Goal: Information Seeking & Learning: Get advice/opinions

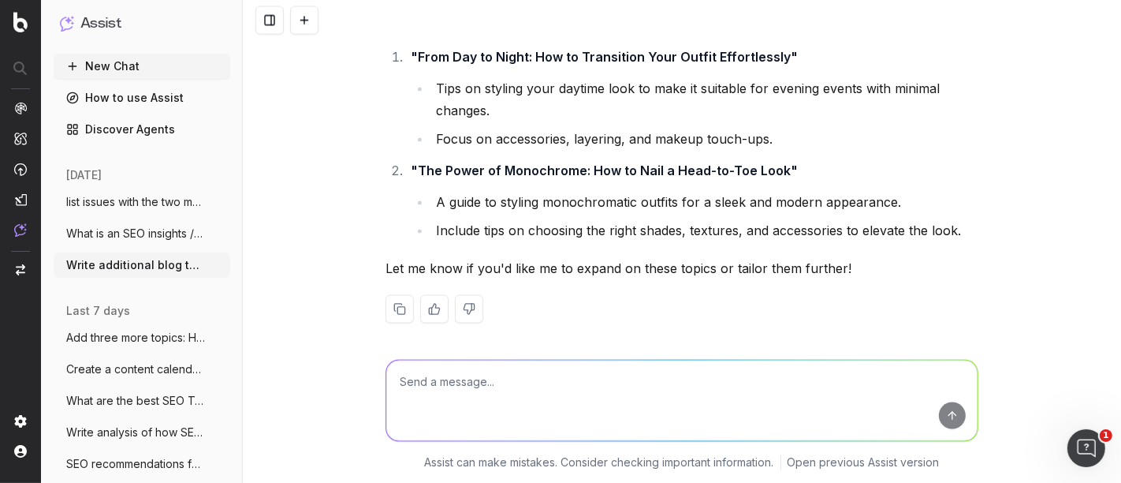
scroll to position [2202, 0]
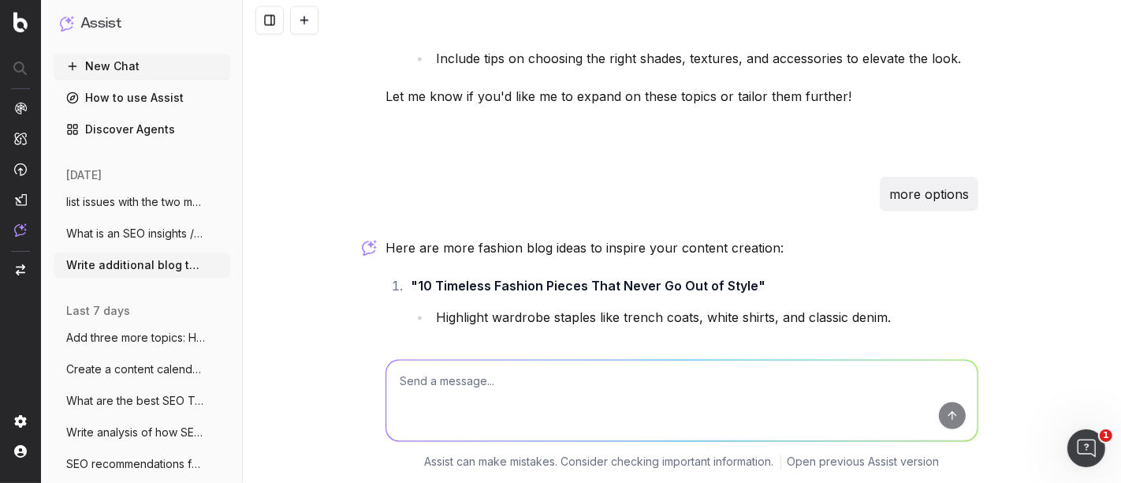
click at [527, 388] on textarea at bounding box center [681, 400] width 591 height 80
paste textarea "13-Oct Fashion 13-Oct Beauty 13-Oct Beauty 13-Oct Home 13-Oct Home"
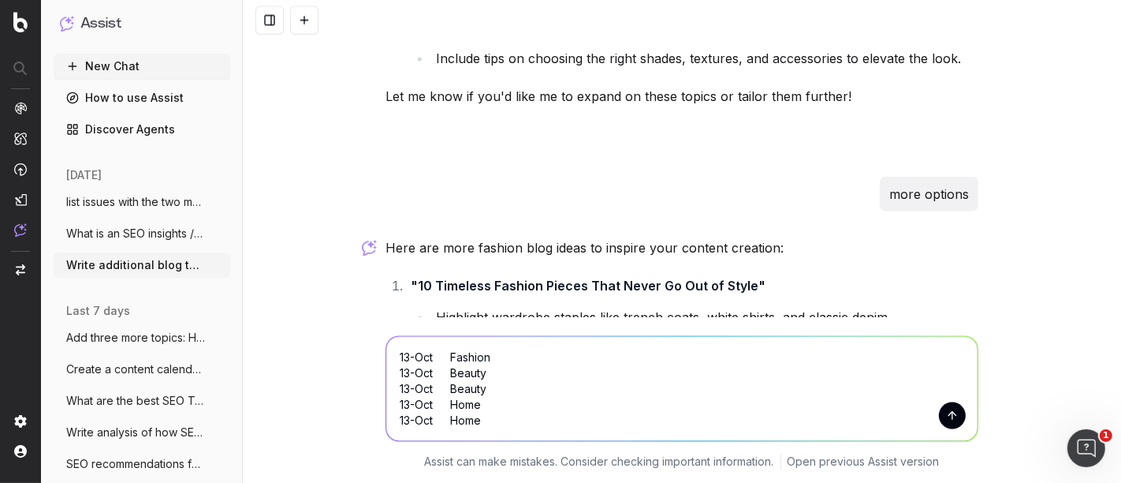
click at [386, 349] on textarea "13-Oct Fashion 13-Oct Beauty 13-Oct Beauty 13-Oct Home 13-Oct Home" at bounding box center [681, 389] width 591 height 104
type textarea "Write blog topics: 13-Oct Fashion 13-Oct Beauty 13-Oct Beauty 13-Oct Home 13-Oc…"
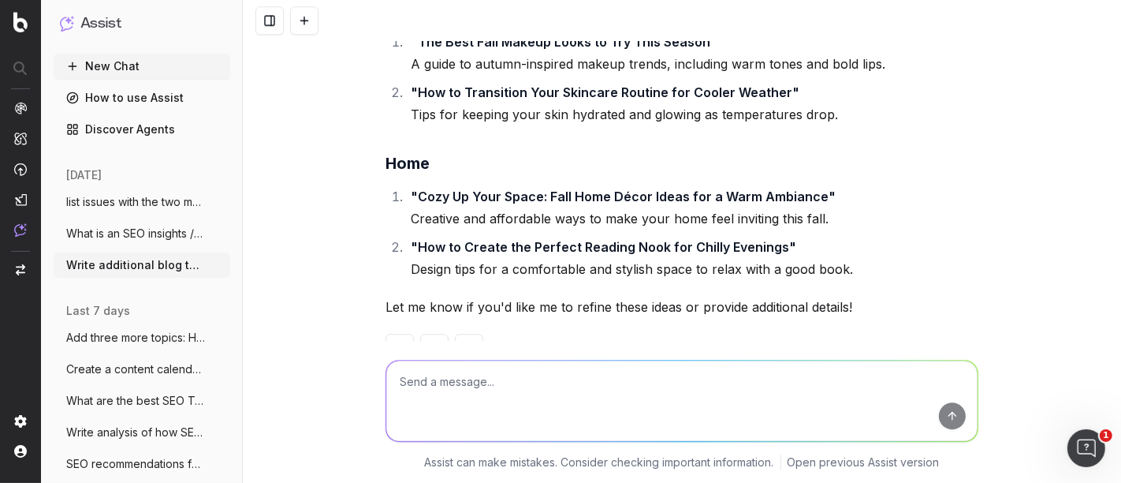
scroll to position [3845, 0]
click at [526, 382] on textarea at bounding box center [681, 400] width 591 height 80
type textarea "more options"
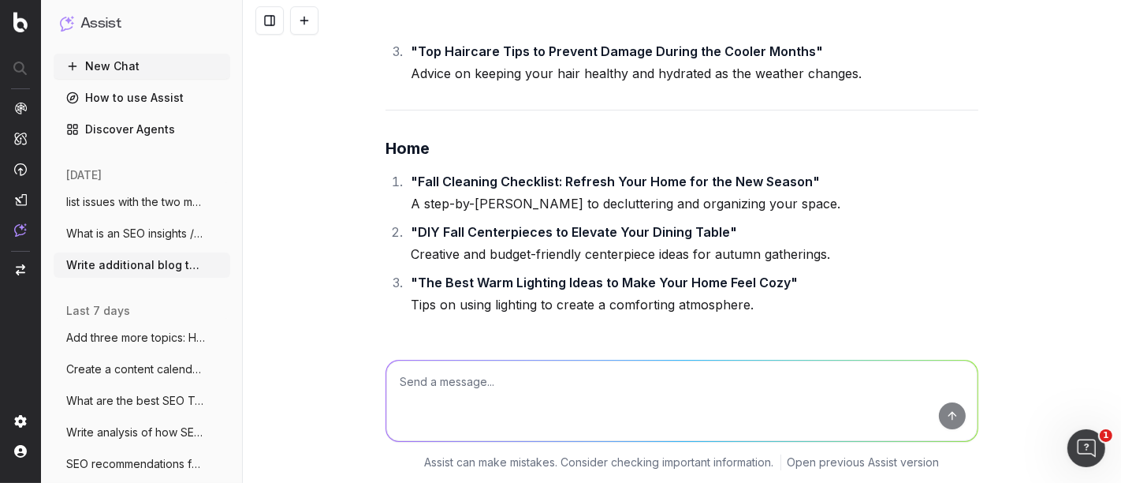
scroll to position [4696, 0]
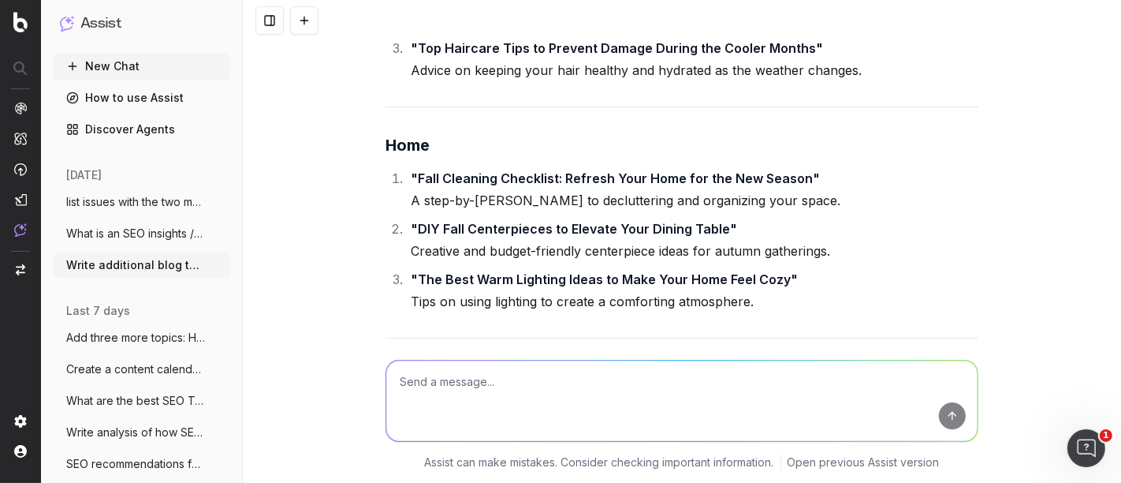
click at [490, 400] on textarea at bounding box center [681, 400] width 591 height 80
type textarea "rugs"
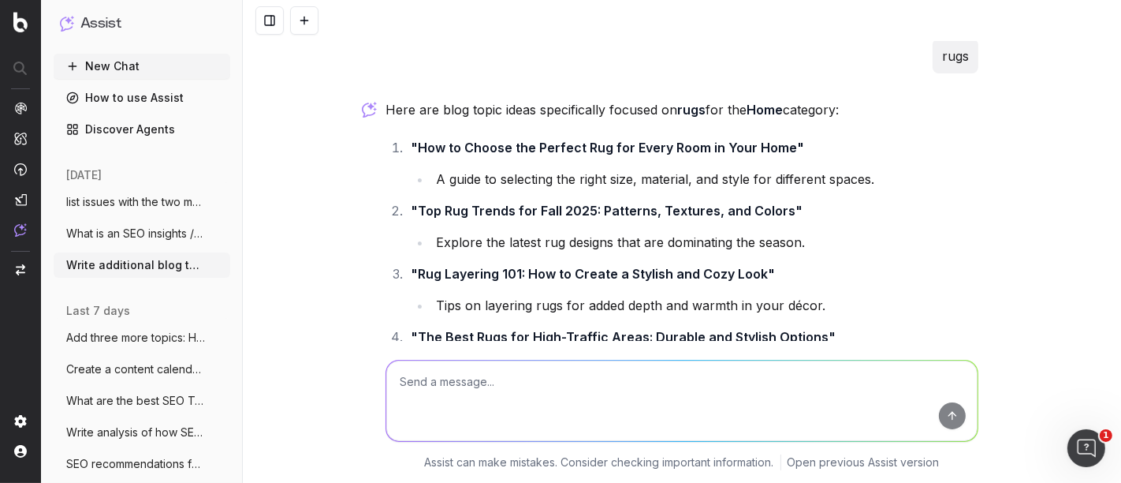
scroll to position [5114, 0]
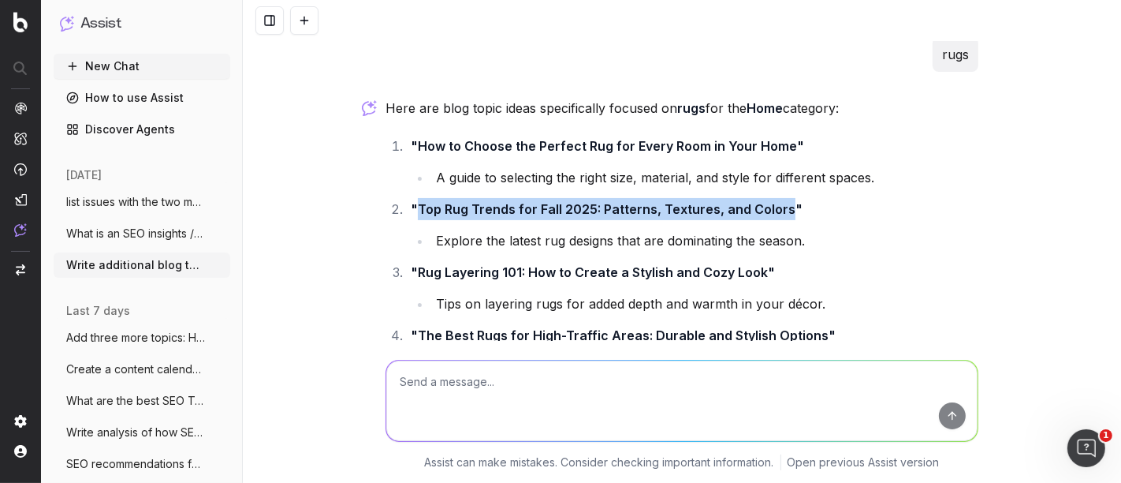
drag, startPoint x: 413, startPoint y: 158, endPoint x: 774, endPoint y: 168, distance: 361.3
click at [774, 201] on strong ""Top Rug Trends for Fall 2025: Patterns, Textures, and Colors"" at bounding box center [607, 209] width 392 height 16
copy strong "Top Rug Trends for Fall 2025: Patterns, Textures, and Colors"
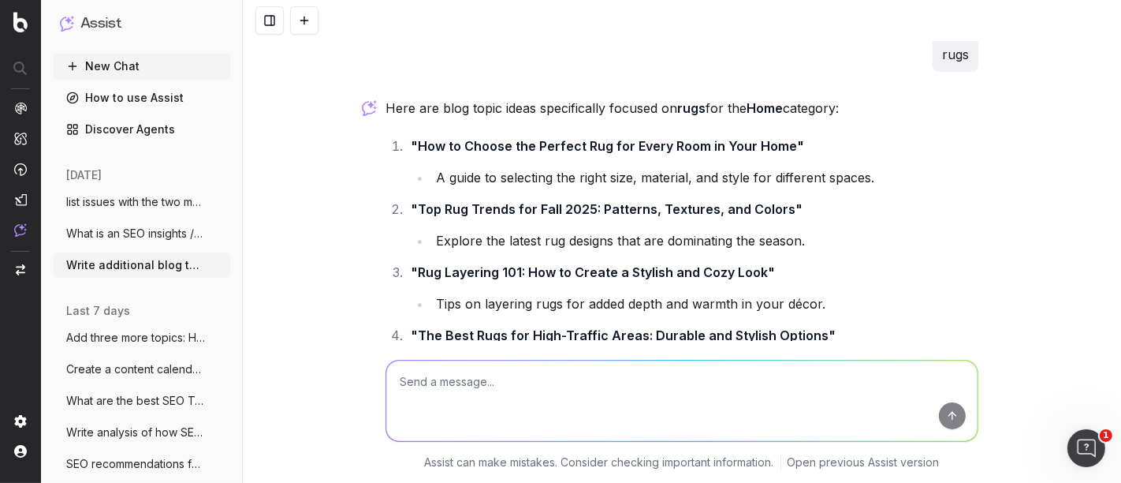
click at [523, 356] on div at bounding box center [682, 398] width 606 height 114
click at [517, 377] on textarea at bounding box center [681, 400] width 591 height 80
paste textarea "Top Rug Trends for Fall 2025: Patterns, Textures, and Colors"
drag, startPoint x: 479, startPoint y: 382, endPoint x: 538, endPoint y: 381, distance: 58.4
click at [538, 381] on textarea "Top Rug Trends for Fall 2025: Patterns, Textures, and Colors" at bounding box center [681, 400] width 591 height 80
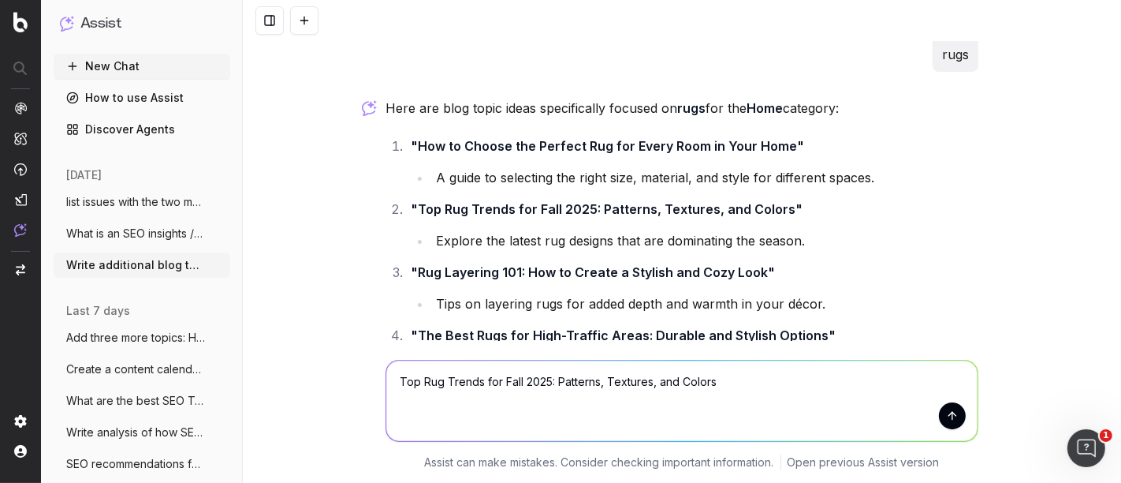
click at [547, 384] on textarea "Top Rug Trends for Fall 2025: Patterns, Textures, and Colors" at bounding box center [681, 400] width 591 height 80
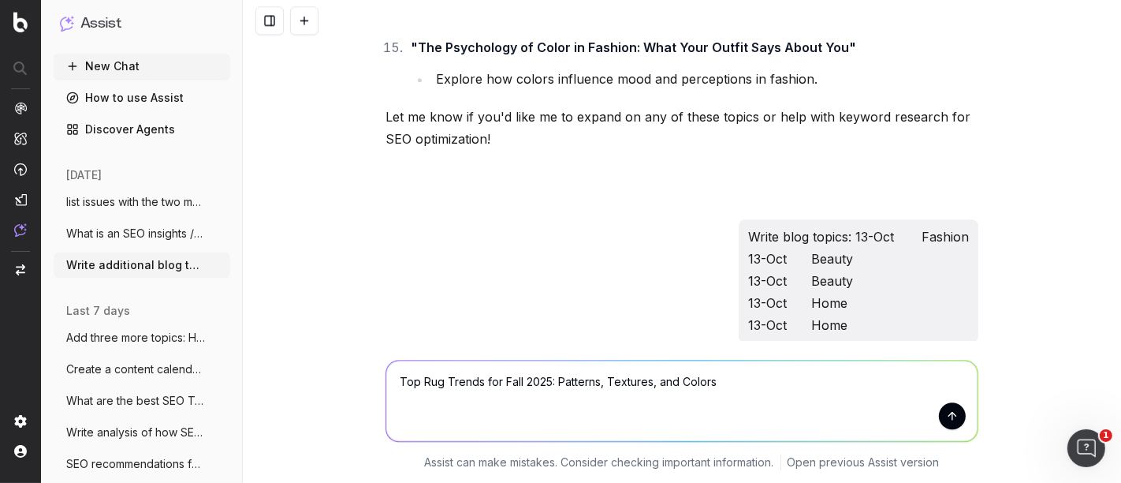
scroll to position [3304, 0]
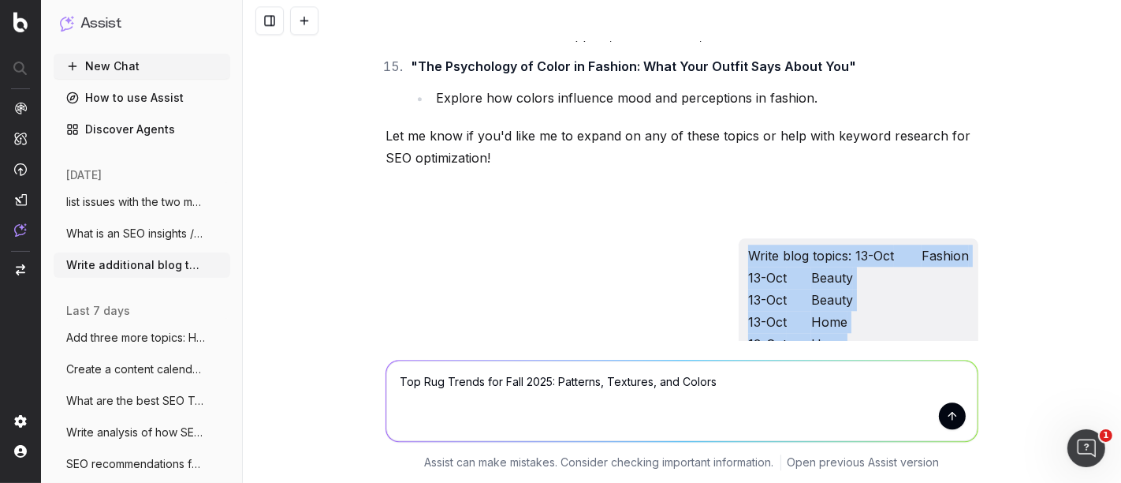
drag, startPoint x: 859, startPoint y: 289, endPoint x: 732, endPoint y: 188, distance: 162.2
copy p "Write blog topics: 13-Oct Fashion 13-Oct Beauty 13-Oct Beauty 13-Oct Home 13-Oc…"
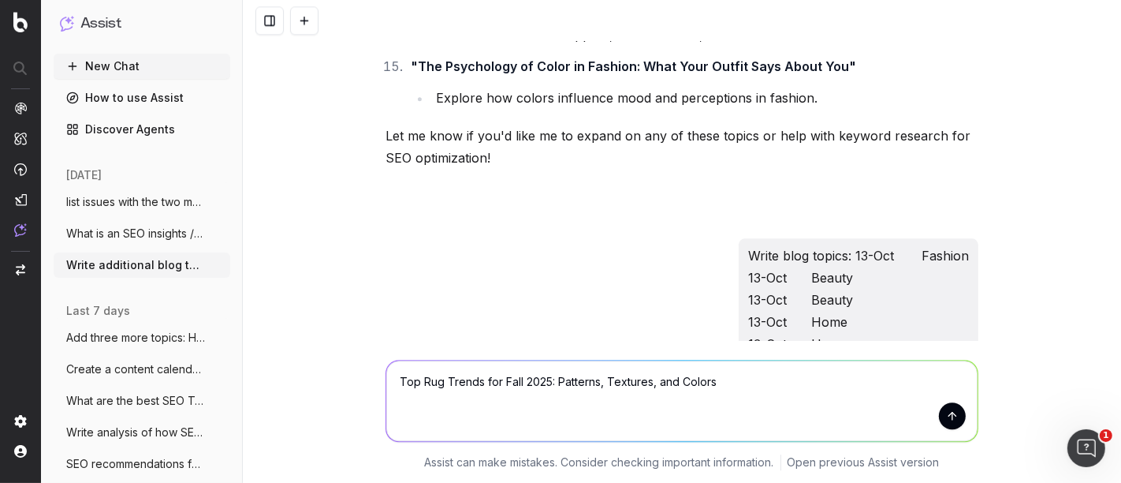
click at [630, 389] on textarea "Top Rug Trends for Fall 2025: Patterns, Textures, and Colors" at bounding box center [681, 400] width 591 height 80
paste textarea "Write blog topics: 13-Oct Fashion 13-Oct Beauty 13-Oct Beauty 13-Oct Home 13-Oc…"
type textarea "Write blog topics: 13-Oct Fashion 13-Oct Beauty 13-Oct Beauty 13-Oct Home 13-Oc…"
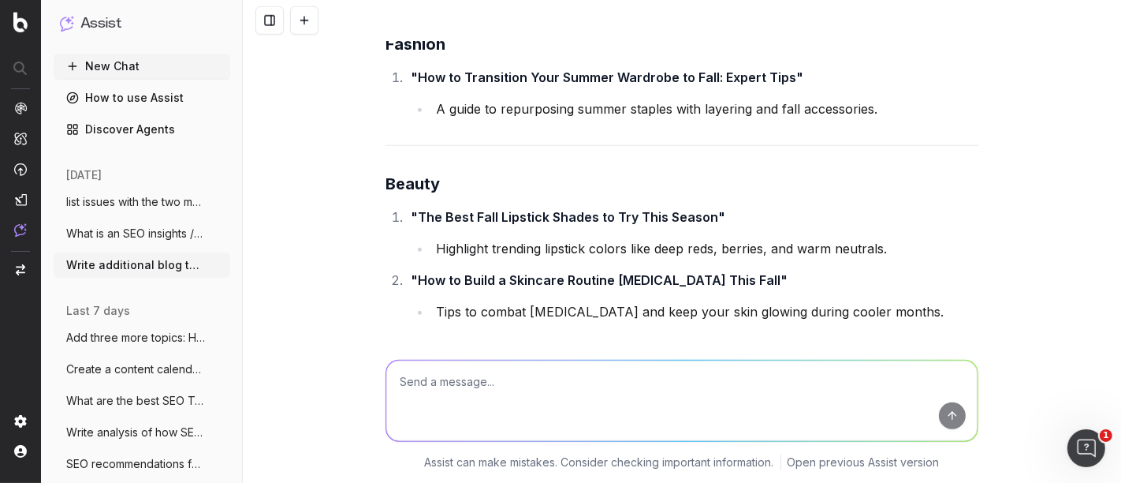
scroll to position [6186, 0]
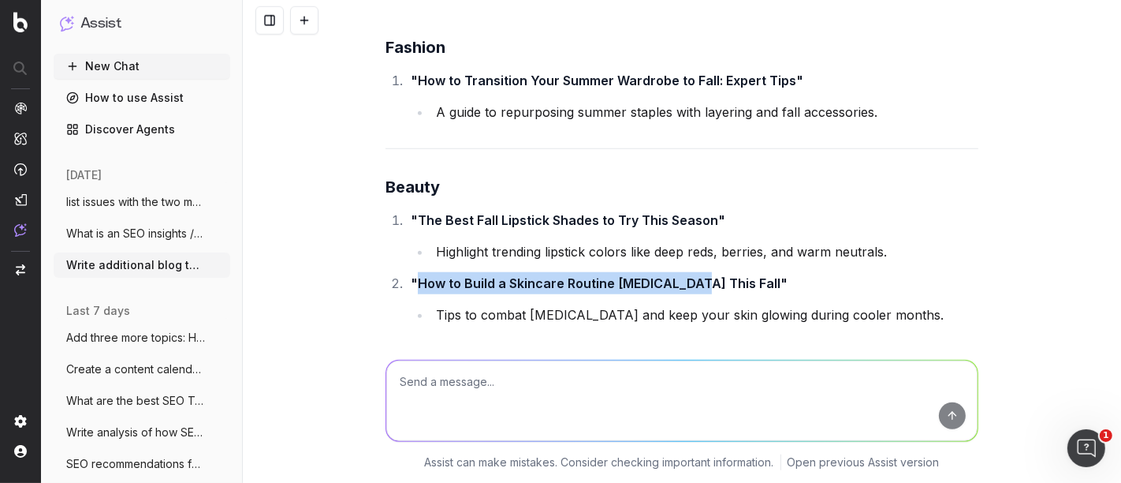
drag, startPoint x: 678, startPoint y: 237, endPoint x: 411, endPoint y: 236, distance: 267.3
click at [411, 275] on strong ""How to Build a Skincare Routine for Dry Skin This Fall"" at bounding box center [599, 283] width 377 height 16
copy strong "How to Build a Skincare Routine for Dry Skin"
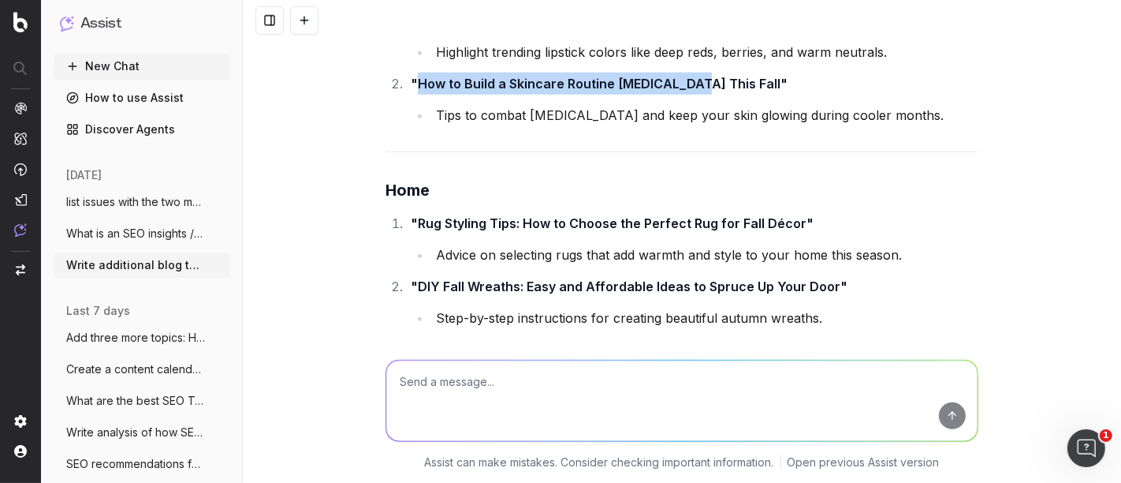
scroll to position [6467, 0]
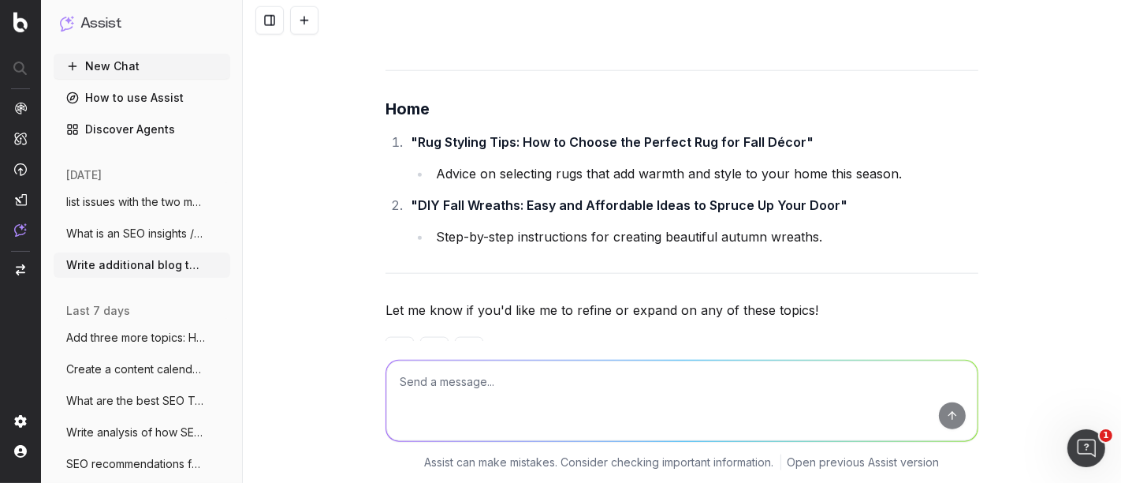
click at [449, 400] on textarea at bounding box center [681, 400] width 591 height 80
type textarea "more options"
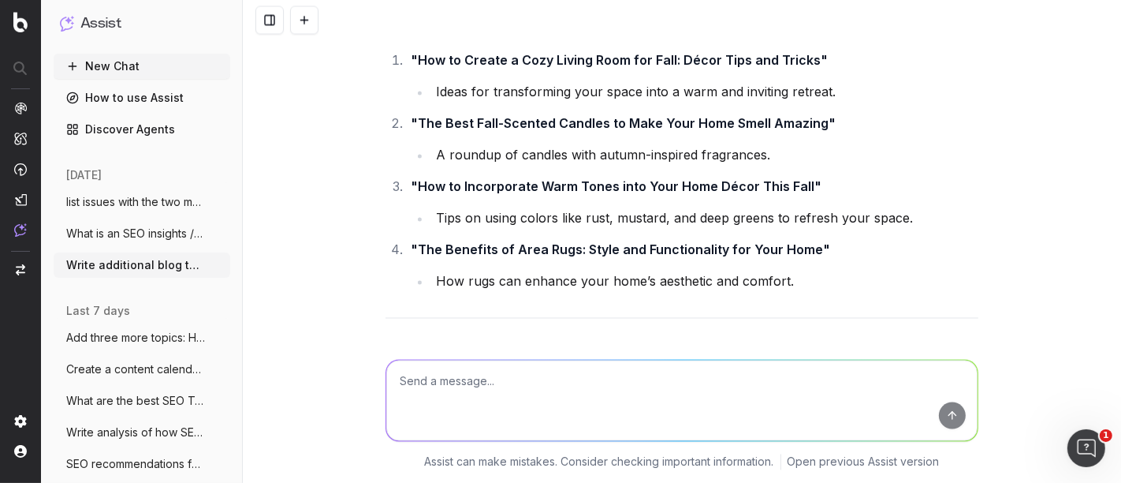
scroll to position [7508, 0]
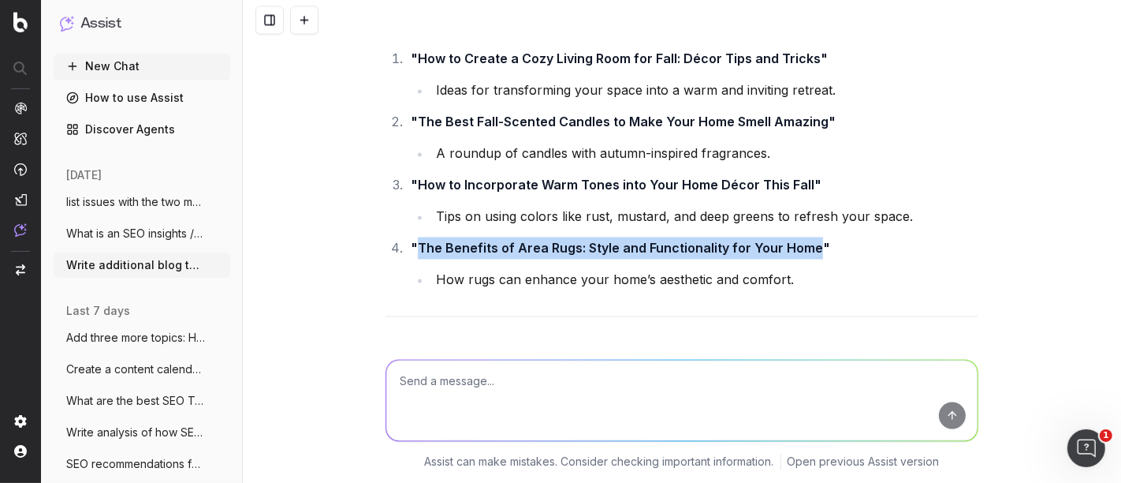
drag, startPoint x: 408, startPoint y: 196, endPoint x: 804, endPoint y: 197, distance: 395.8
click at [804, 241] on strong ""The Benefits of Area Rugs: Style and Functionality for Your Home"" at bounding box center [620, 249] width 419 height 16
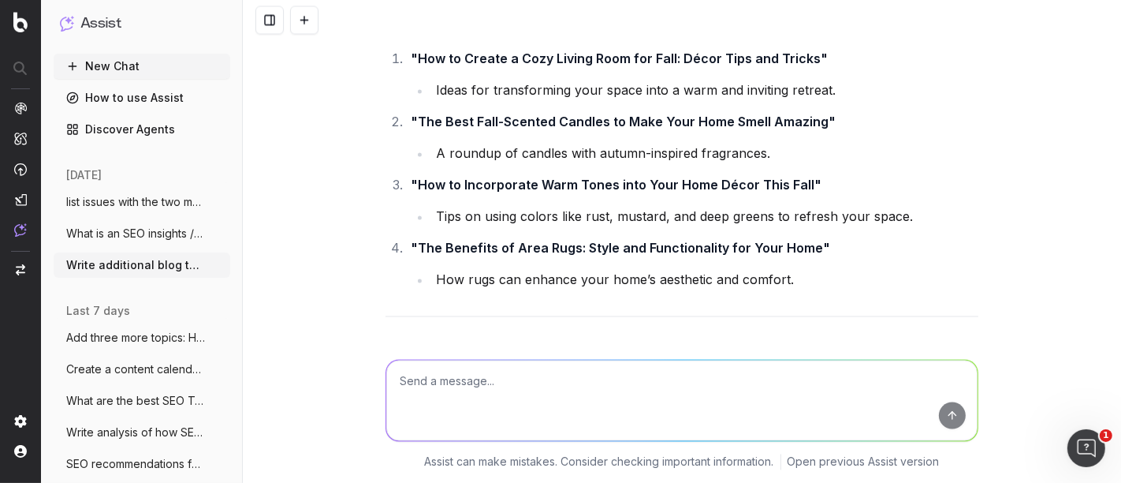
click at [518, 380] on textarea at bounding box center [681, 400] width 591 height 80
type textarea "more"
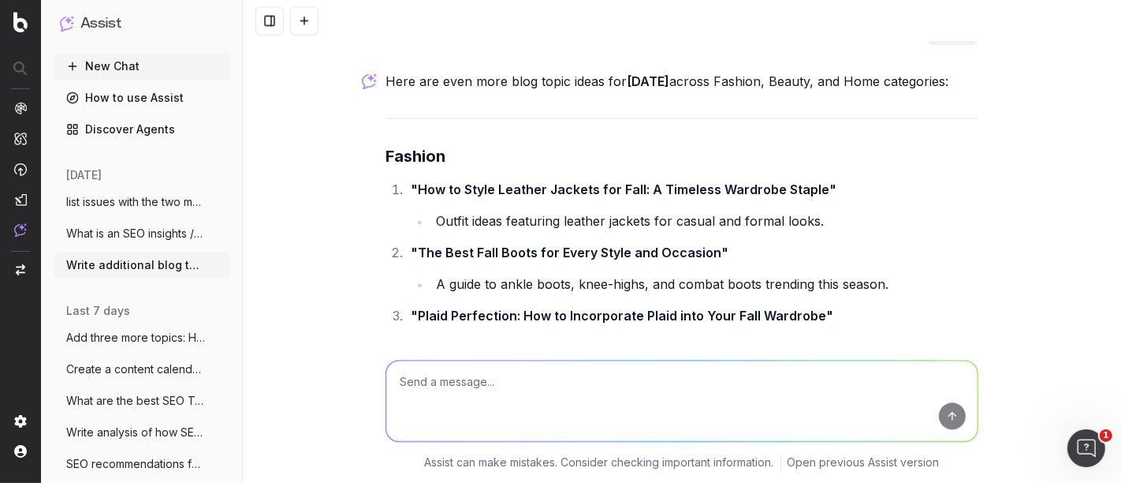
scroll to position [7955, 0]
drag, startPoint x: 417, startPoint y: 158, endPoint x: 628, endPoint y: 163, distance: 211.4
click at [628, 181] on strong ""How to Style Leather Jackets for Fall: A Timeless Wardrobe Staple"" at bounding box center [624, 189] width 426 height 16
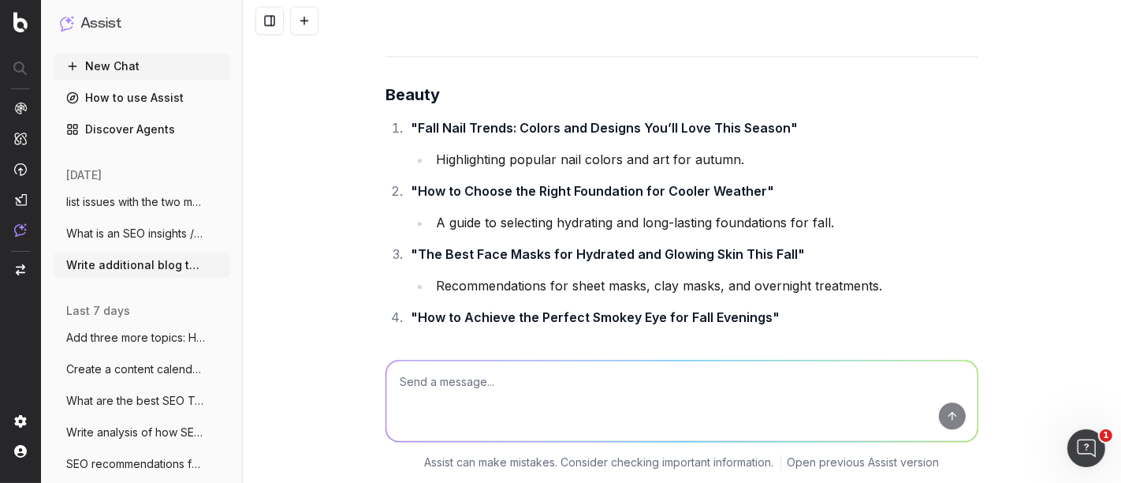
scroll to position [8346, 0]
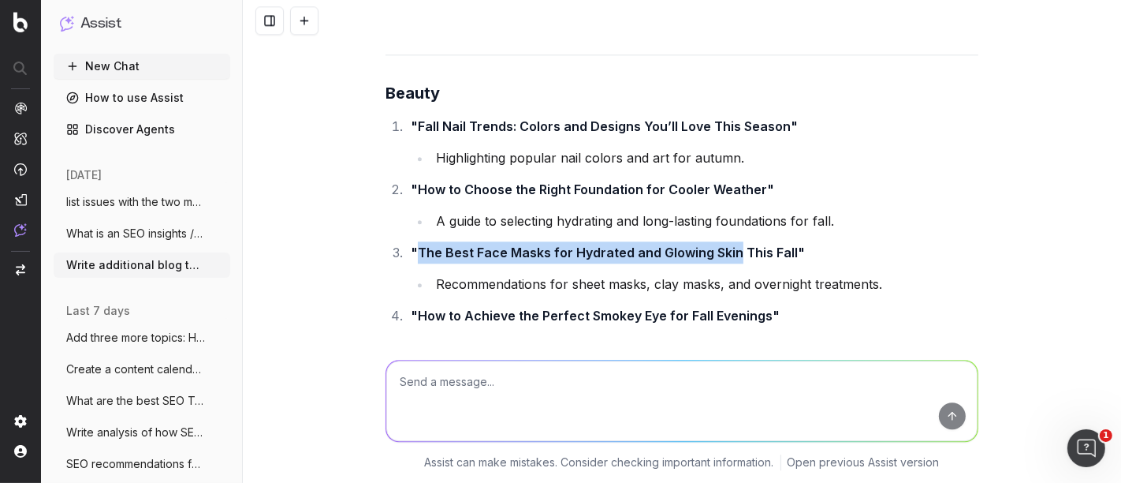
drag, startPoint x: 727, startPoint y: 226, endPoint x: 413, endPoint y: 219, distance: 313.9
click at [413, 244] on strong ""The Best Face Masks for Hydrated and Glowing Skin This Fall"" at bounding box center [608, 252] width 394 height 16
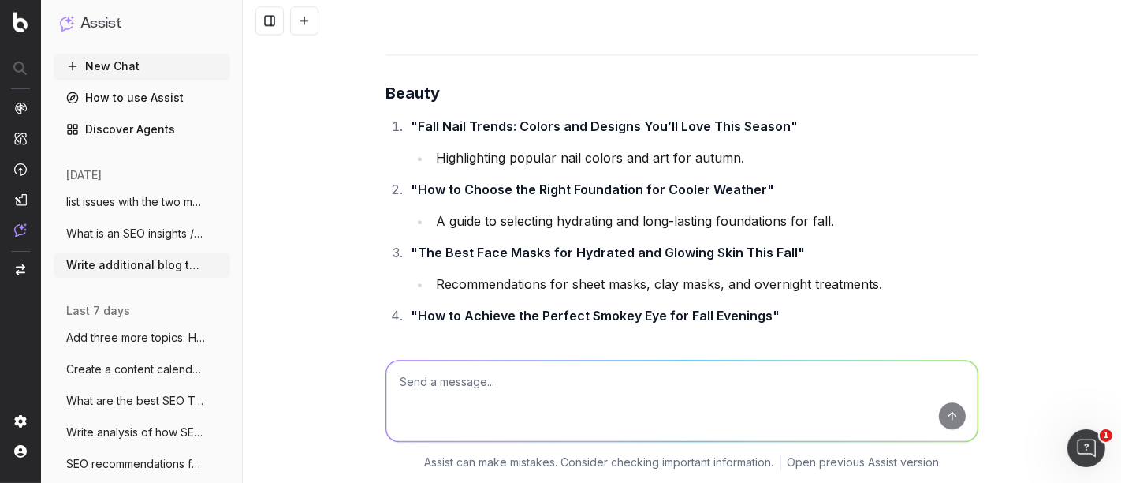
click at [434, 308] on strong ""How to Achieve the Perfect Smokey Eye for Fall Evenings"" at bounding box center [595, 316] width 369 height 16
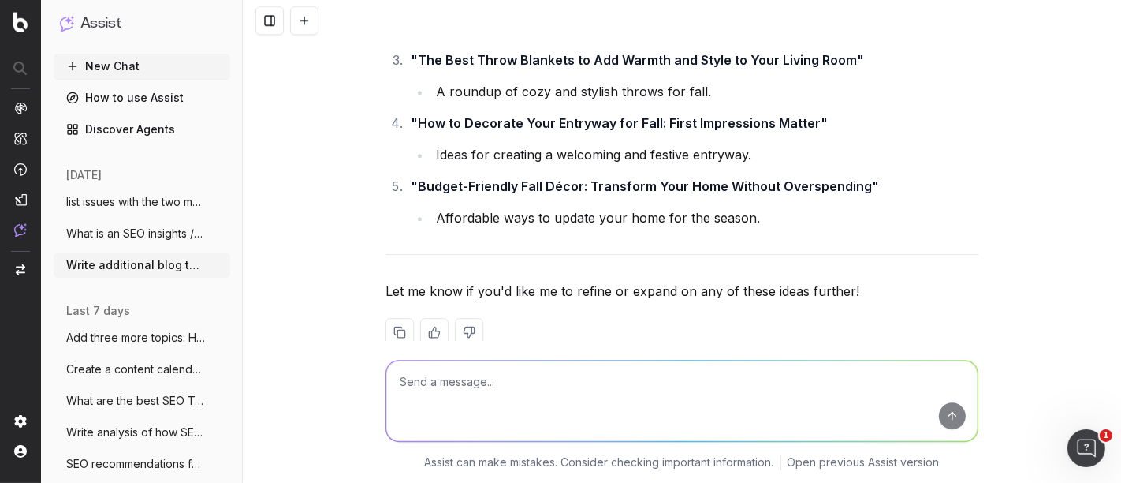
scroll to position [8864, 0]
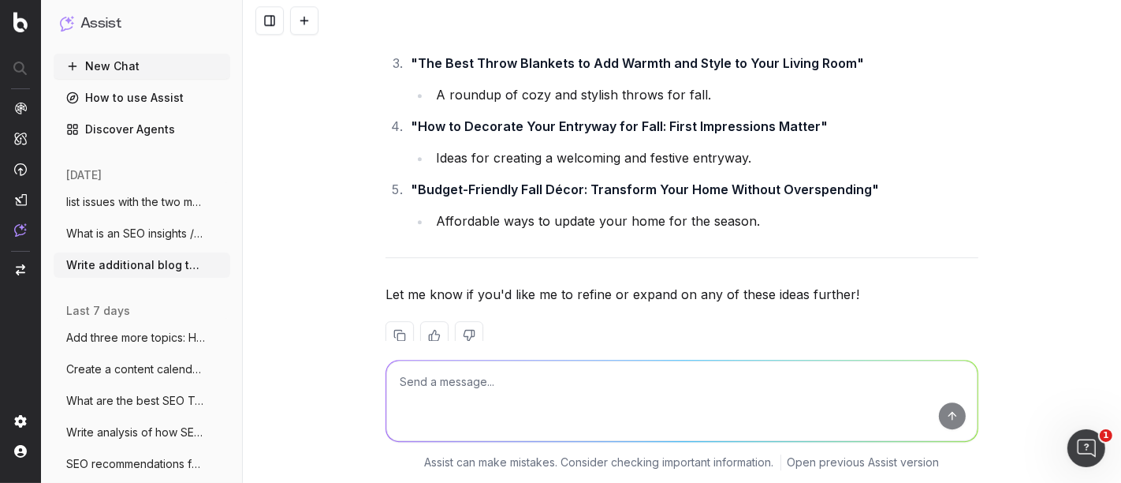
click at [465, 405] on textarea at bounding box center [681, 400] width 591 height 80
type textarea "more"
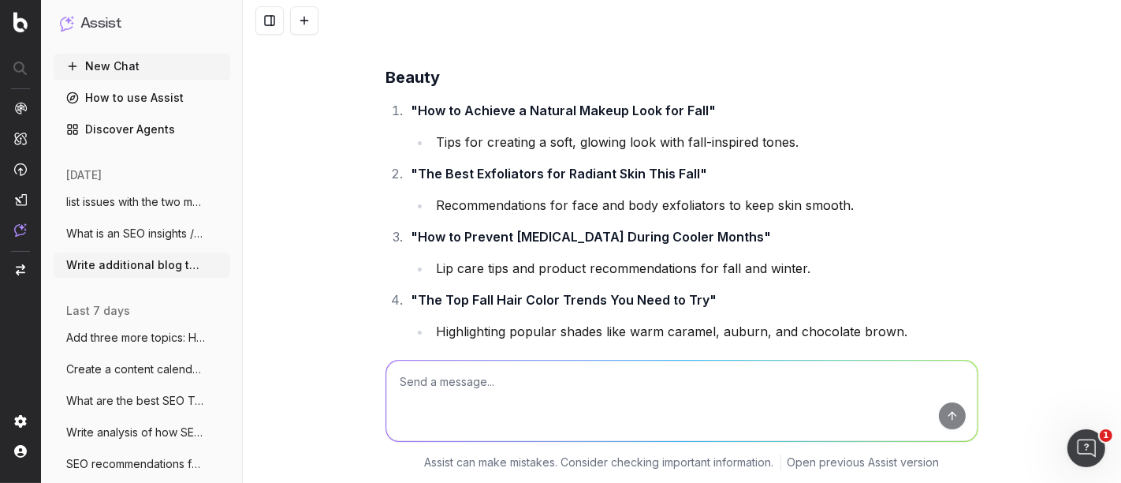
scroll to position [9715, 0]
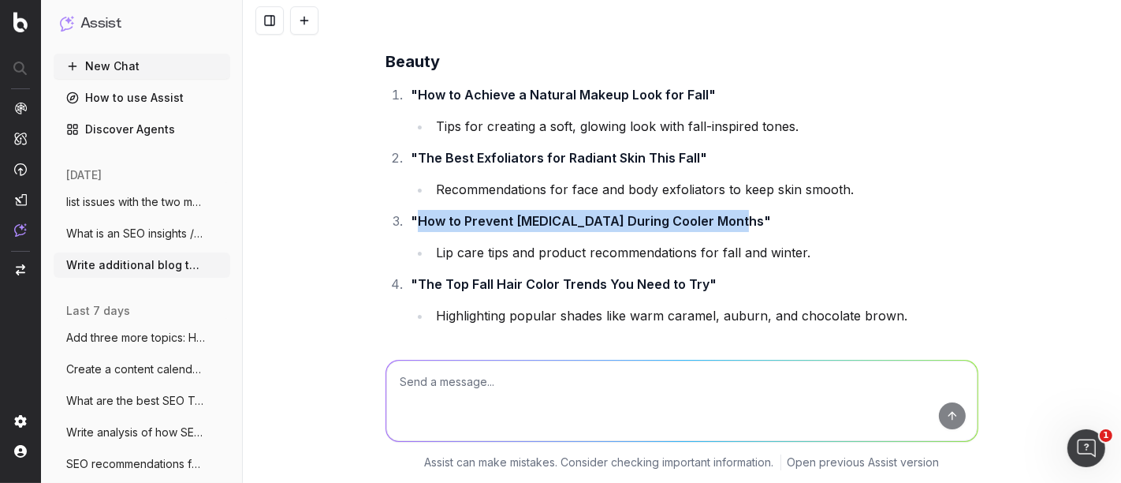
drag, startPoint x: 412, startPoint y: 211, endPoint x: 725, endPoint y: 212, distance: 313.8
click at [725, 213] on strong ""How to Prevent Chapped Lips During Cooler Months"" at bounding box center [591, 221] width 360 height 16
copy strong "How to Prevent Chapped Lips During Cooler Months"
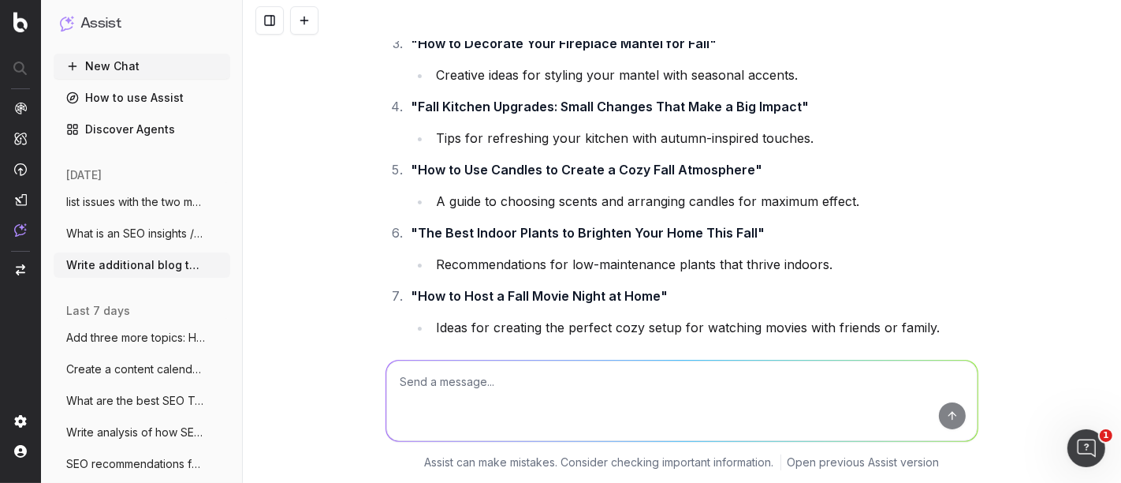
scroll to position [10379, 0]
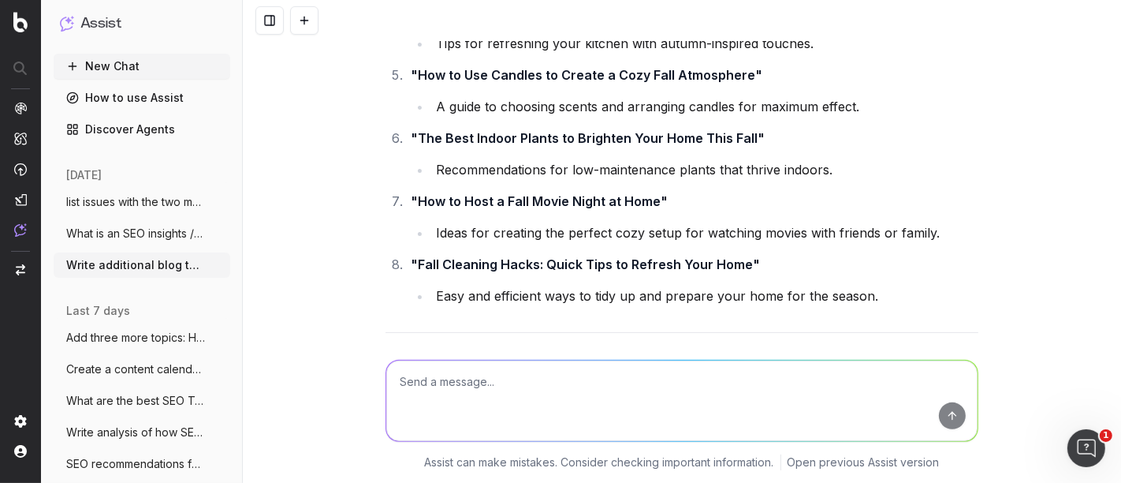
click at [471, 421] on textarea at bounding box center [681, 400] width 591 height 80
paste textarea "Fashion Beauty How to Build a Skincare Routine for Dry Skin Beauty Home How to …"
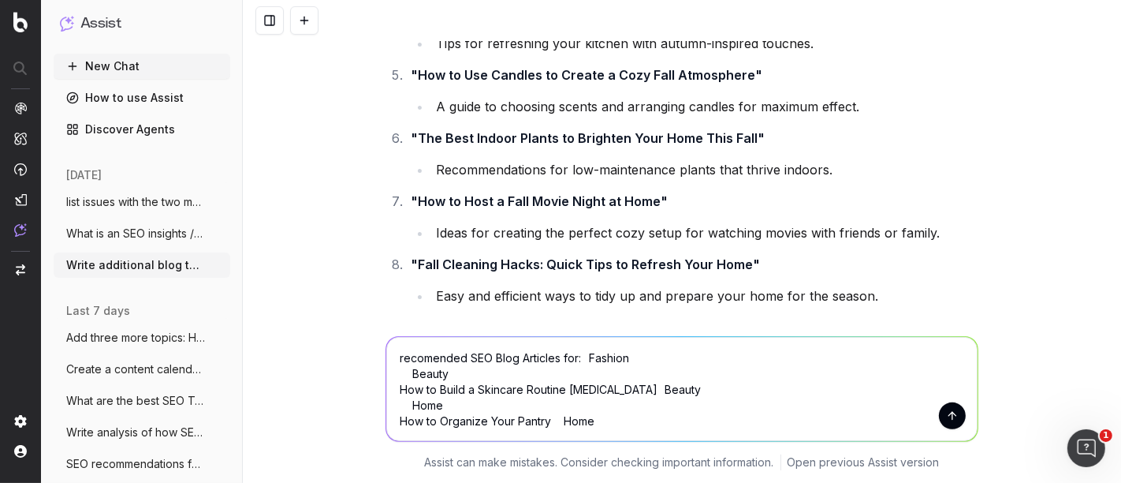
click at [434, 360] on textarea "recomended SEO Blog Articles for: Fashion Beauty How to Build a Skincare Routin…" at bounding box center [681, 389] width 591 height 104
click at [462, 360] on textarea "recomended SEO Blog Articles for: Fashion Beauty How to Build a Skincare Routin…" at bounding box center [681, 389] width 591 height 104
type textarea "recomend SEO Blog Articles for: Fashion Beauty How to Build a Skincare Routine …"
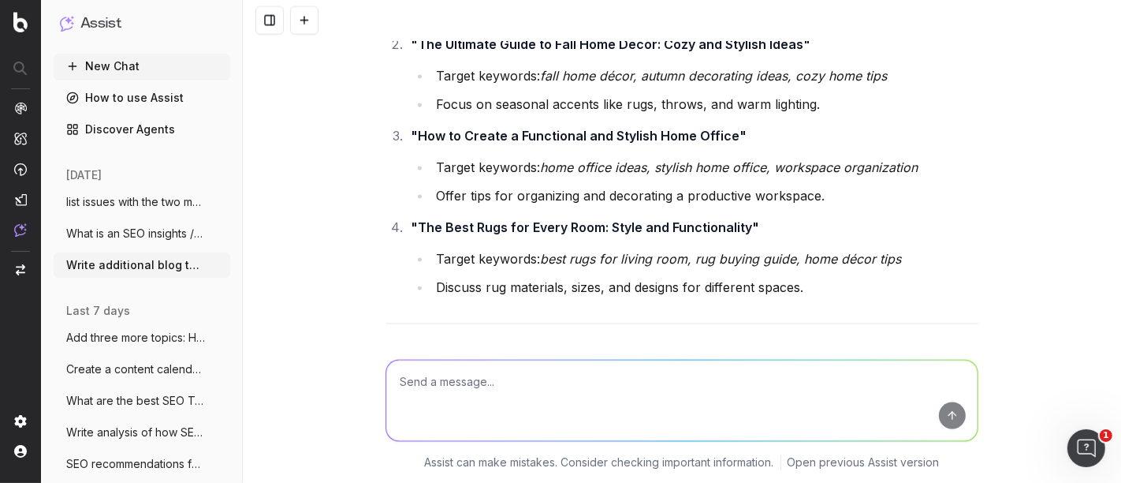
scroll to position [12092, 0]
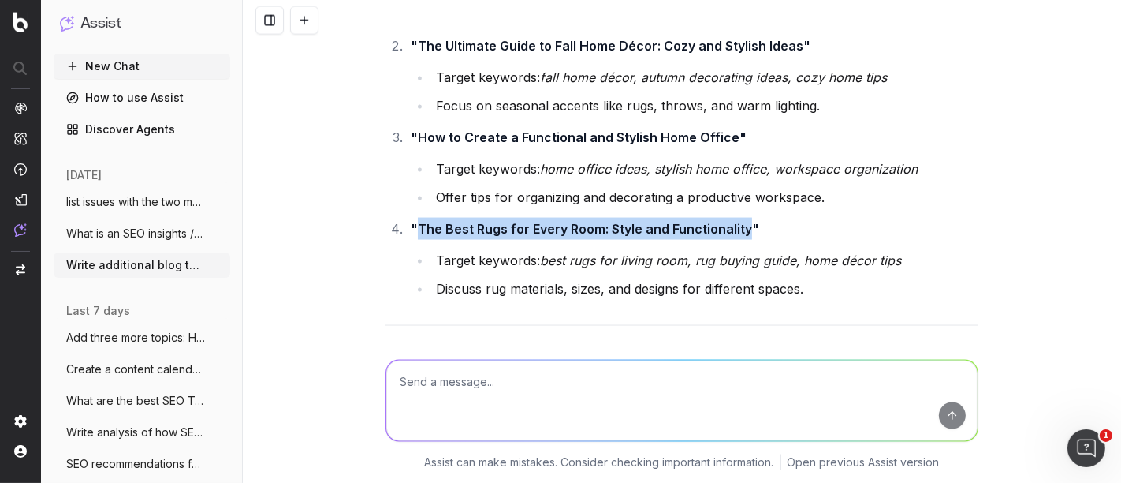
drag, startPoint x: 410, startPoint y: 219, endPoint x: 740, endPoint y: 215, distance: 329.6
click at [740, 221] on strong ""The Best Rugs for Every Room: Style and Functionality"" at bounding box center [585, 229] width 349 height 16
copy strong "The Best Rugs for Every Room: Style and Functionality"
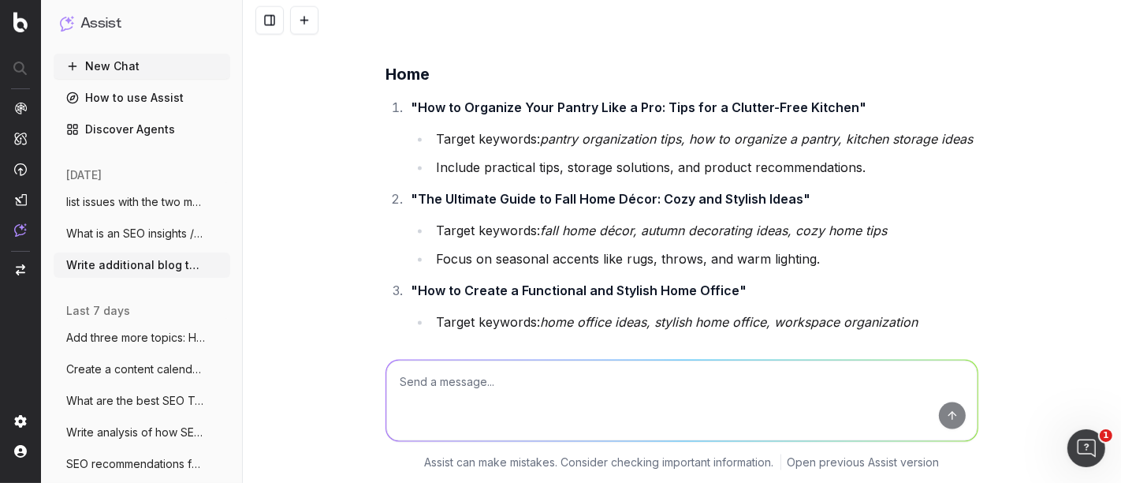
scroll to position [11938, 0]
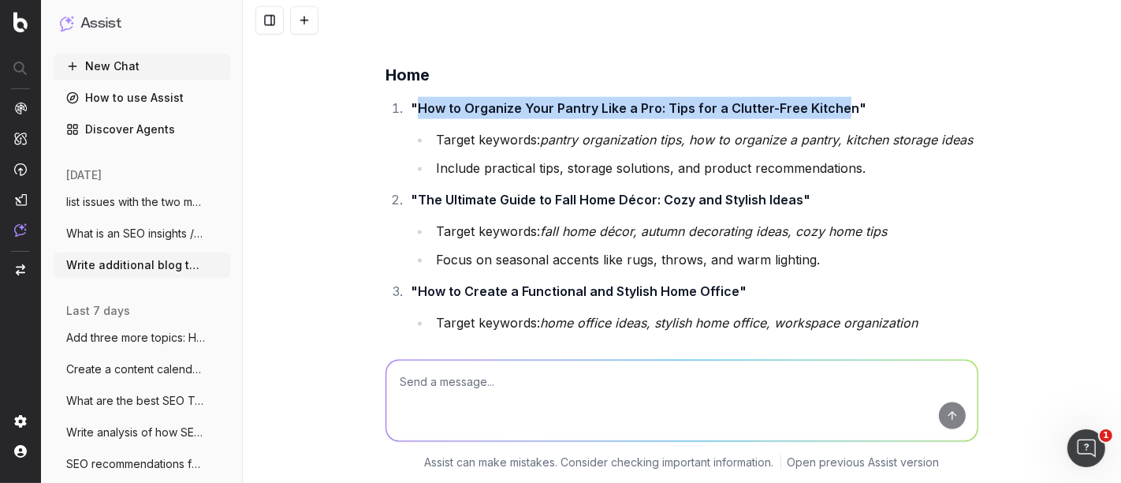
drag, startPoint x: 412, startPoint y: 95, endPoint x: 835, endPoint y: 99, distance: 423.5
click at [835, 100] on strong ""How to Organize Your Pantry Like a Pro: Tips for a Clutter-Free Kitchen"" at bounding box center [639, 108] width 456 height 16
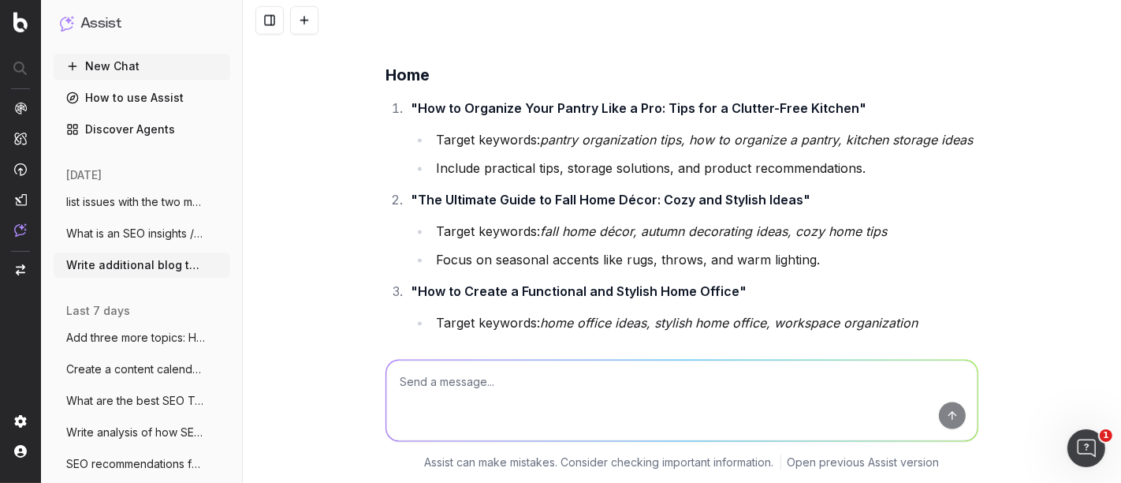
click at [838, 101] on strong ""How to Organize Your Pantry Like a Pro: Tips for a Clutter-Free Kitchen"" at bounding box center [639, 108] width 456 height 16
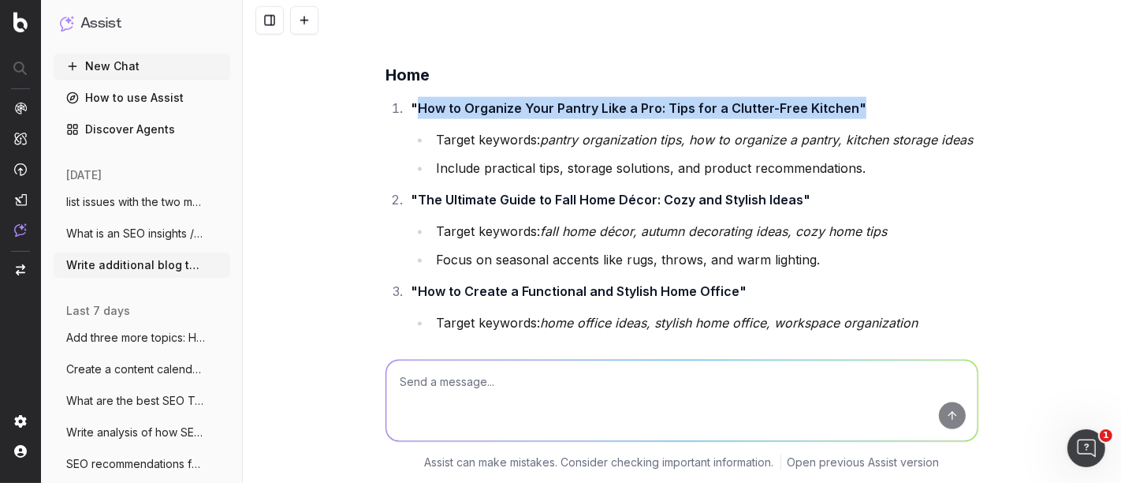
drag, startPoint x: 838, startPoint y: 101, endPoint x: 408, endPoint y: 98, distance: 429.8
click at [411, 100] on strong ""How to Organize Your Pantry Like a Pro: Tips for a Clutter-Free Kitchen"" at bounding box center [639, 108] width 456 height 16
copy strong "How to Organize Your Pantry Like a Pro: Tips for a Clutter-Free Kitchen""
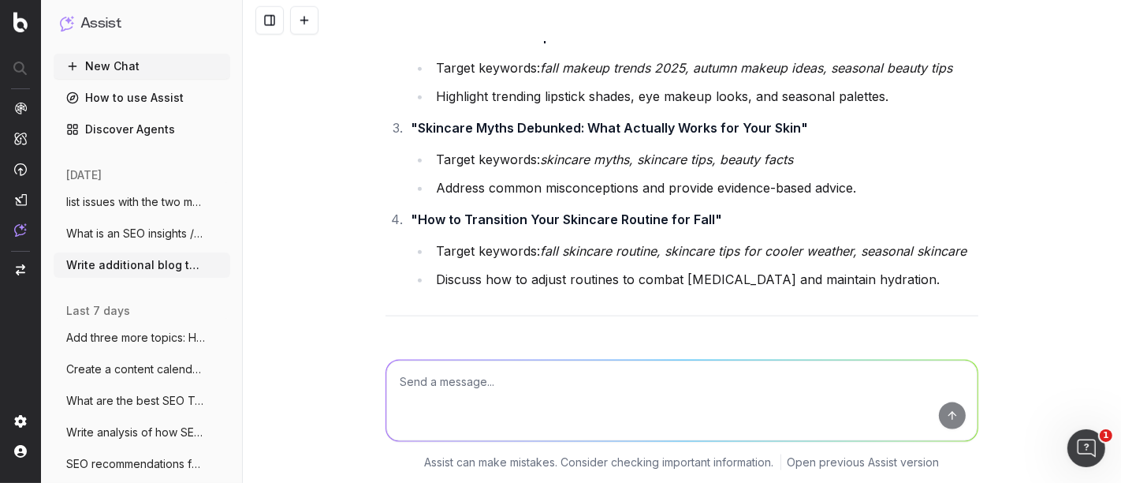
scroll to position [11661, 0]
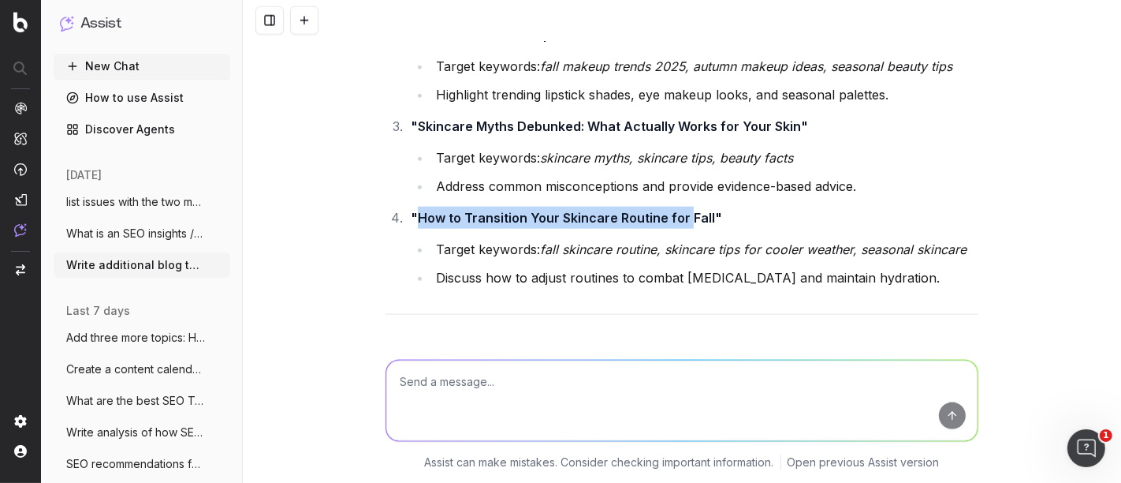
drag, startPoint x: 410, startPoint y: 203, endPoint x: 678, endPoint y: 208, distance: 268.1
click at [678, 210] on strong ""How to Transition Your Skincare Routine for Fall"" at bounding box center [566, 218] width 311 height 16
copy strong "How to Transition Your Skincare Routine for"
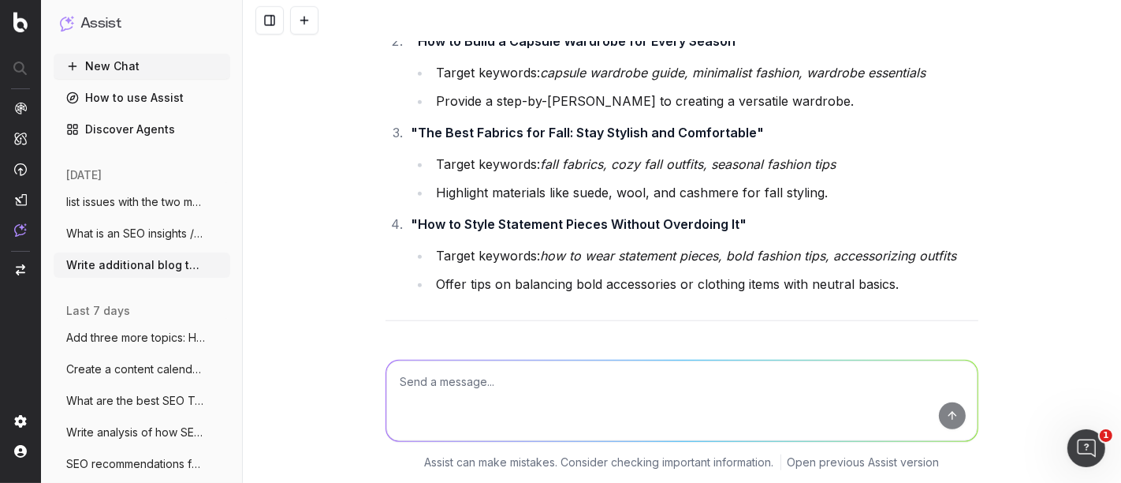
scroll to position [11189, 0]
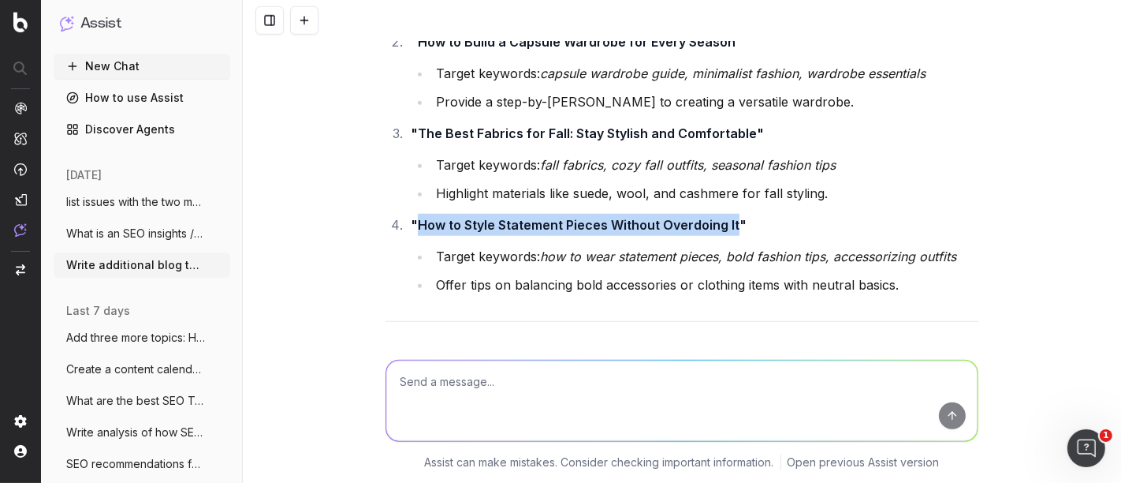
drag, startPoint x: 410, startPoint y: 211, endPoint x: 726, endPoint y: 217, distance: 316.3
click at [726, 217] on strong ""How to Style Statement Pieces Without Overdoing It"" at bounding box center [579, 225] width 336 height 16
copy strong "How to Style Statement Pieces Without Overdoing It"
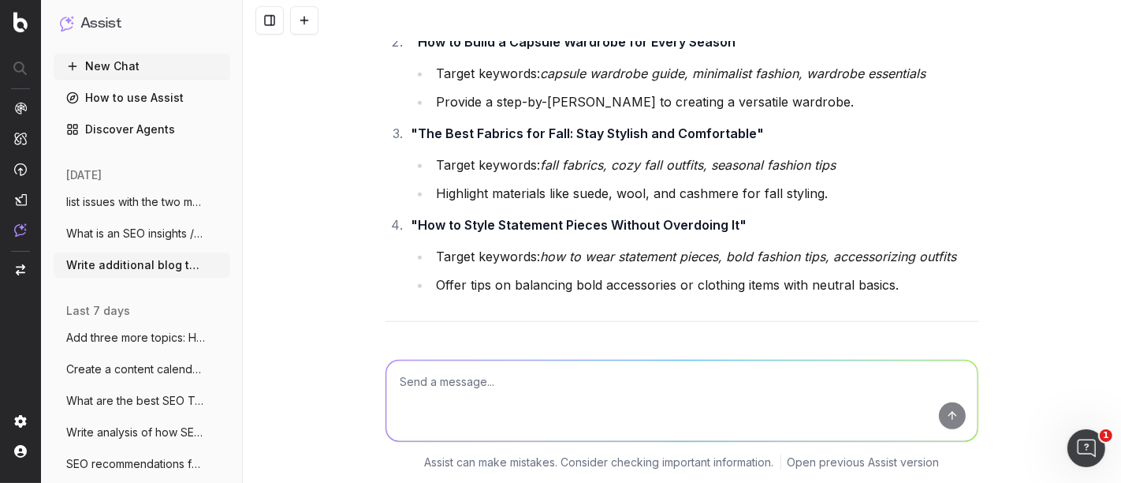
click at [487, 384] on textarea at bounding box center [681, 400] width 591 height 80
type textarea "more options"
click at [586, 347] on h3 "Beauty" at bounding box center [682, 359] width 593 height 25
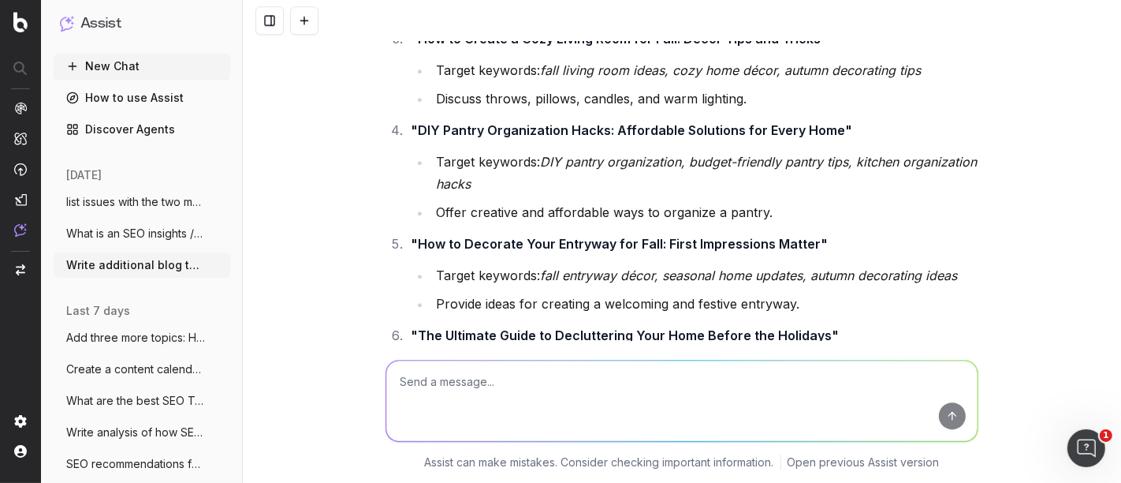
scroll to position [14231, 0]
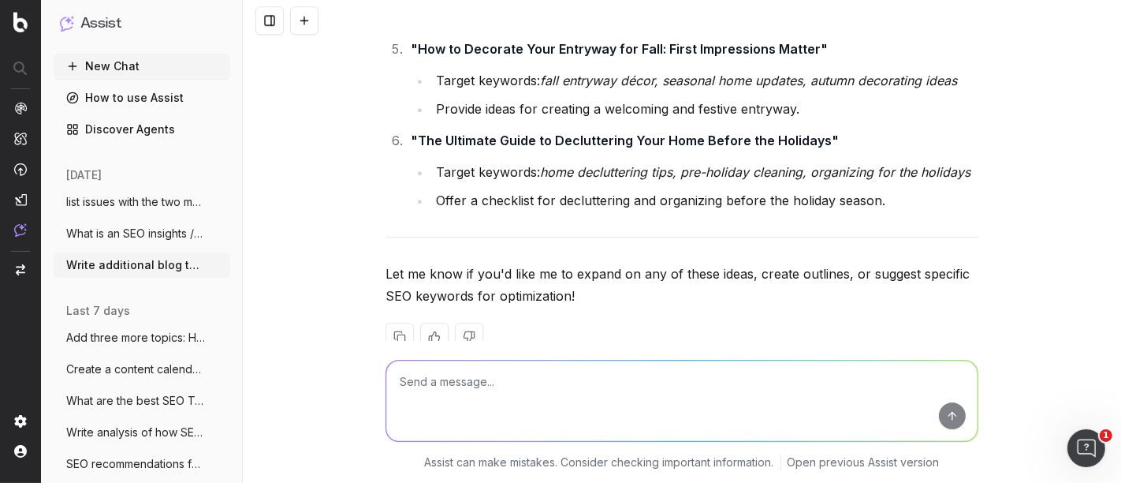
click at [446, 395] on textarea at bounding box center [681, 400] width 591 height 80
type textarea "more beauty articles"
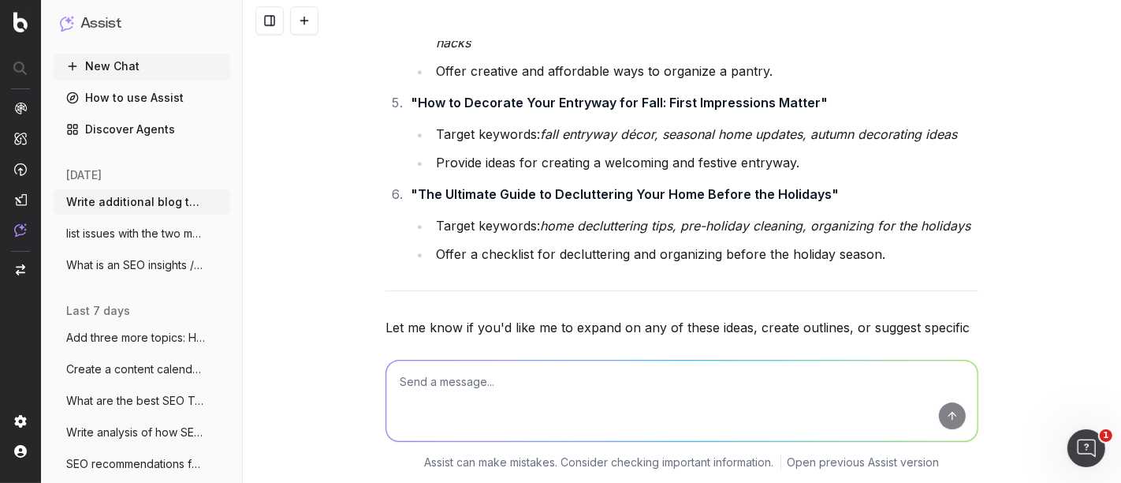
click at [443, 401] on textarea at bounding box center [681, 400] width 591 height 80
type textarea "article topic for Luxe bathroom"
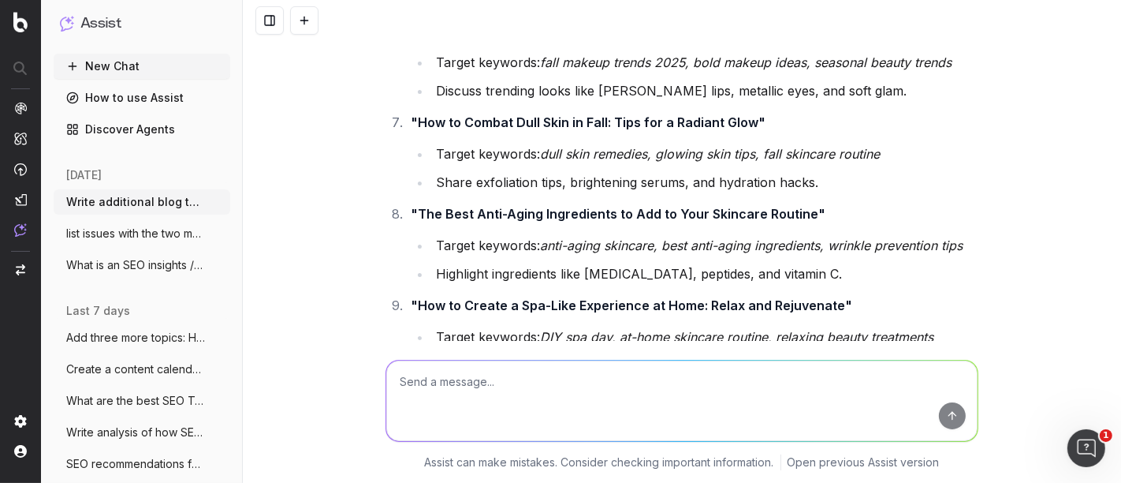
scroll to position [15301, 0]
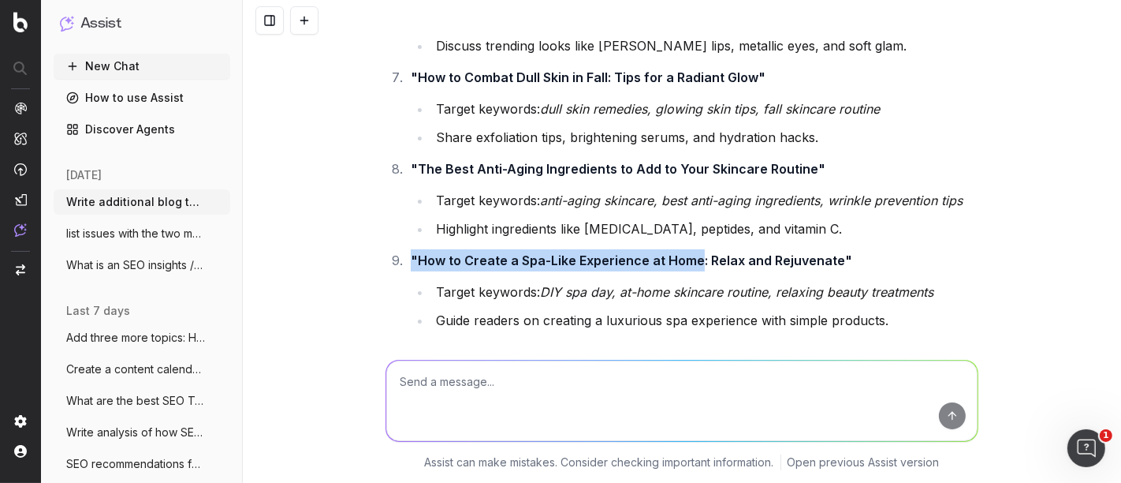
drag, startPoint x: 692, startPoint y: 203, endPoint x: 401, endPoint y: 187, distance: 291.4
click at [401, 187] on ol ""The Best Hydrating Face Masks for Dry Skin This Fall" Target keywords: hydrati…" at bounding box center [682, 427] width 593 height 1908
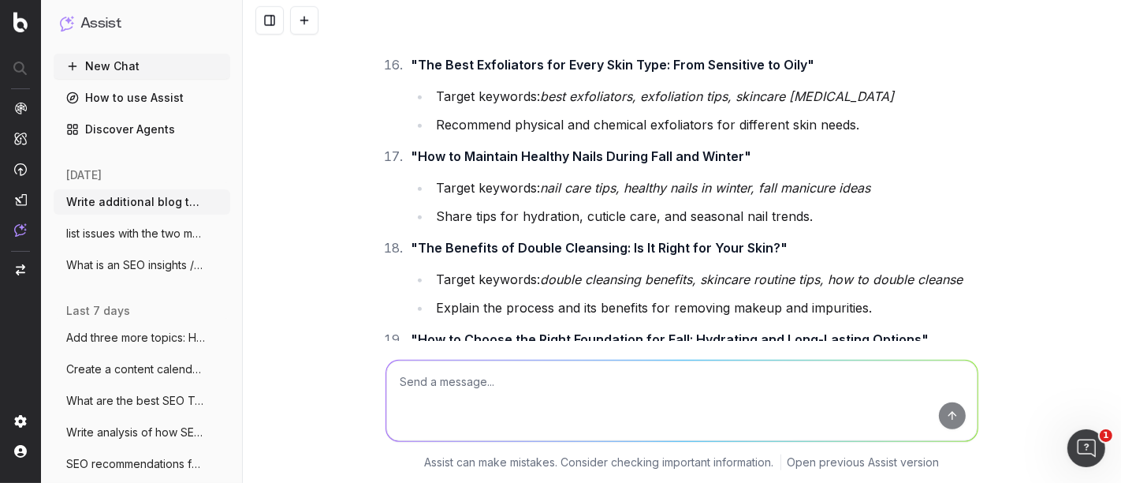
scroll to position [16299, 0]
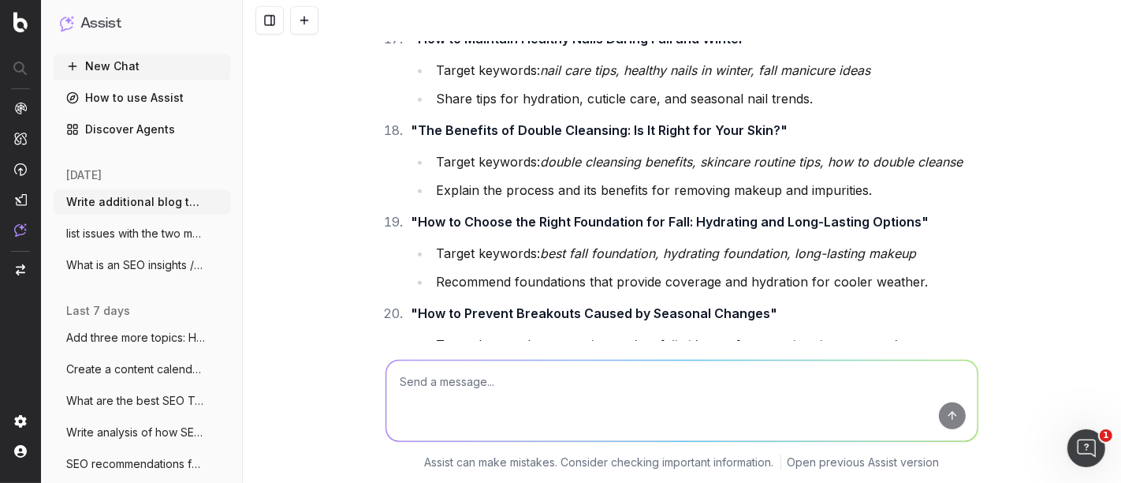
click at [442, 393] on textarea at bounding box center [681, 400] width 591 height 80
type textarea "Write hair topics"
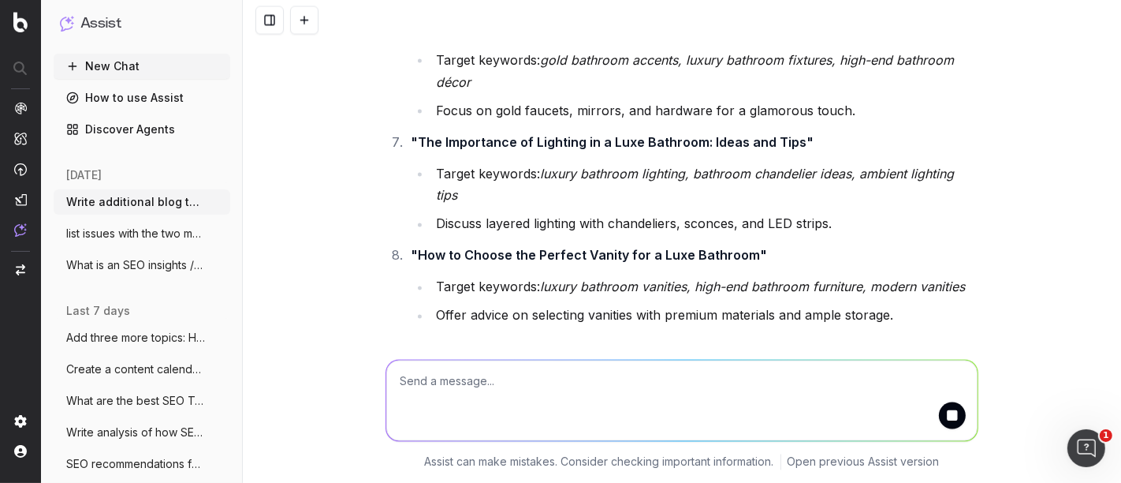
scroll to position [17542, 0]
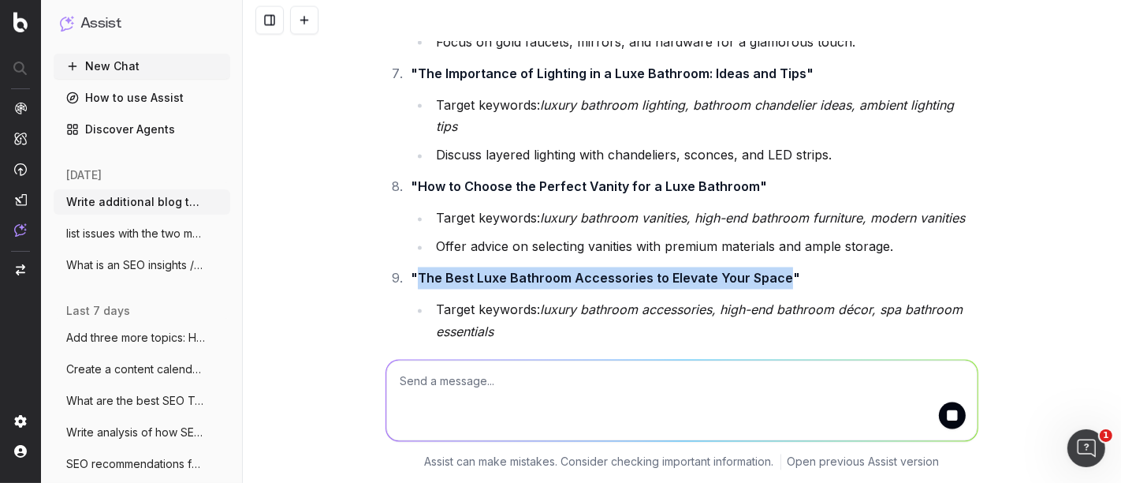
drag, startPoint x: 408, startPoint y: 181, endPoint x: 771, endPoint y: 177, distance: 362.7
click at [771, 270] on strong ""The Best Luxe Bathroom Accessories to Elevate Your Space"" at bounding box center [606, 278] width 390 height 16
copy strong "The Best Luxe Bathroom Accessories to Elevate Your Space"
click at [483, 302] on em "luxury bathroom accessories, high-end bathroom décor, spa bathroom essentials" at bounding box center [701, 321] width 531 height 38
click at [591, 299] on li "Target keywords: luxury bathroom accessories, high-end bathroom décor, spa bath…" at bounding box center [704, 321] width 547 height 44
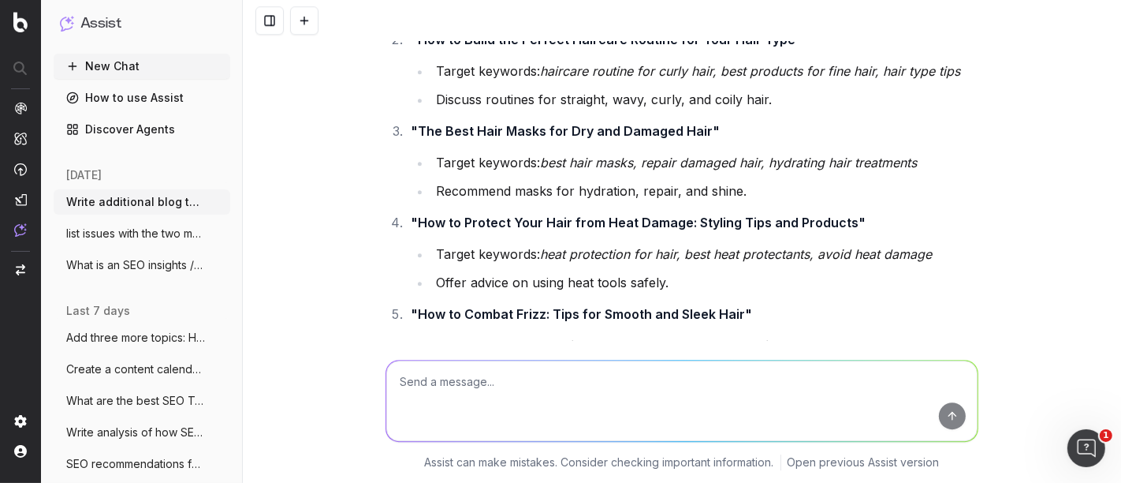
scroll to position [18946, 0]
drag, startPoint x: 411, startPoint y: 123, endPoint x: 678, endPoint y: 118, distance: 267.4
click at [678, 215] on strong ""How to Protect Your Hair from Heat Damage: Styling Tips and Products"" at bounding box center [638, 223] width 455 height 16
copy strong "How to Protect Your Hair from Heat Damage"
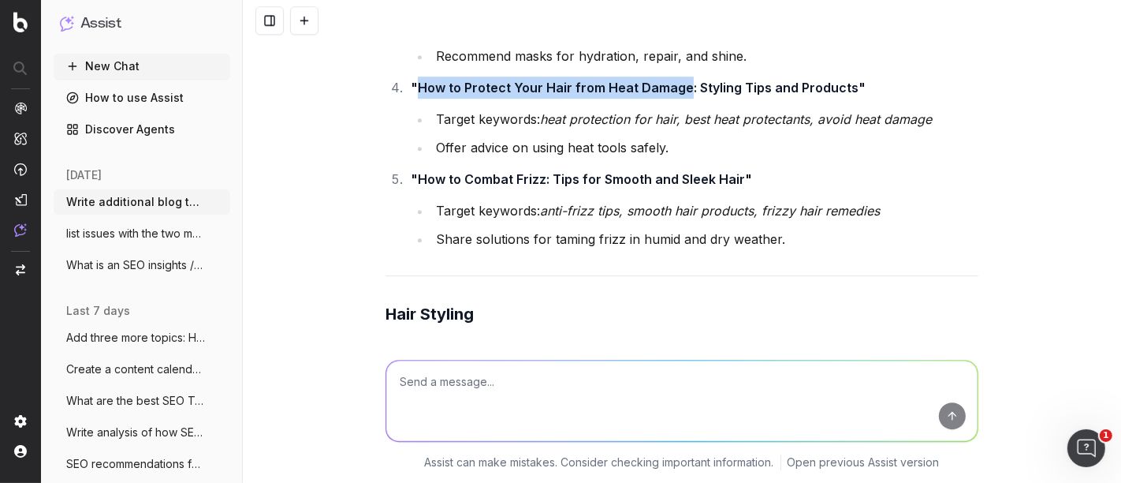
scroll to position [18880, 0]
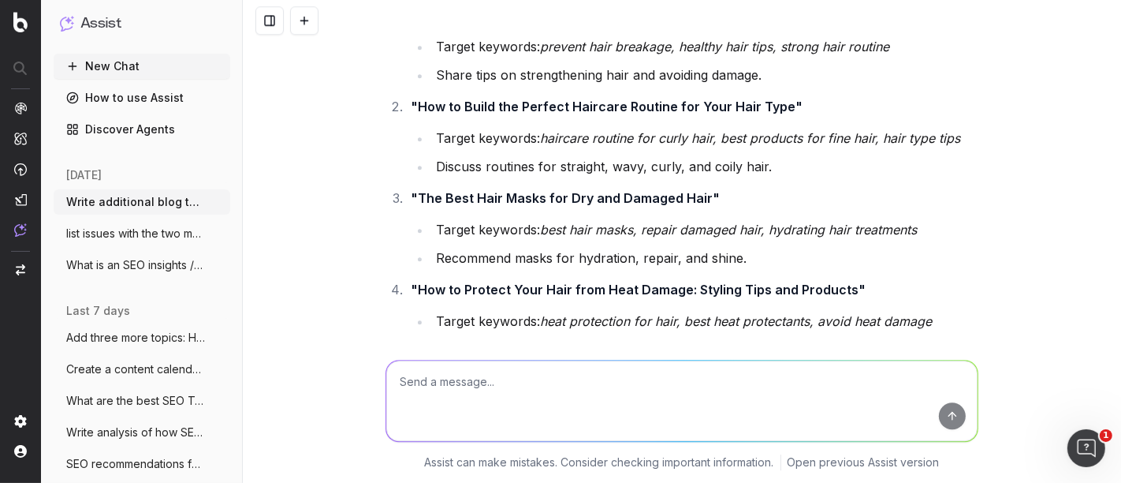
click at [550, 406] on textarea at bounding box center [681, 400] width 591 height 80
paste textarea "How to Protect Your Hair from Heat Damage"
type textarea "SEO Brief for How to Protect Your Hair from Heat Damage"
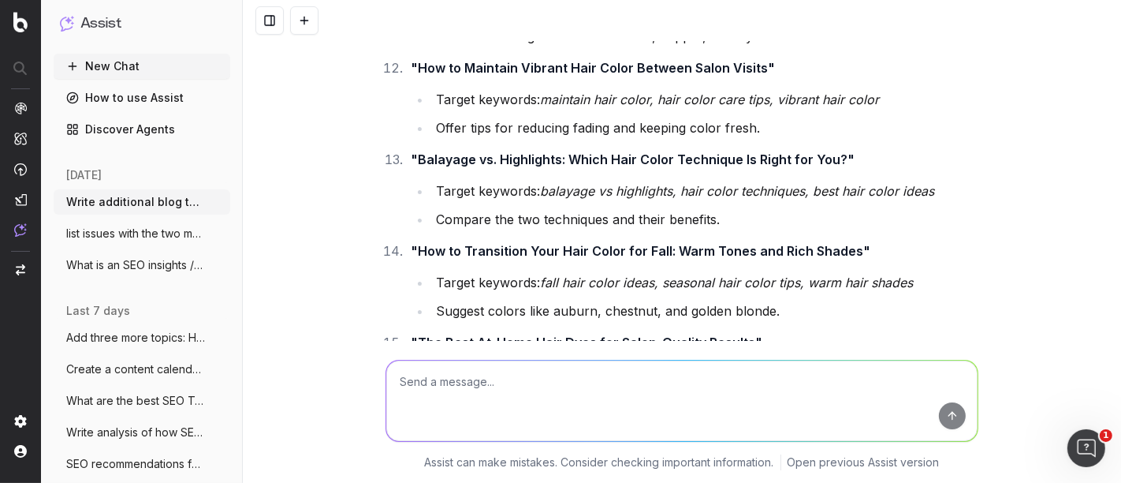
scroll to position [19467, 0]
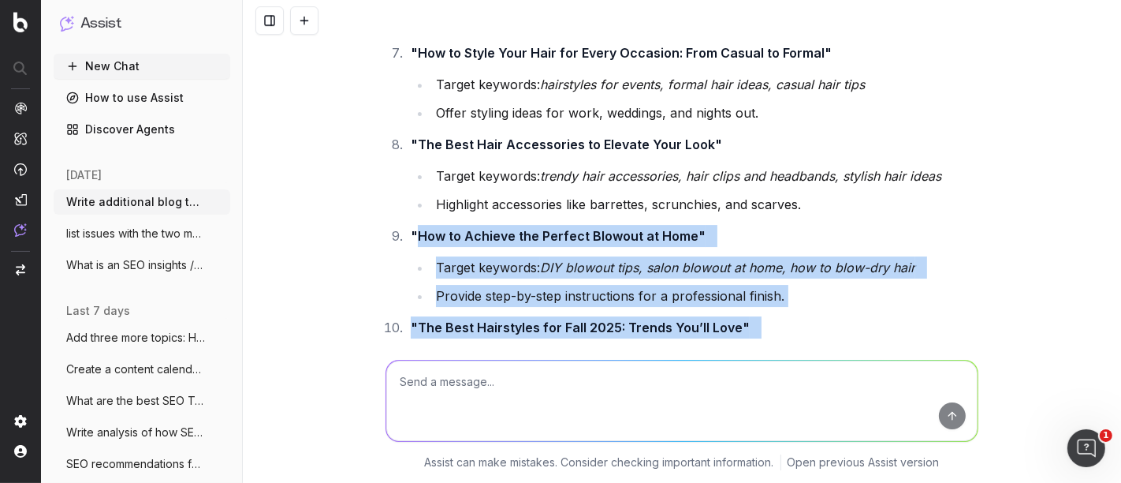
click at [411, 228] on strong ""How to Achieve the Perfect Blowout at Home"" at bounding box center [558, 236] width 295 height 16
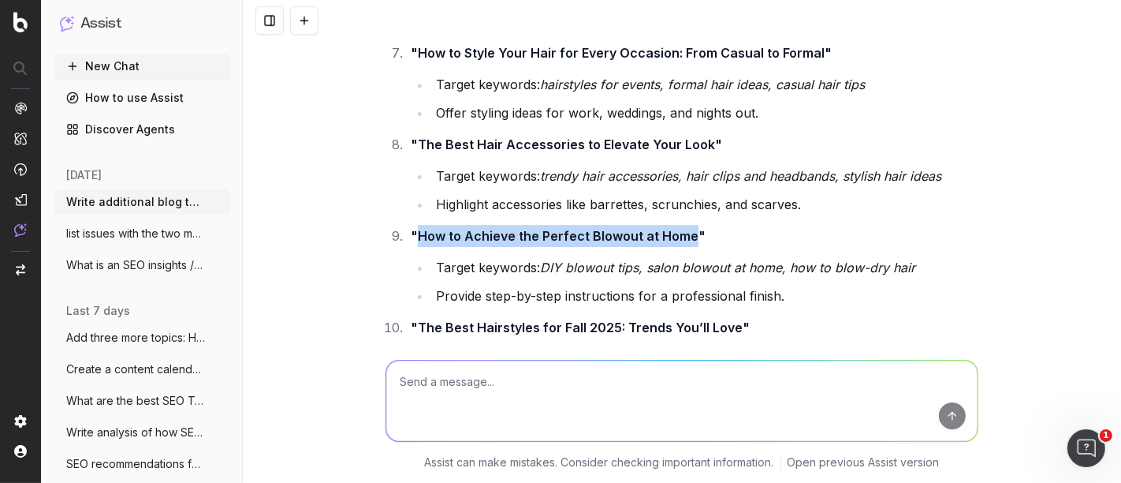
drag, startPoint x: 410, startPoint y: 133, endPoint x: 682, endPoint y: 131, distance: 272.1
click at [682, 228] on strong ""How to Achieve the Perfect Blowout at Home"" at bounding box center [558, 236] width 295 height 16
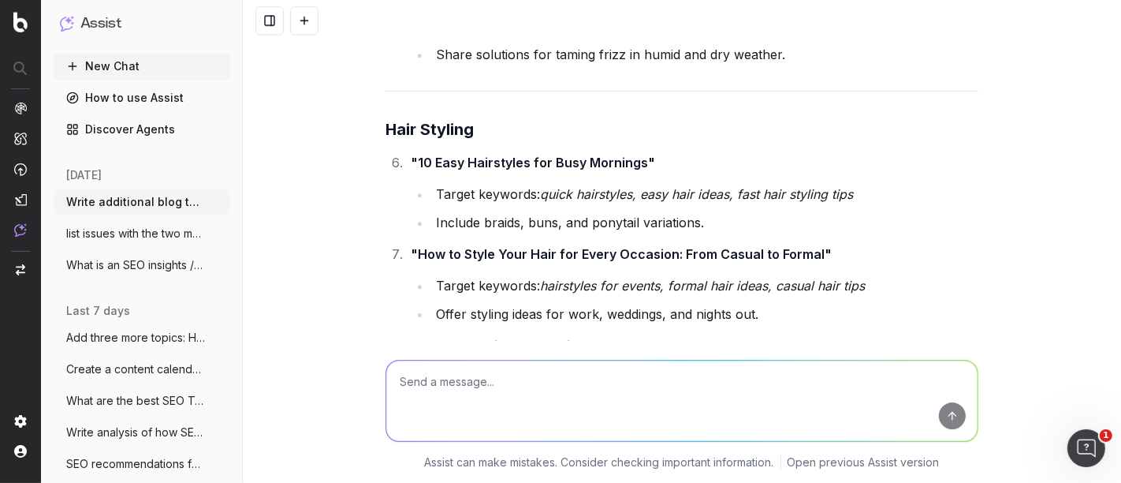
scroll to position [19302, 0]
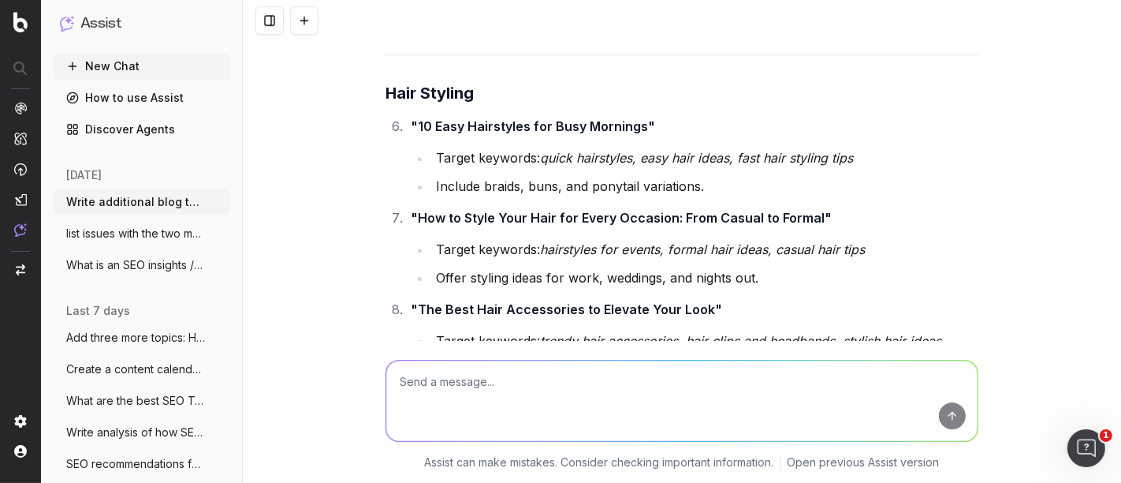
click at [423, 397] on textarea at bounding box center [681, 400] width 591 height 80
type textarea "more fashion articles"
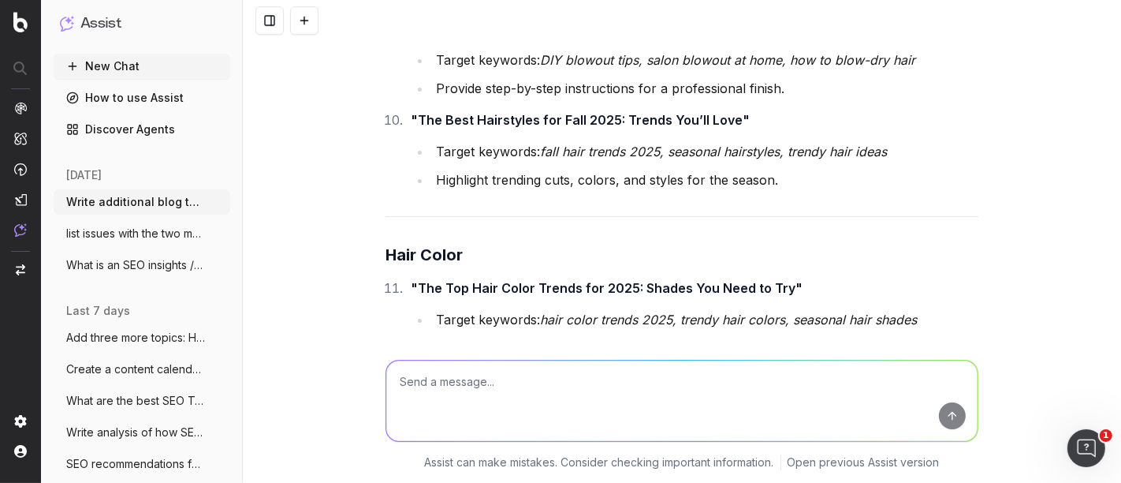
scroll to position [19675, 0]
click at [483, 408] on textarea at bounding box center [681, 400] width 591 height 80
type textarea "Fall porch topics"
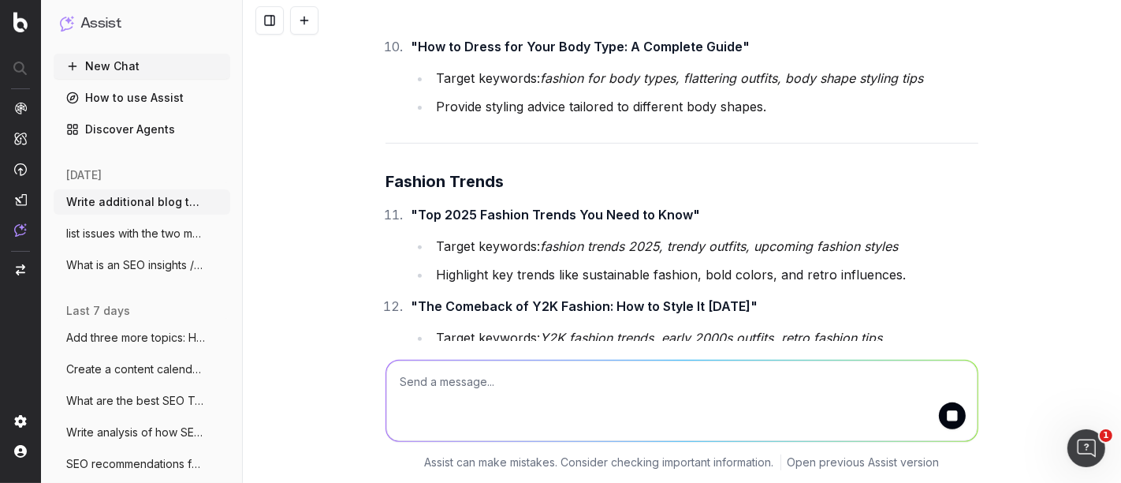
scroll to position [25674, 0]
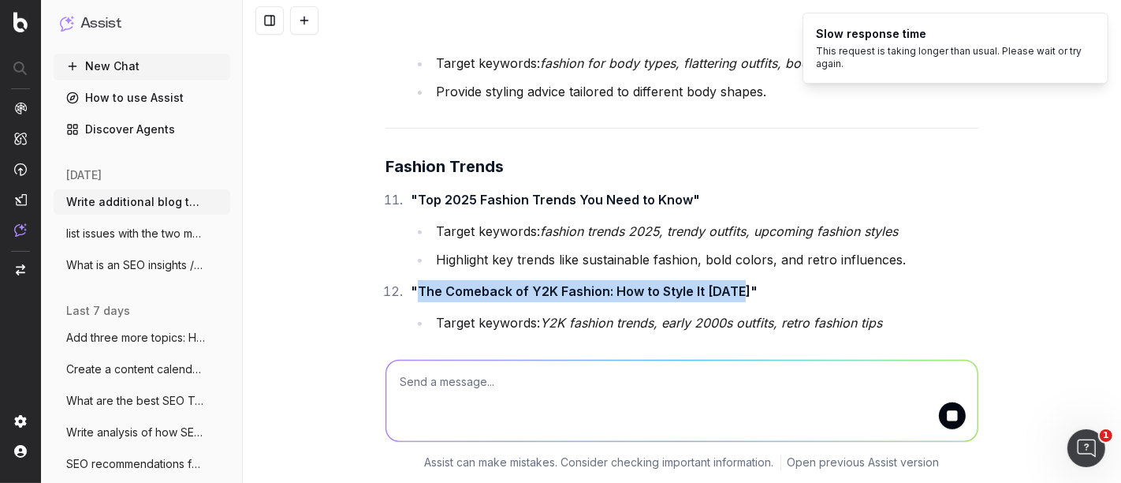
drag, startPoint x: 414, startPoint y: 152, endPoint x: 733, endPoint y: 158, distance: 318.6
click at [733, 283] on strong ""The Comeback of Y2K Fashion: How to Style It Today"" at bounding box center [584, 291] width 347 height 16
click at [414, 188] on ol ""Top 2025 Fashion Trends You Need to Know" Target keywords: fashion trends 2025…" at bounding box center [682, 412] width 593 height 448
click at [412, 283] on strong ""The Comeback of Y2K Fashion: How to Style It Today"" at bounding box center [584, 291] width 347 height 16
click at [416, 280] on li ""The Comeback of Y2K Fashion: How to Style It Today" Target keywords: Y2K fashi…" at bounding box center [692, 321] width 572 height 82
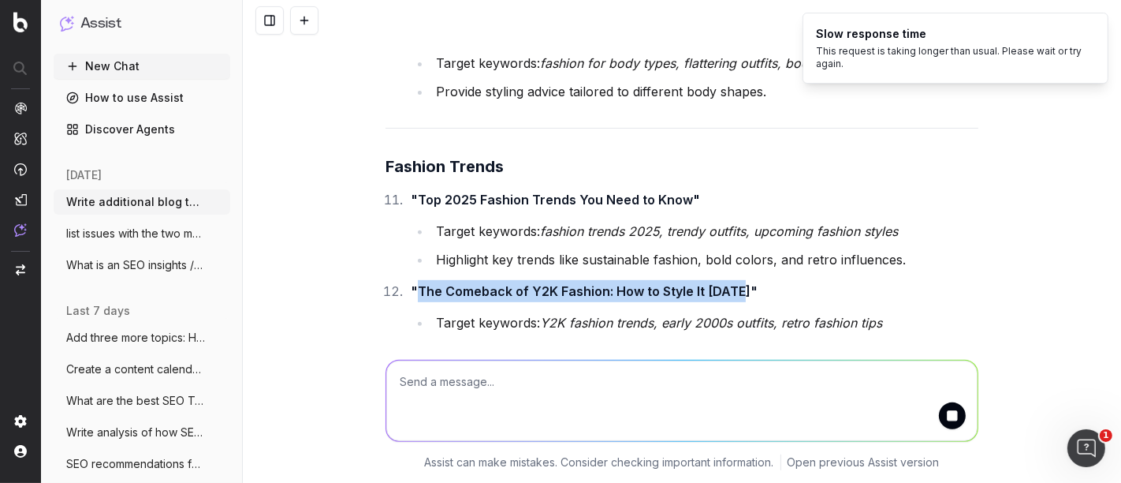
click at [669, 315] on em "Y2K fashion trends, early 2000s outfits, retro fashion tips" at bounding box center [711, 323] width 342 height 16
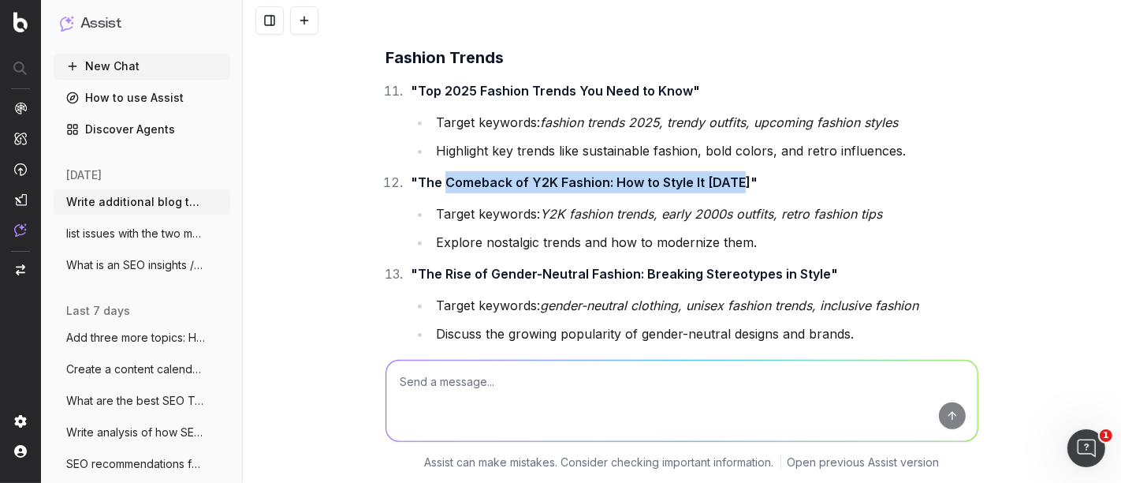
drag, startPoint x: 438, startPoint y: 50, endPoint x: 735, endPoint y: 47, distance: 297.3
click at [735, 174] on strong ""The Comeback of Y2K Fashion: How to Style It Today"" at bounding box center [584, 182] width 347 height 16
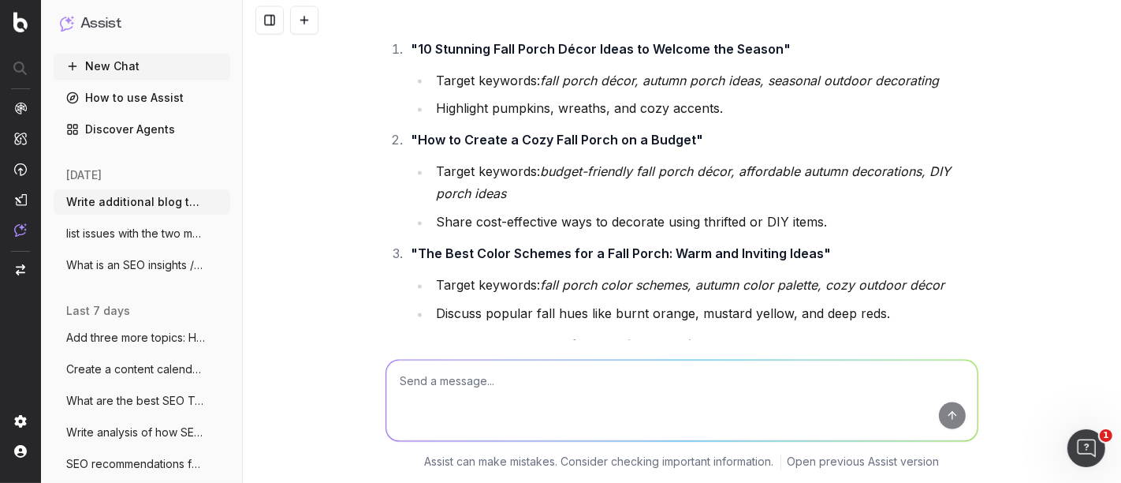
scroll to position [27674, 0]
drag, startPoint x: 409, startPoint y: 203, endPoint x: 603, endPoint y: 215, distance: 194.3
click at [603, 334] on li ""How to Style Your Porch for Fall with Pumpkins and Gourds" Target keywords: pu…" at bounding box center [692, 375] width 572 height 82
click at [438, 383] on textarea at bounding box center [681, 400] width 591 height 80
type textarea "revise to omit "How to""
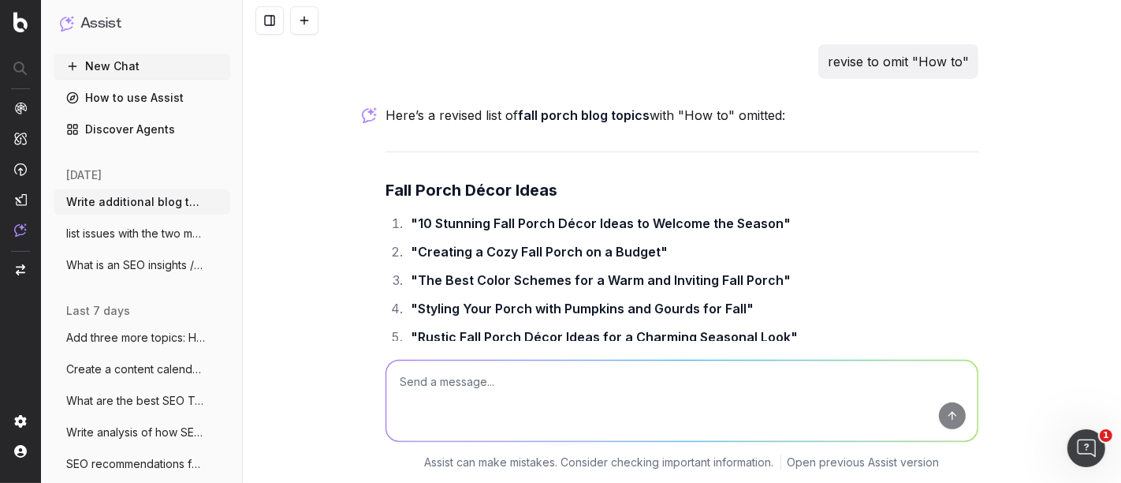
scroll to position [30615, 0]
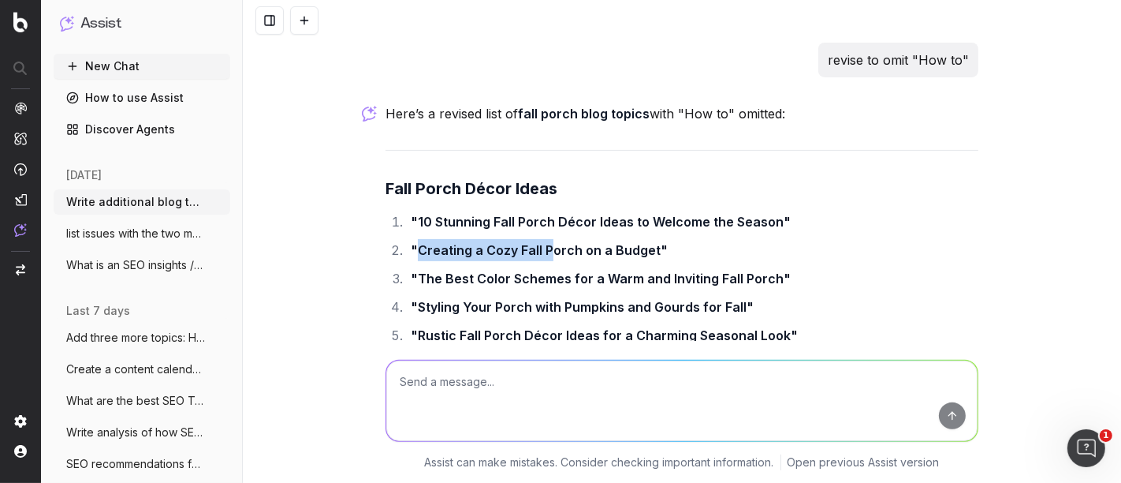
drag, startPoint x: 411, startPoint y: 174, endPoint x: 543, endPoint y: 183, distance: 132.8
click at [543, 242] on strong ""Creating a Cozy Fall Porch on a Budget"" at bounding box center [539, 250] width 257 height 16
click at [582, 242] on strong ""Creating a Cozy Fall Porch on a Budget"" at bounding box center [539, 250] width 257 height 16
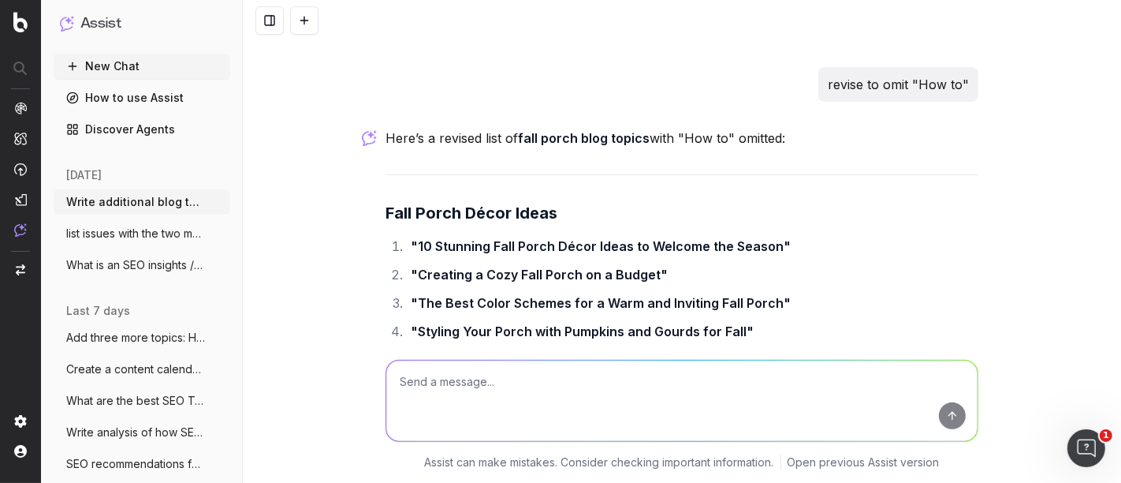
scroll to position [30581, 0]
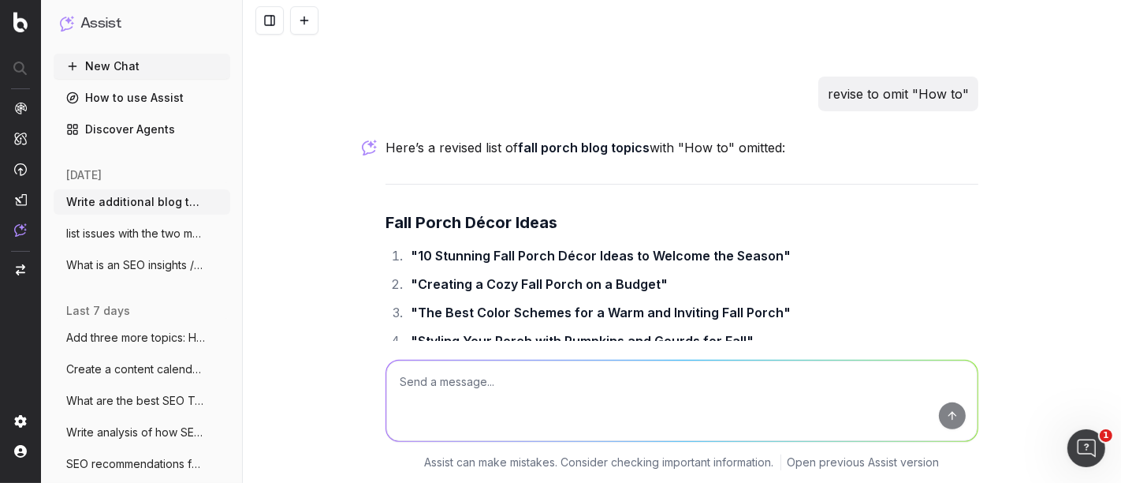
click at [458, 395] on textarea at bounding box center [681, 400] width 591 height 80
paste textarea "Style Your Porch for Fall"
type textarea "Finish topic title: Style Your Porch for Fall"
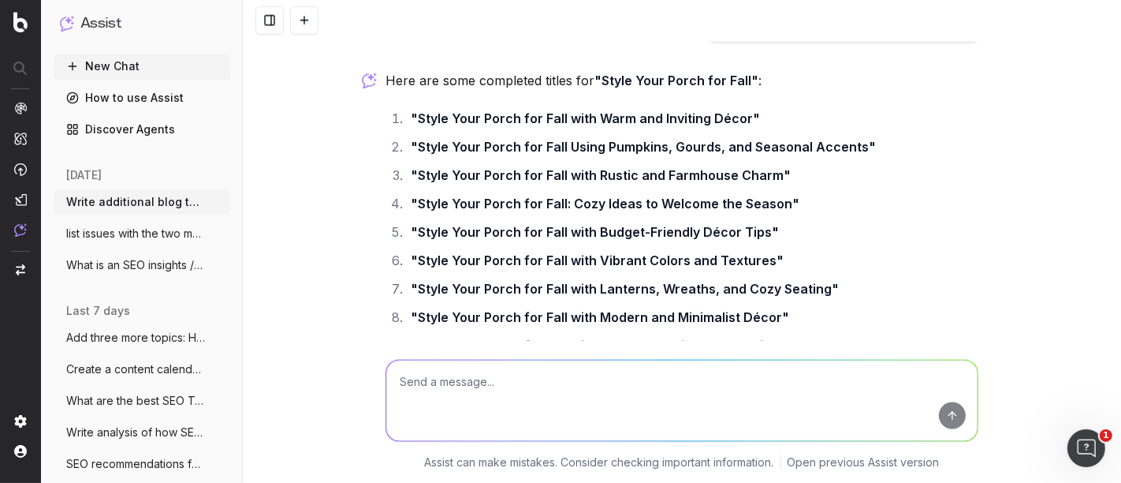
scroll to position [31957, 0]
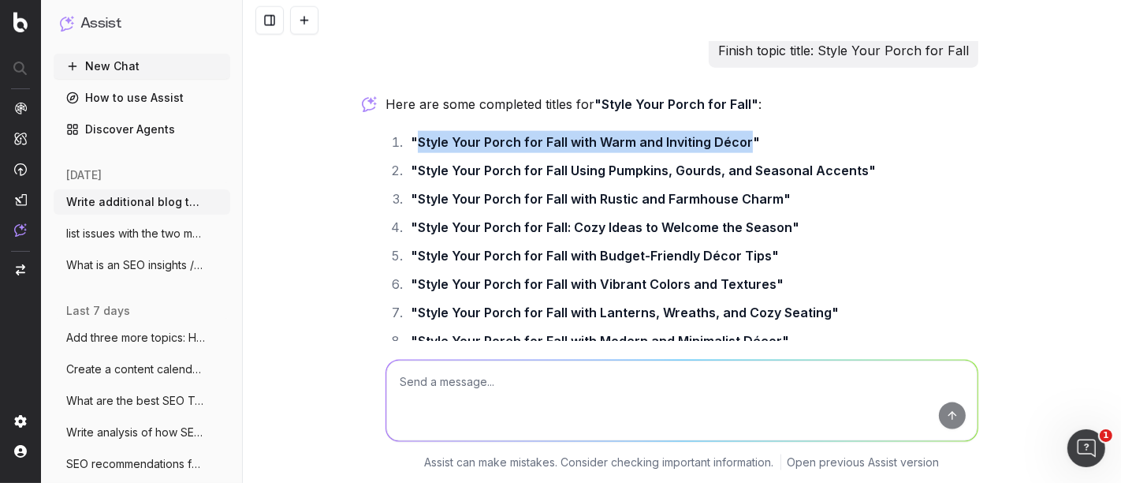
drag, startPoint x: 411, startPoint y: 69, endPoint x: 739, endPoint y: 59, distance: 328.2
click at [739, 131] on li ""Style Your Porch for Fall with Warm and Inviting Décor"" at bounding box center [692, 142] width 572 height 22
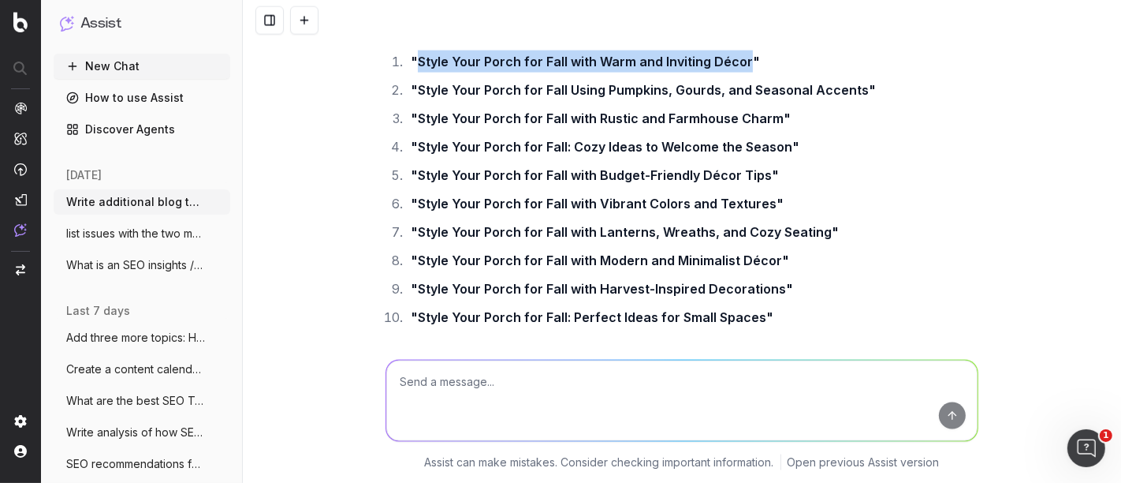
scroll to position [32039, 0]
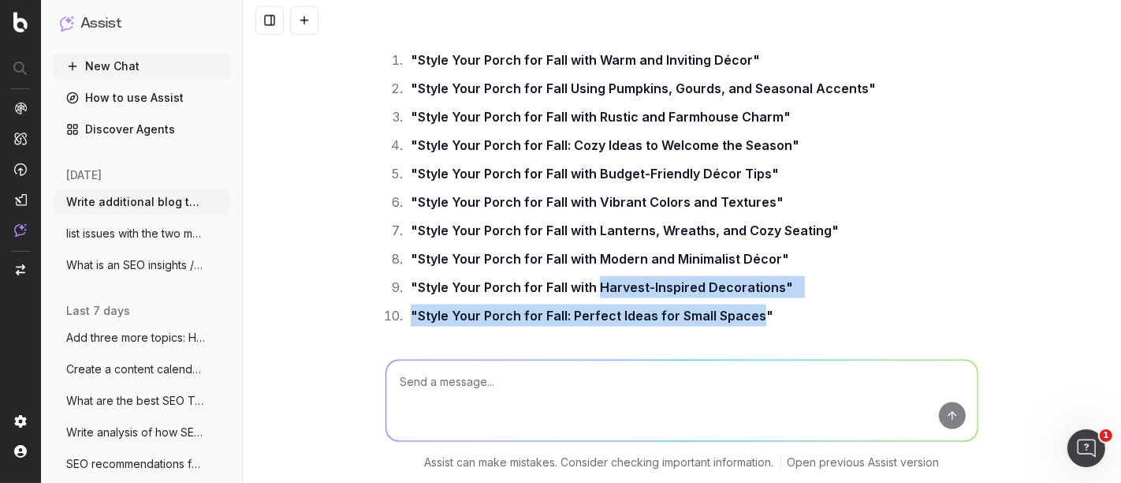
drag, startPoint x: 591, startPoint y: 208, endPoint x: 748, endPoint y: 229, distance: 158.3
click at [748, 229] on ol ""Style Your Porch for Fall with Warm and Inviting Décor" "Style Your Porch for …" at bounding box center [682, 188] width 593 height 278
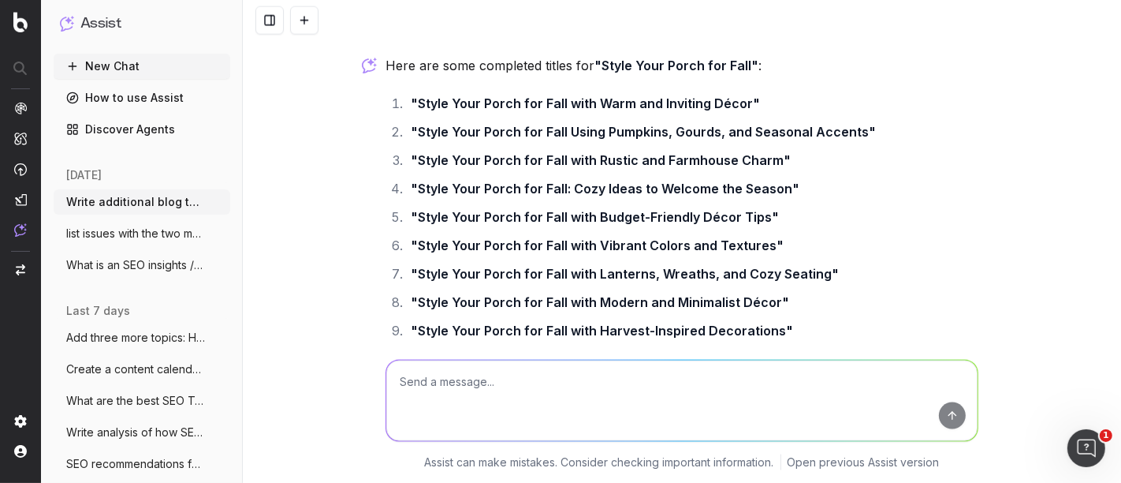
click at [436, 377] on textarea at bounding box center [681, 400] width 591 height 80
paste textarea "Style Your Porch for Fall: Warm and Inviting Décor"
type textarea "more options: Style Your Porch for Fall: Warm and Inviting Décor"
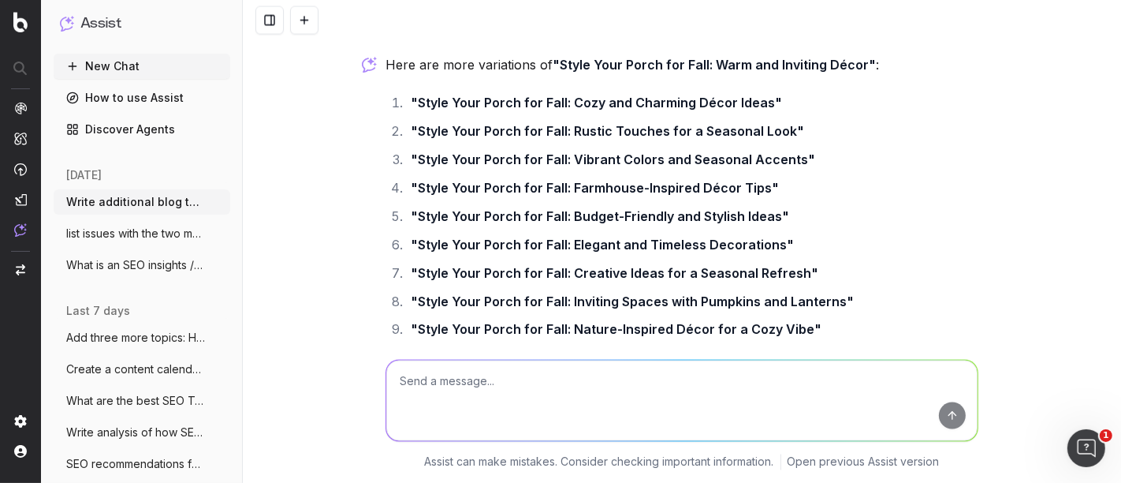
scroll to position [32514, 0]
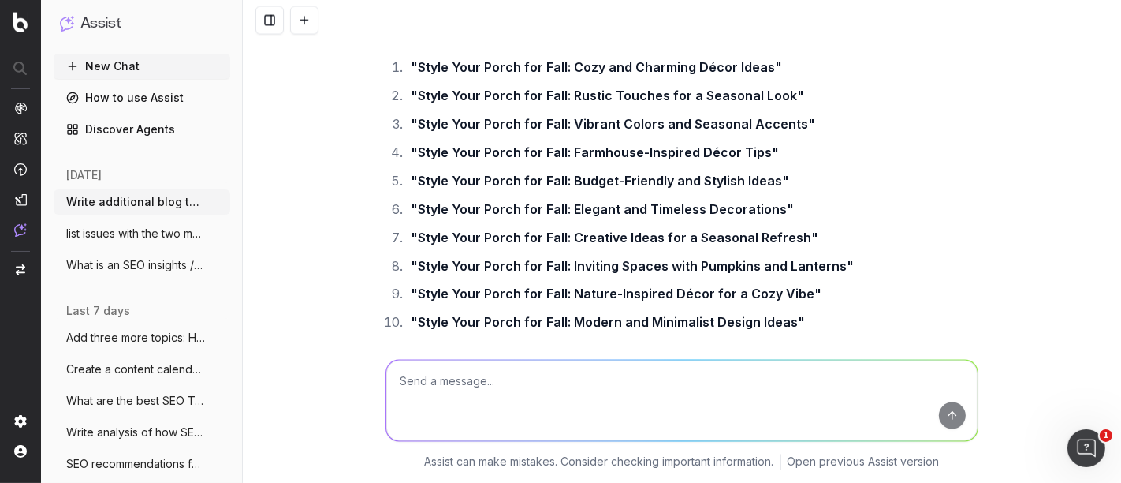
click at [471, 395] on textarea at bounding box center [681, 400] width 591 height 80
type textarea "More beauty topics"
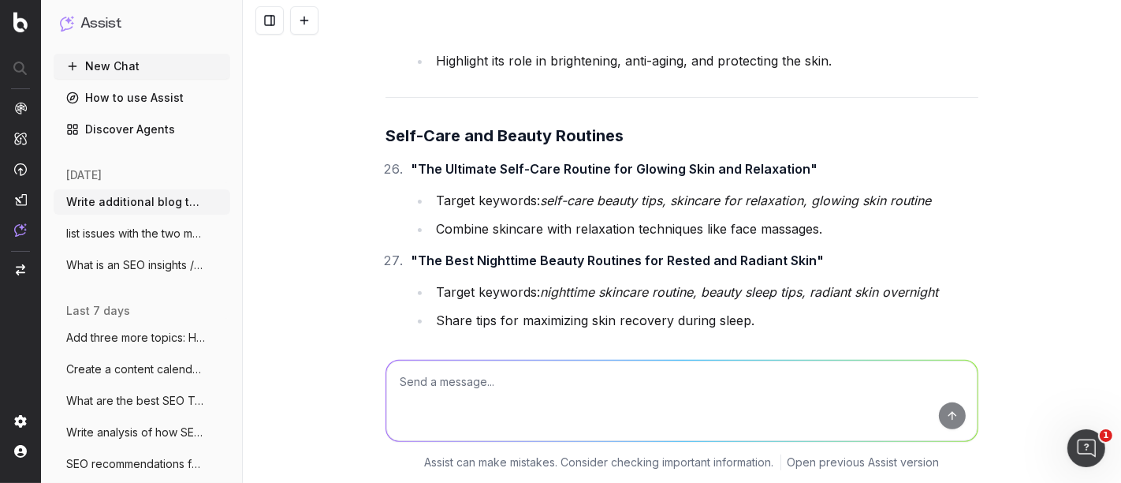
scroll to position [35724, 0]
drag, startPoint x: 759, startPoint y: 248, endPoint x: 411, endPoint y: 247, distance: 347.7
click at [411, 342] on strong ""The Benefits of Facial Tools: From Gua Sha to Jade Rollers"" at bounding box center [627, 350] width 433 height 16
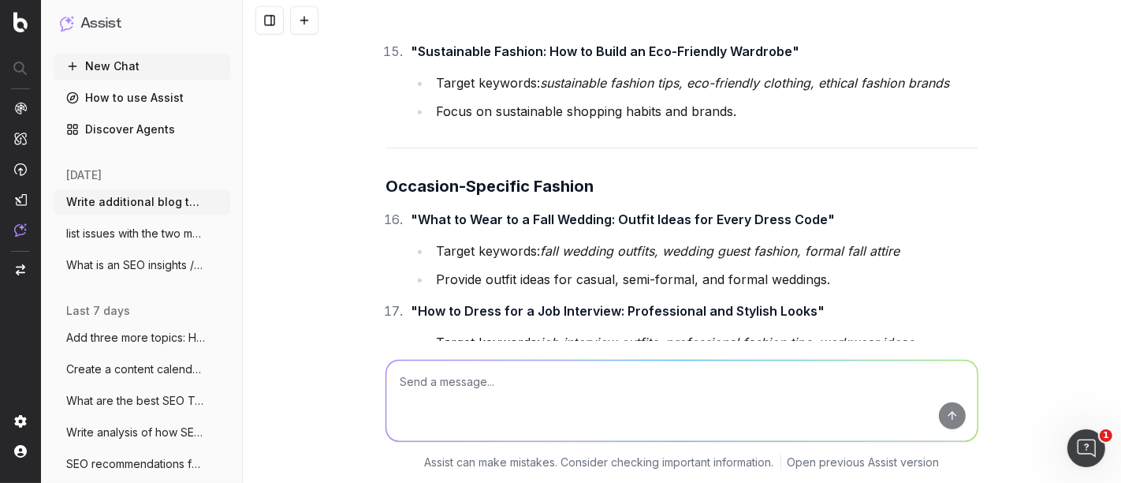
scroll to position [26189, 0]
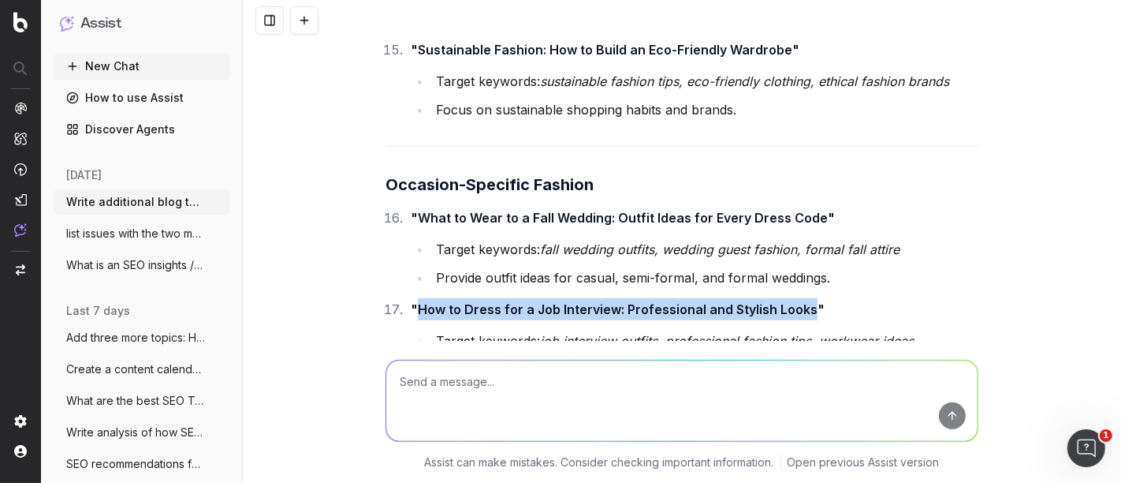
drag, startPoint x: 412, startPoint y: 176, endPoint x: 800, endPoint y: 170, distance: 387.2
click at [800, 301] on strong ""How to Dress for a Job Interview: Professional and Stylish Looks"" at bounding box center [618, 309] width 414 height 16
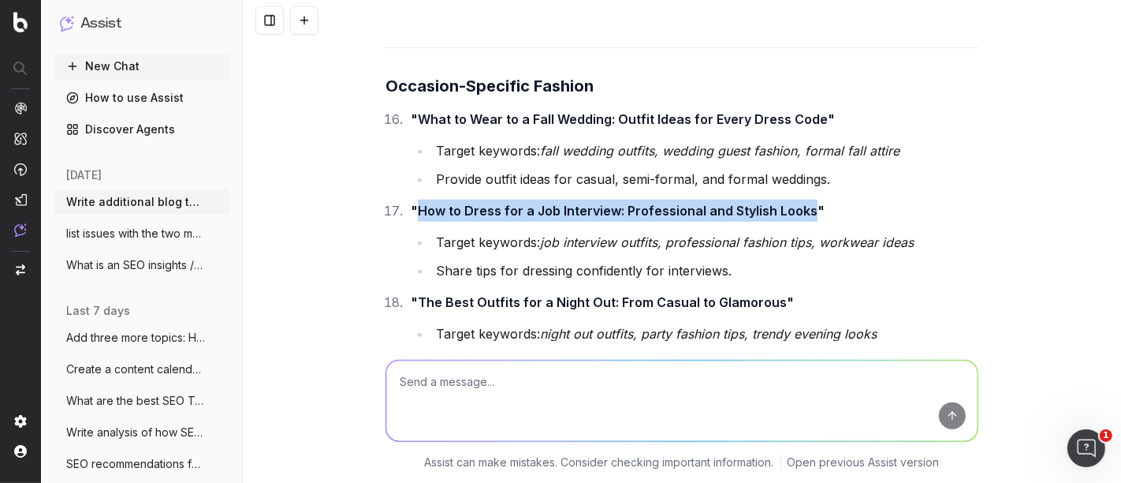
scroll to position [26285, 0]
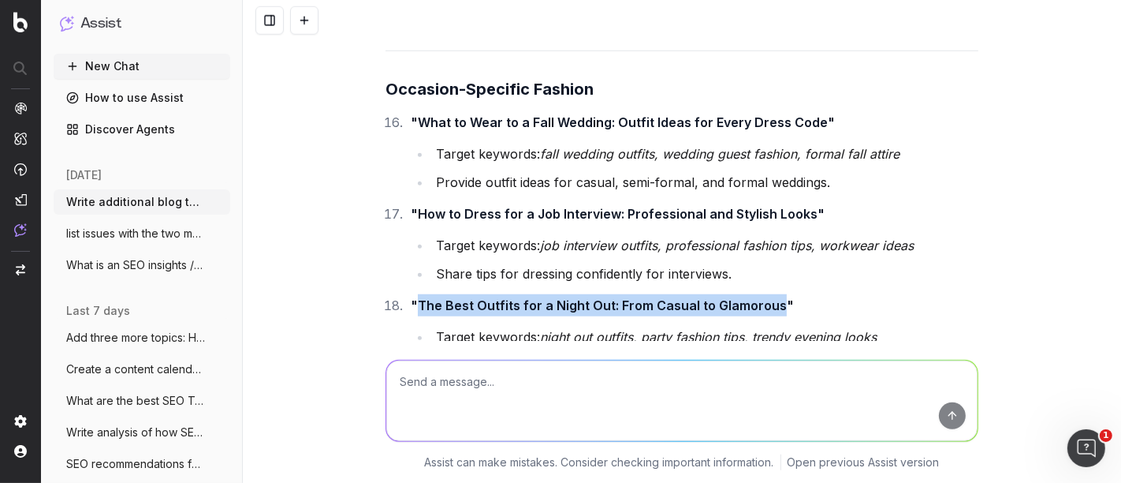
drag, startPoint x: 770, startPoint y: 170, endPoint x: 411, endPoint y: 170, distance: 358.8
click at [411, 297] on strong ""The Best Outfits for a Night Out: From Casual to Glamorous"" at bounding box center [602, 305] width 383 height 16
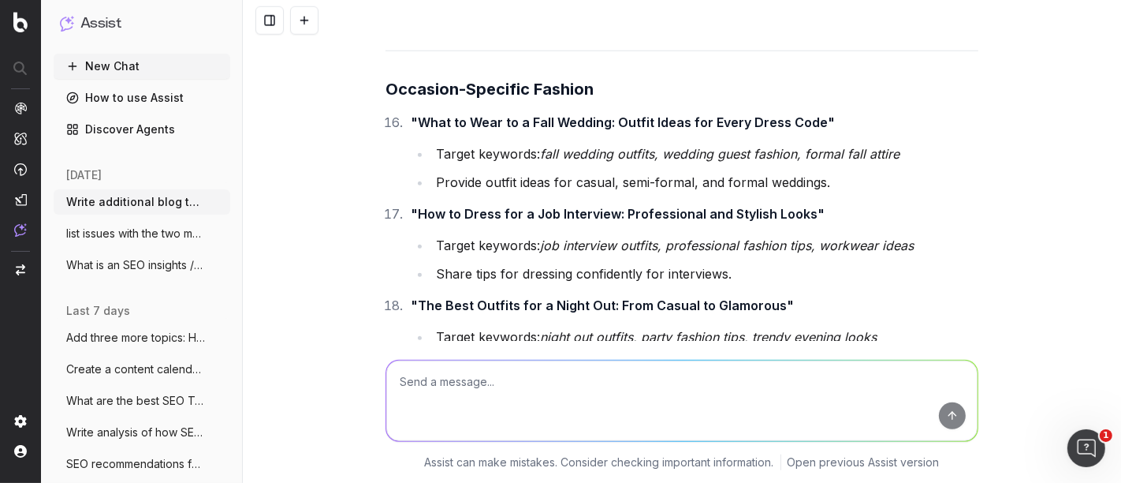
click at [438, 386] on textarea at bounding box center [681, 400] width 591 height 80
paste textarea "Week of Article Topic Pillar Topic Cluster Target Keywords Brief Owner Coordina…"
type textarea "finish table: Week of Article Topic Pillar Topic Cluster Target Keywords Brief …"
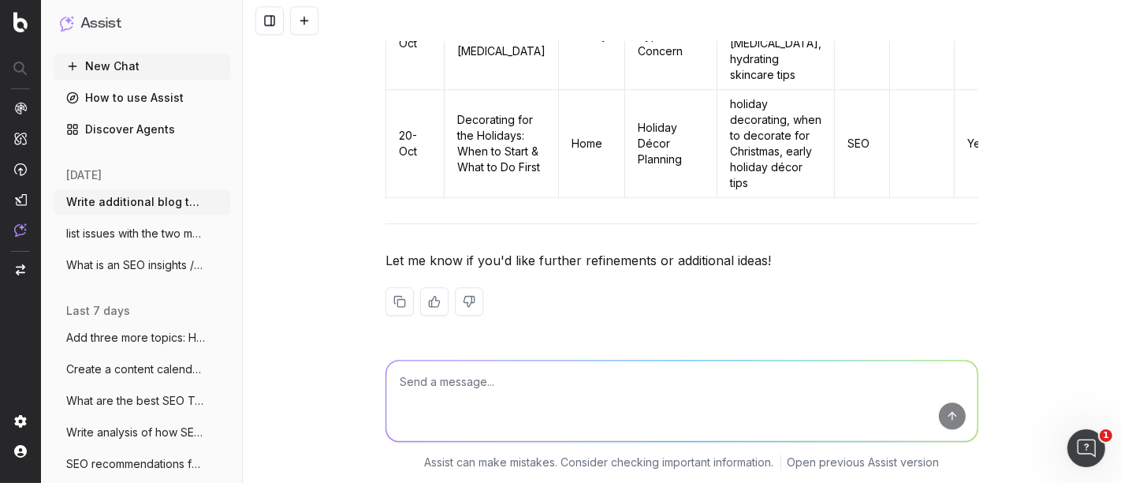
scroll to position [39255, 0]
click at [449, 384] on textarea at bounding box center [681, 400] width 591 height 80
paste textarea "Week of Article Topic Pillar Topic Cluster Target Keywords Brief Owner 29-Sep W…"
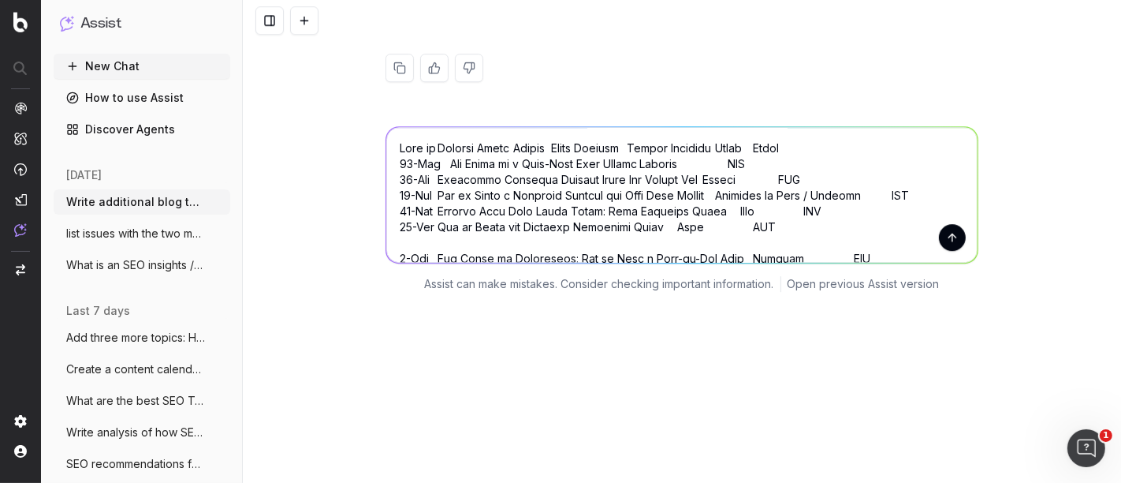
scroll to position [39181, 0]
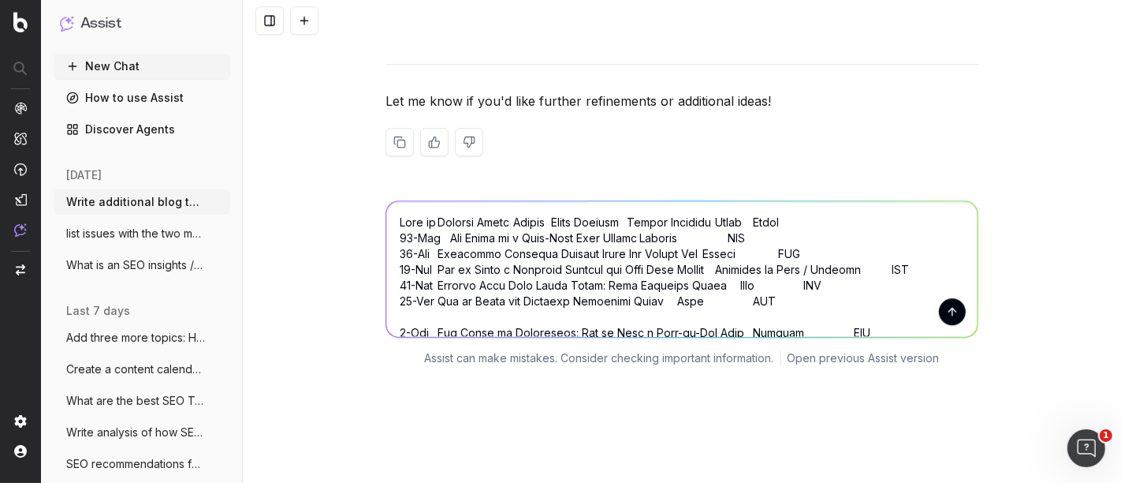
click at [387, 326] on textarea at bounding box center [681, 269] width 591 height 136
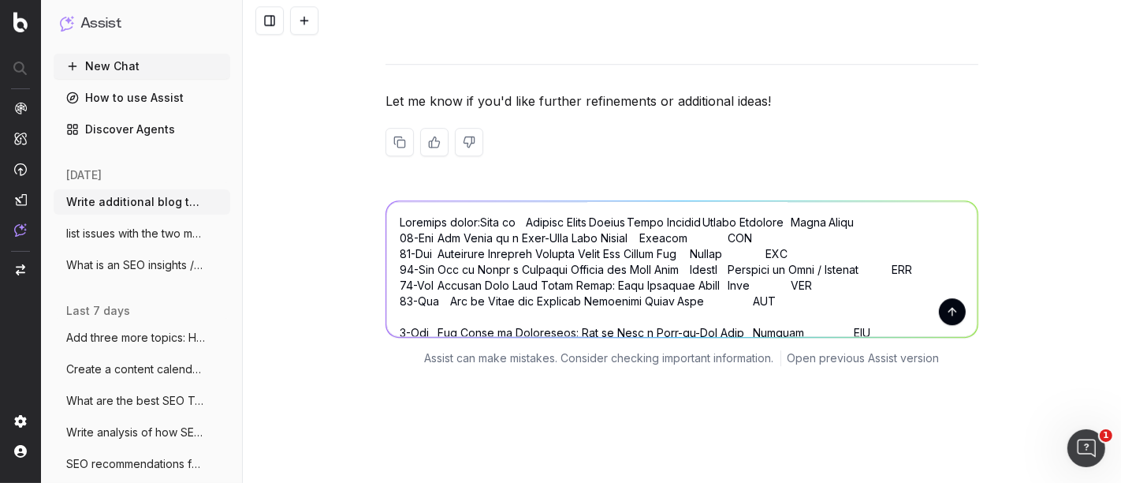
type textarea "Complete table: Week of Article Topic Pillar Topic Cluster Target Keywords Brie…"
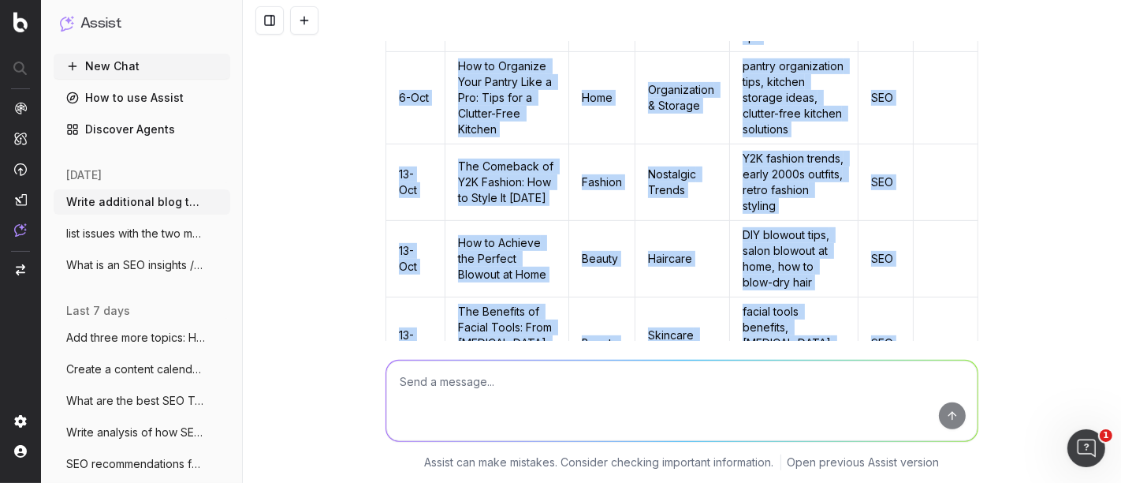
scroll to position [40094, 0]
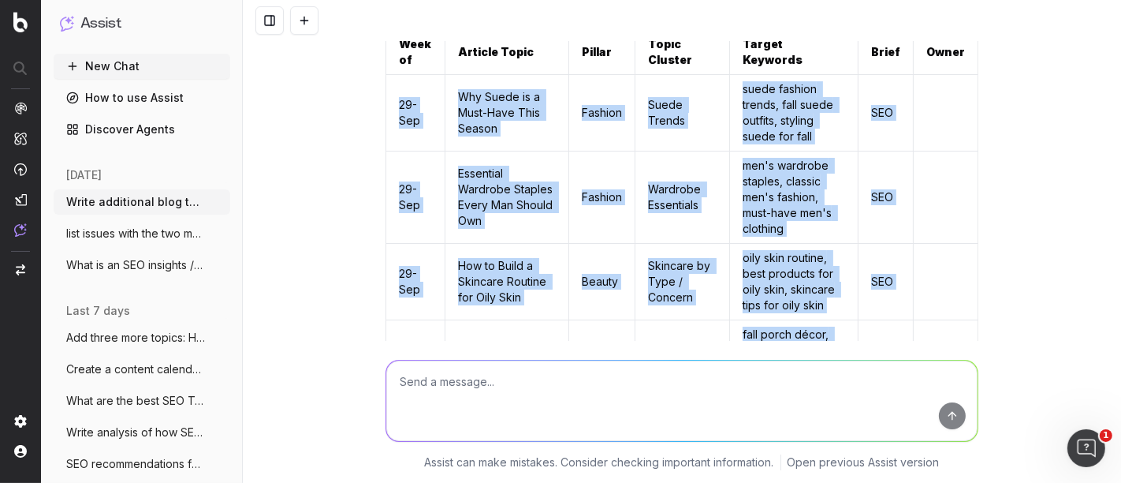
drag, startPoint x: 889, startPoint y: 188, endPoint x: 390, endPoint y: 311, distance: 514.8
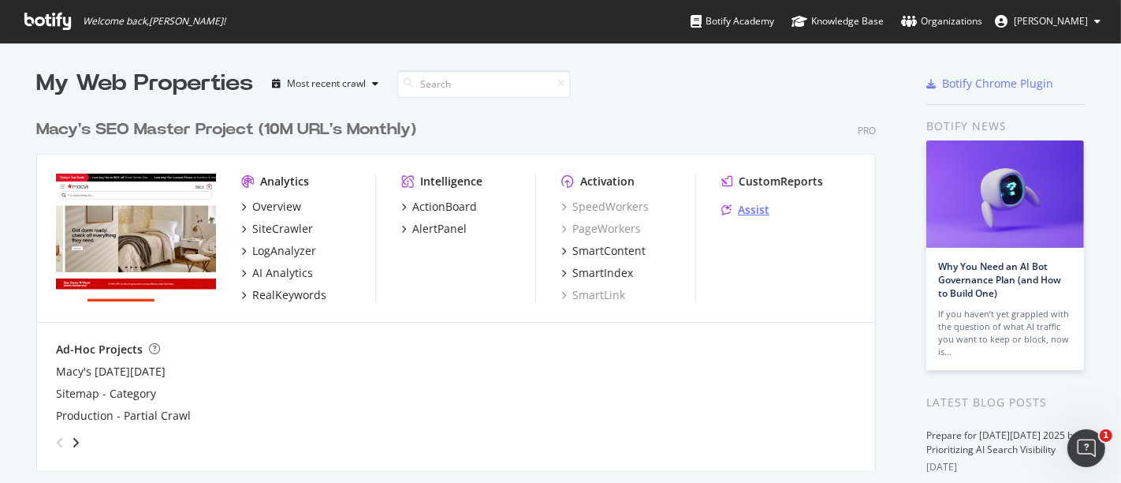
click at [738, 218] on div "Assist" at bounding box center [754, 210] width 32 height 16
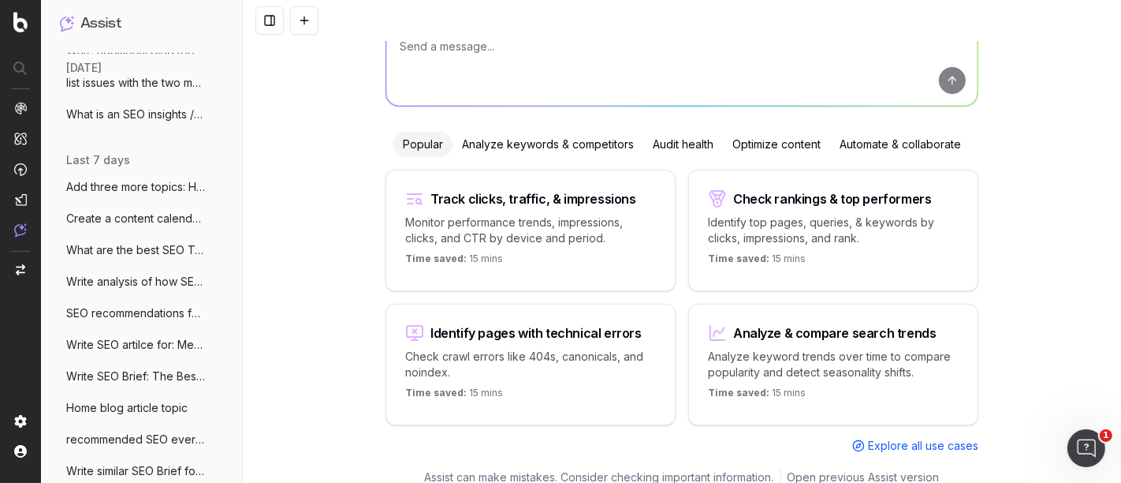
scroll to position [158, 0]
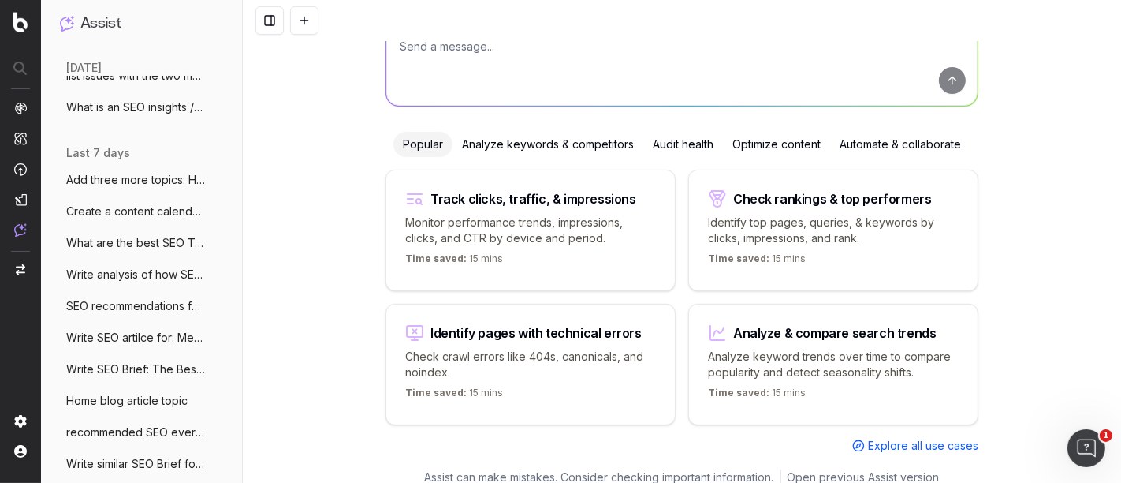
click at [132, 359] on button "Write SEO Brief: The Best Lipsticks for" at bounding box center [142, 368] width 177 height 25
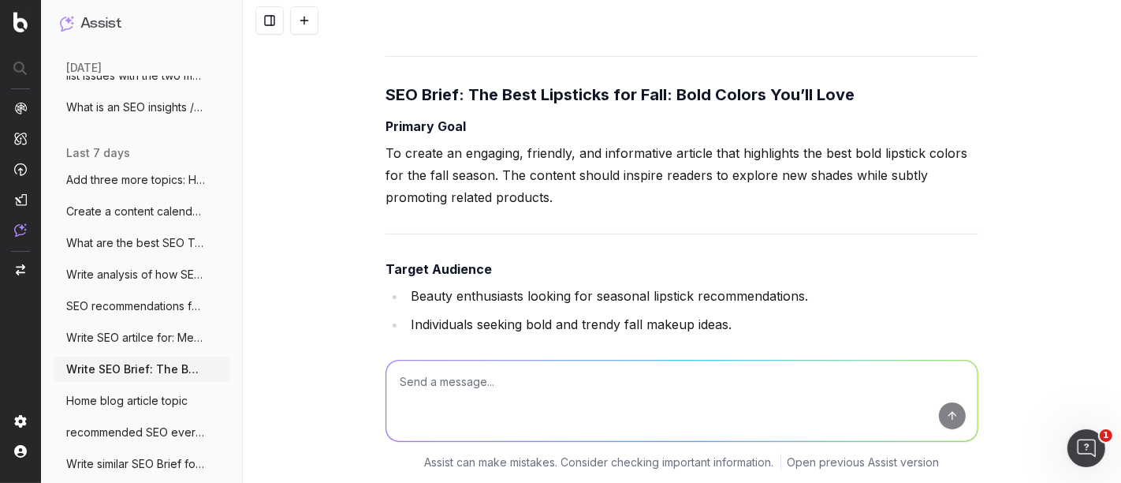
click at [439, 397] on textarea at bounding box center [681, 400] width 591 height 80
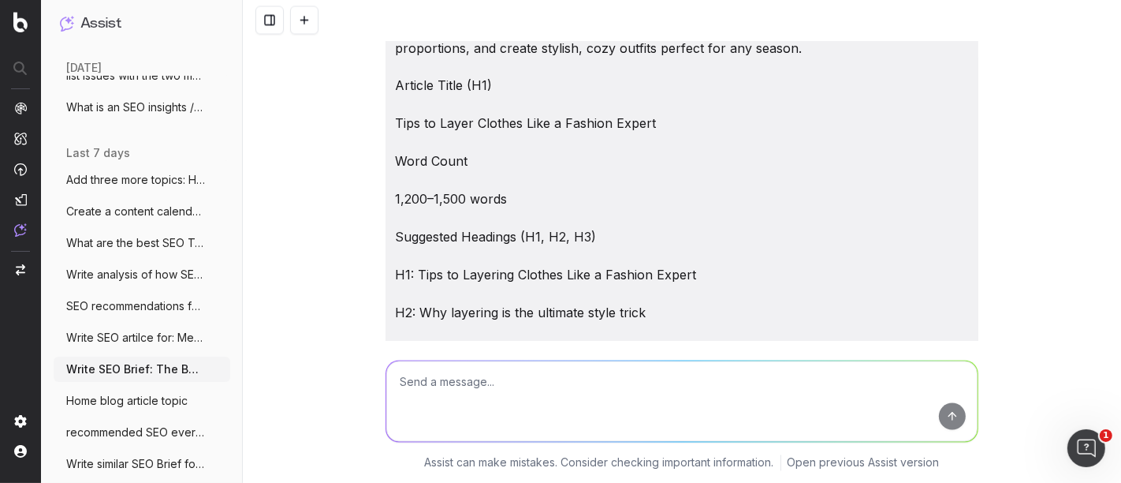
scroll to position [2444, 0]
click at [118, 446] on ul "Add three more topics: Holiday-Ready Kit More Create a content calendar using t…" at bounding box center [142, 353] width 177 height 372
click at [115, 461] on span "Write similar SEO Brief for SEO Briefs:" at bounding box center [135, 464] width 139 height 16
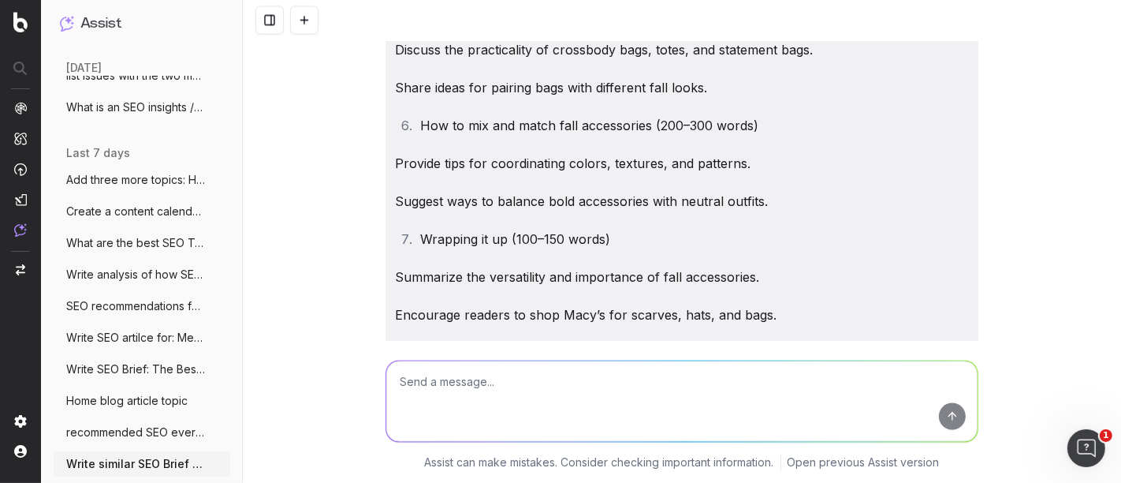
click at [516, 390] on textarea at bounding box center [681, 400] width 591 height 80
paste textarea "Why Suede is a Must-Have This Season"
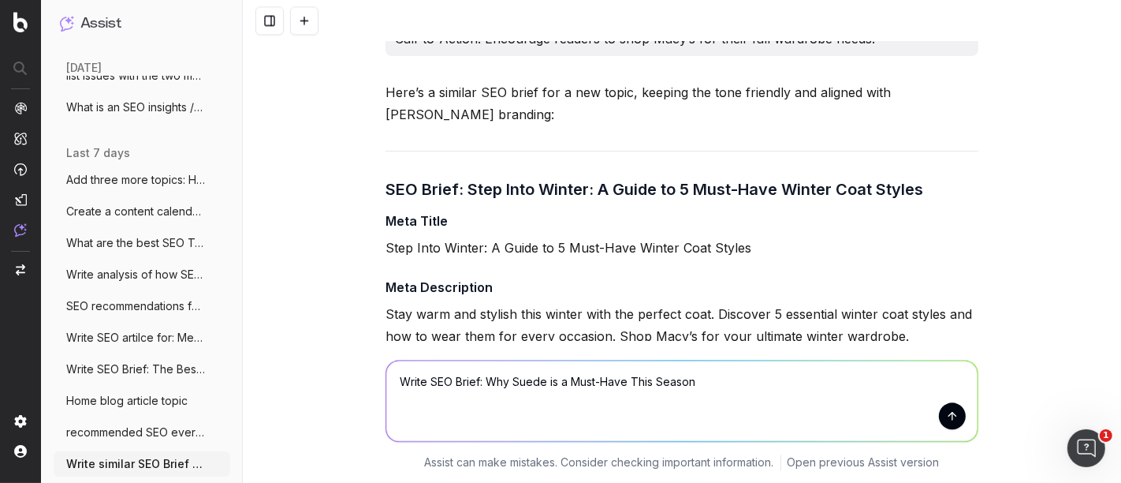
type textarea "Write SEO Brief: Why Suede is a Must-Have This Season"
click at [939, 424] on button "submit" at bounding box center [952, 415] width 27 height 27
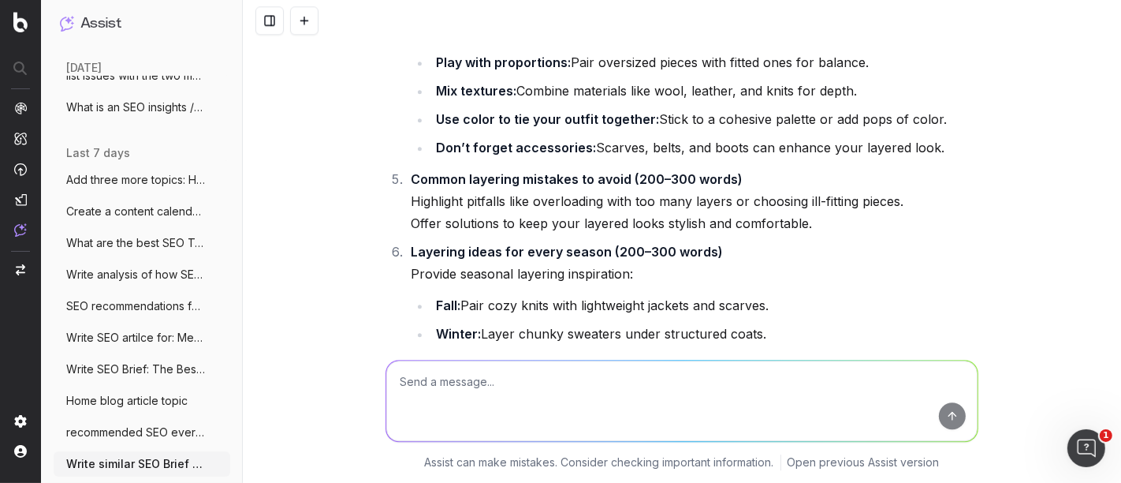
scroll to position [195240, 0]
drag, startPoint x: 376, startPoint y: 108, endPoint x: 639, endPoint y: 332, distance: 345.7
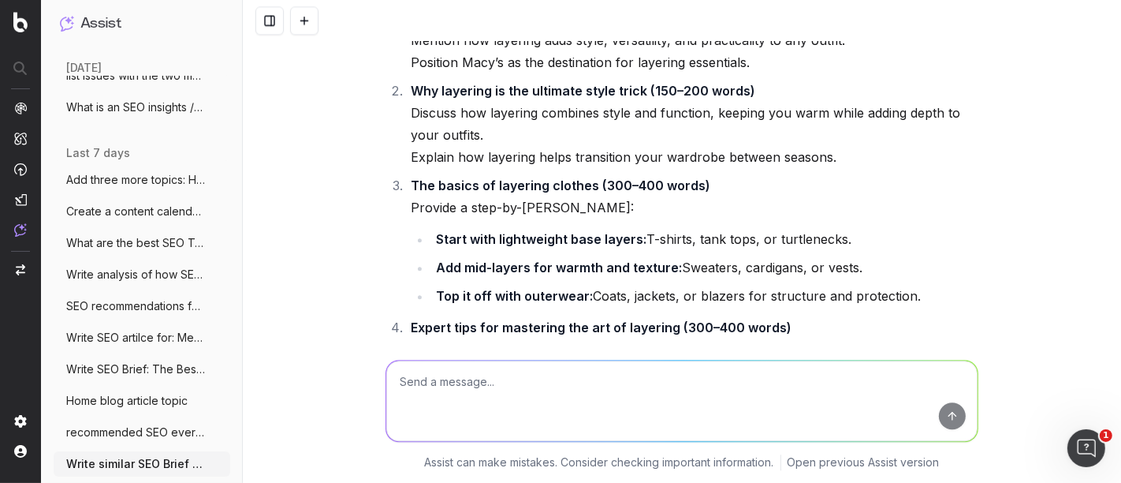
scroll to position [194709, 0]
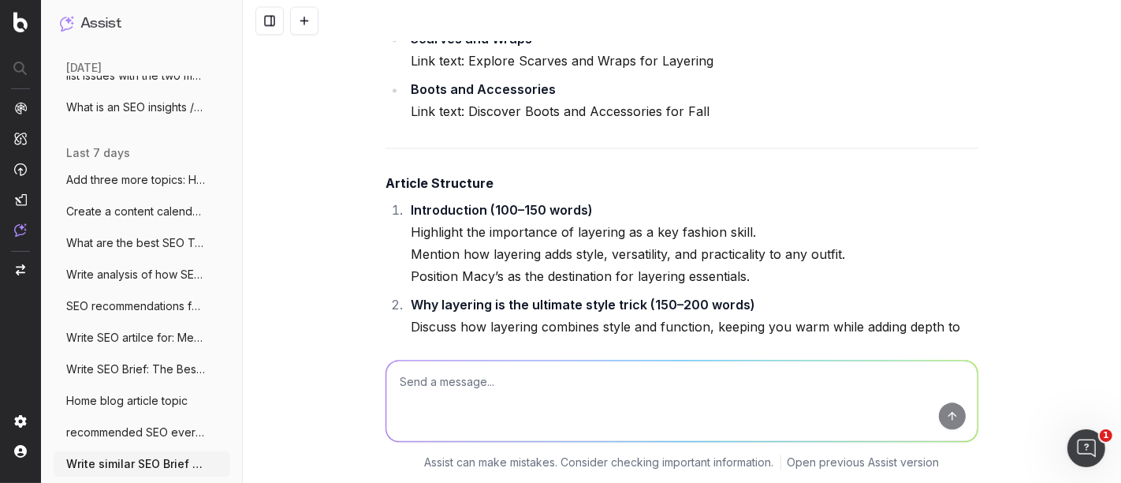
drag, startPoint x: 474, startPoint y: 189, endPoint x: 405, endPoint y: 348, distance: 173.0
click at [405, 348] on div "Write similar SEO Brief for SEO Briefs: Step Into Fall: A Guide to 5 Essential …" at bounding box center [682, 241] width 878 height 483
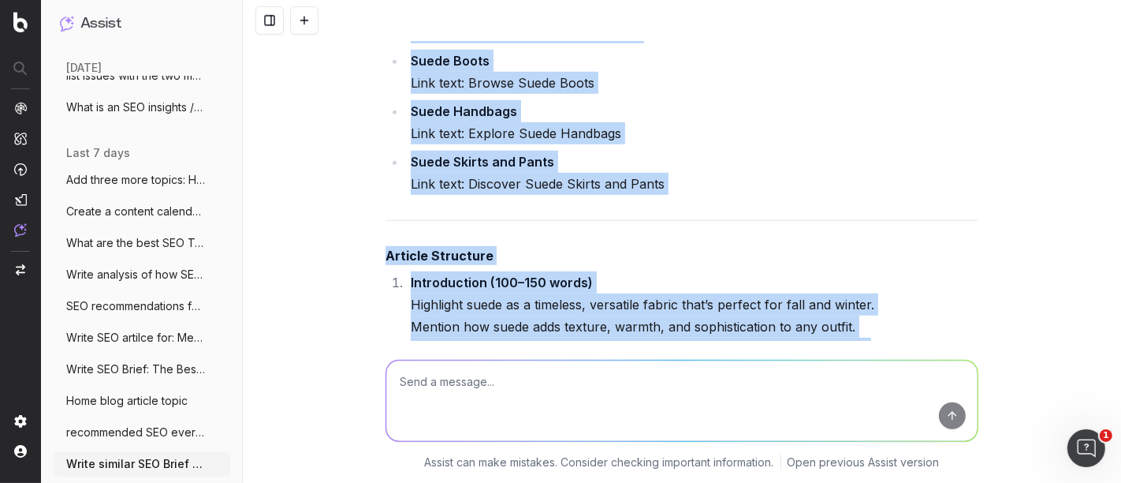
scroll to position [197728, 0]
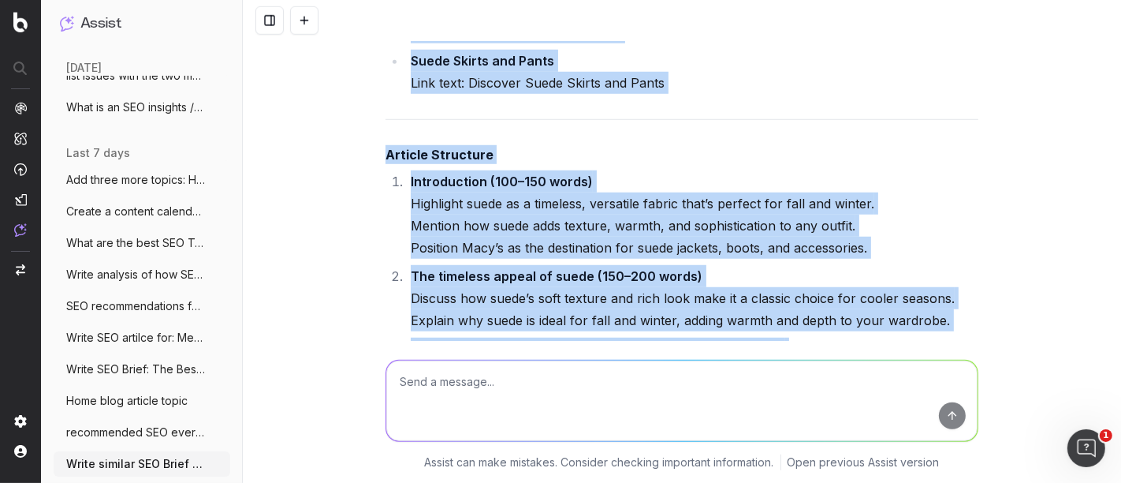
drag, startPoint x: 375, startPoint y: 162, endPoint x: 574, endPoint y: 199, distance: 202.0
copy div "Lore Ipsum Dol Sitam co a Elit-Sedd Eius Tempor Inci Utlaboreetd Magnaali eni a…"
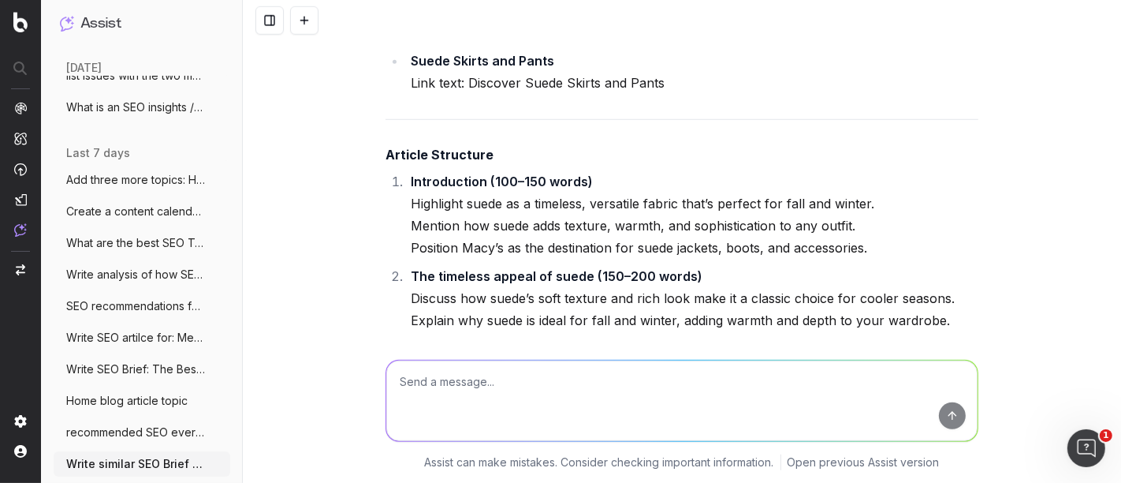
click at [442, 382] on textarea at bounding box center [681, 400] width 591 height 80
paste textarea "LOR Ipsum Dolo Sitam Con Adipi el s Doei-Temp Inci Utlabo Etdo Magnaaliqua Enim…"
type textarea "Lorem IPS dolorsi: AME Conse Adip Elits Doe Tempo in u Labo-Etdo Magn Aliqua En…"
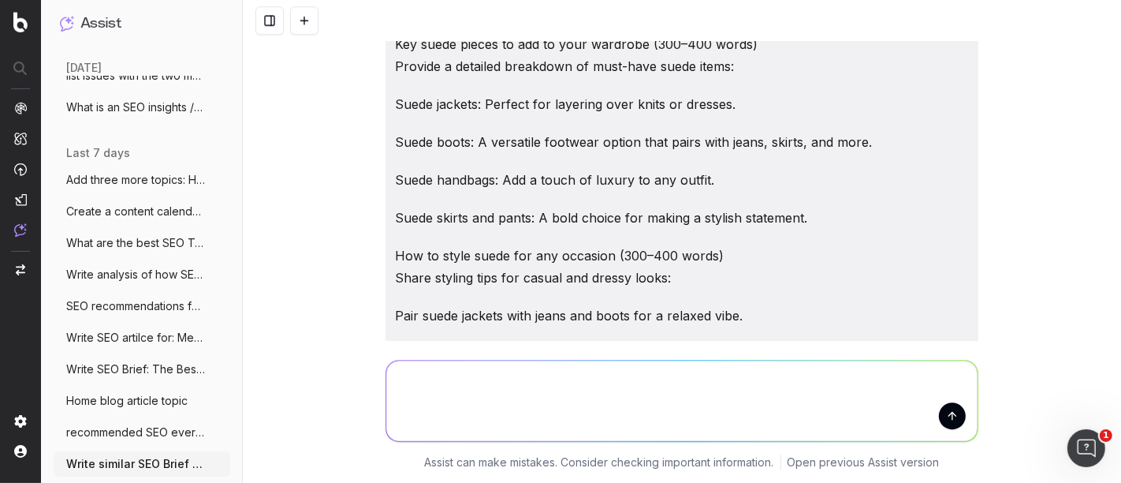
scroll to position [200717, 0]
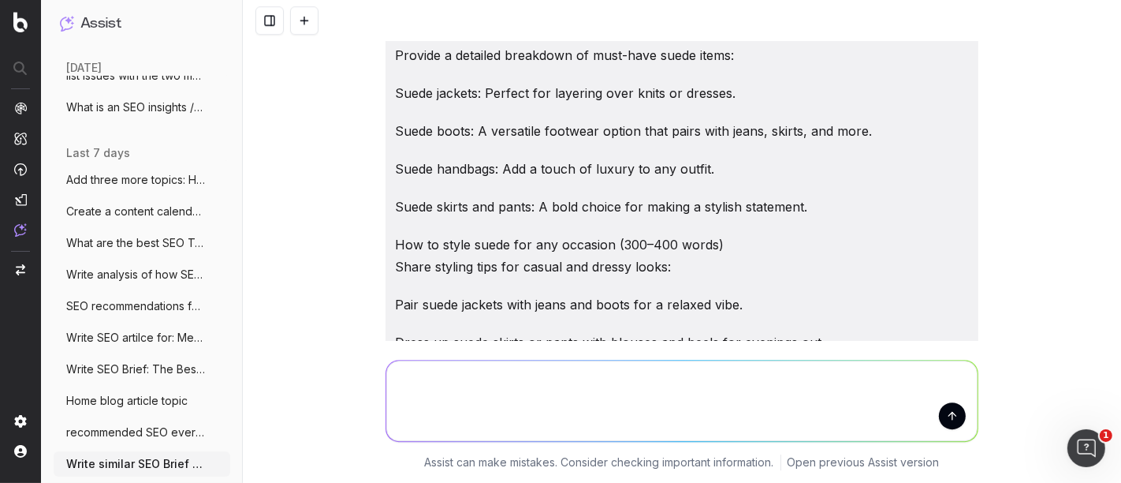
drag, startPoint x: 381, startPoint y: 64, endPoint x: 595, endPoint y: 257, distance: 288.7
drag, startPoint x: 383, startPoint y: 67, endPoint x: 545, endPoint y: 432, distance: 399.3
click at [552, 449] on div "Write similar SEO Brief for SEO Briefs: Step Into Fall: A Guide to 5 Essential …" at bounding box center [682, 241] width 878 height 483
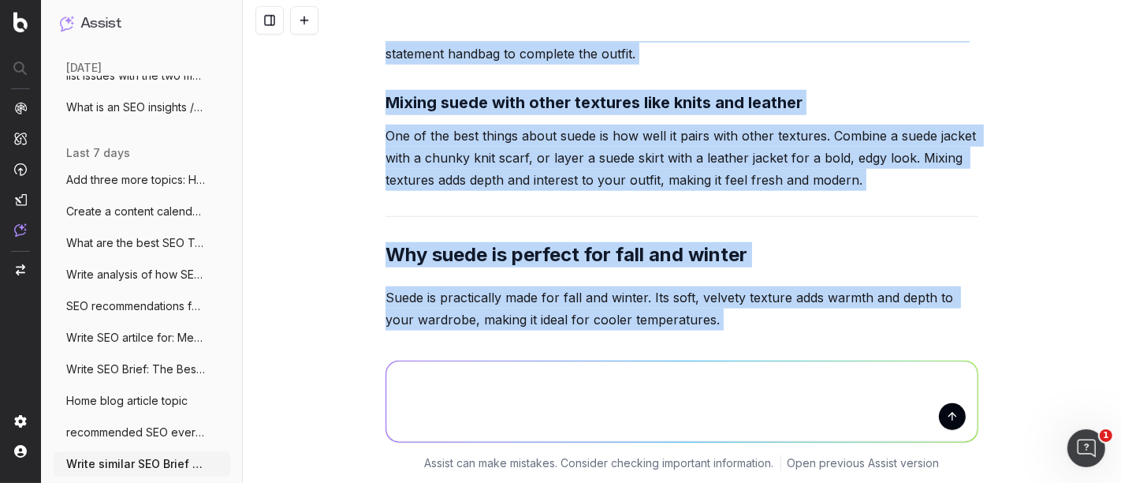
scroll to position [203253, 0]
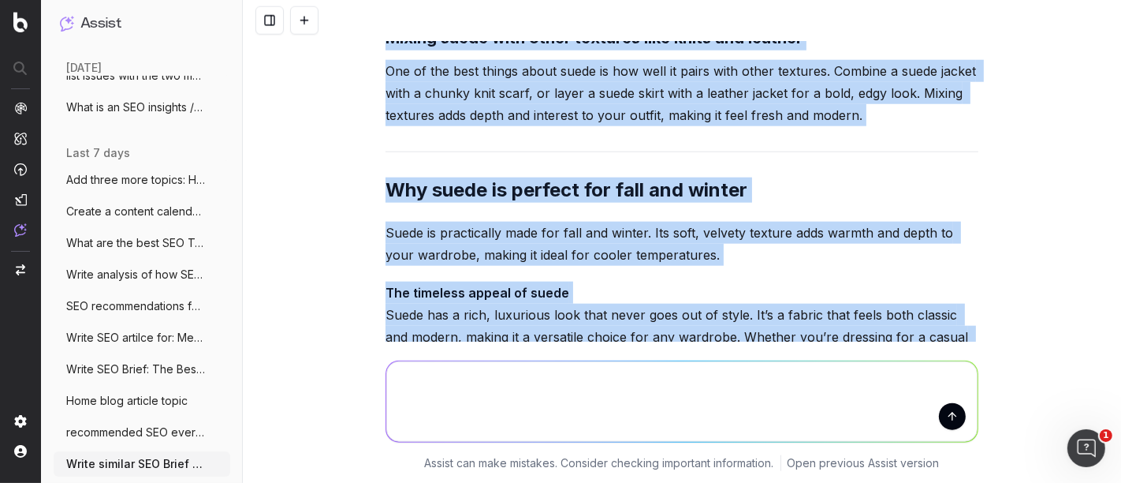
copy div "Lor Ipsum do s Amet-Cons Adip Elitse Doeiu’t incididun utlab etdol magn aliq en…"
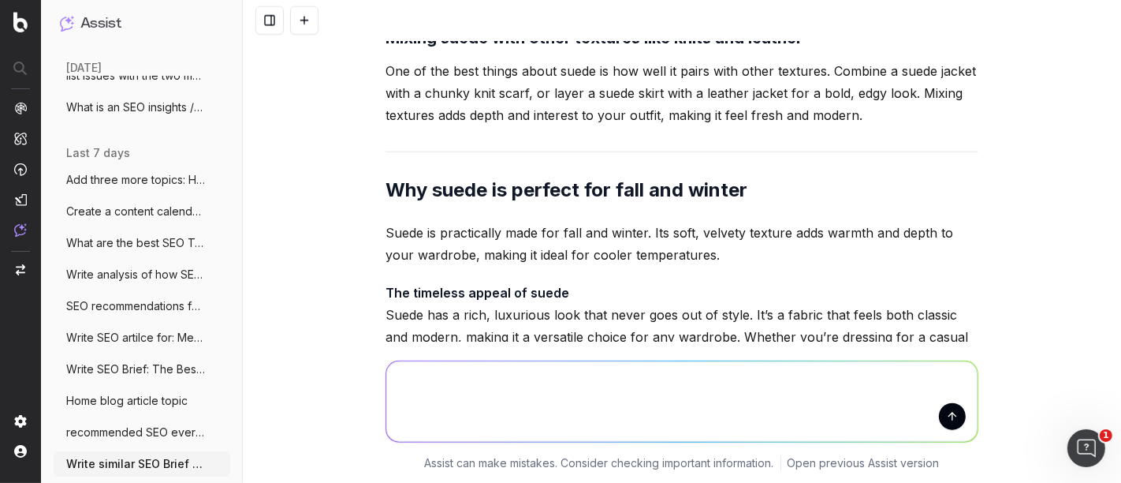
click at [518, 422] on textarea at bounding box center [681, 400] width 591 height 80
type textarea "F"
paste textarea "Lor Ipsum do s Amet-Cons Adip Elitse Doeiu’t incididun utlab etdol magn aliq en…"
type textarea "Write in a friendly tone"
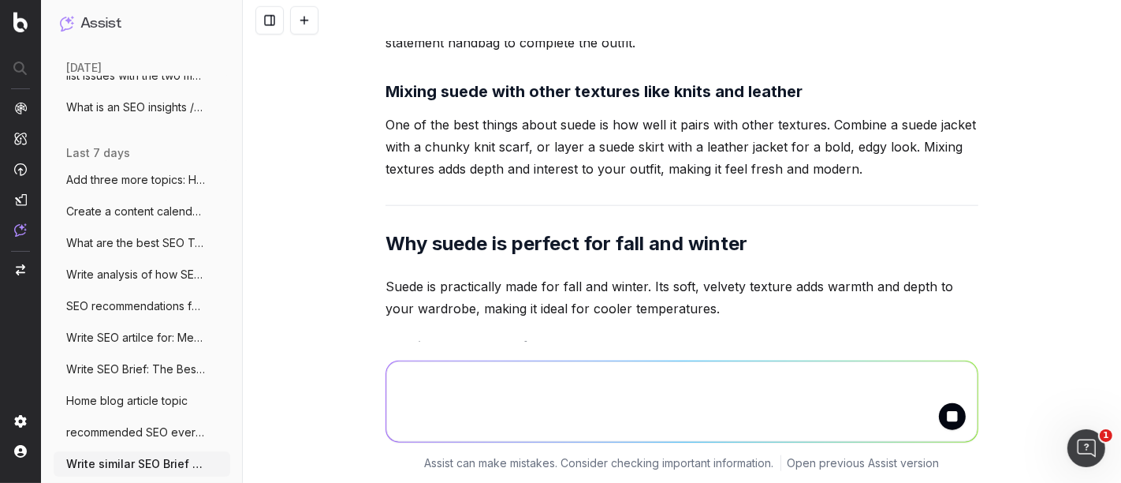
scroll to position [203335, 0]
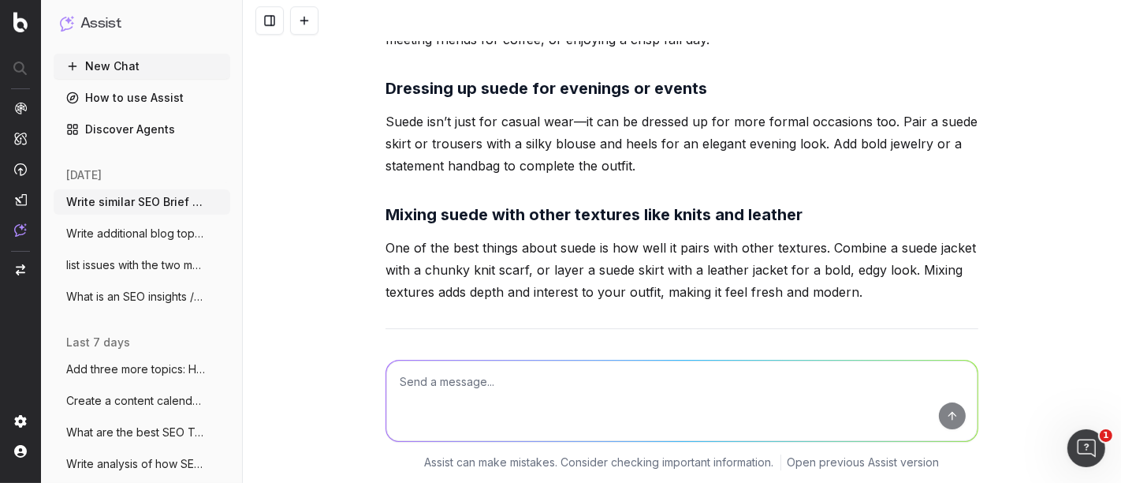
scroll to position [206139, 0]
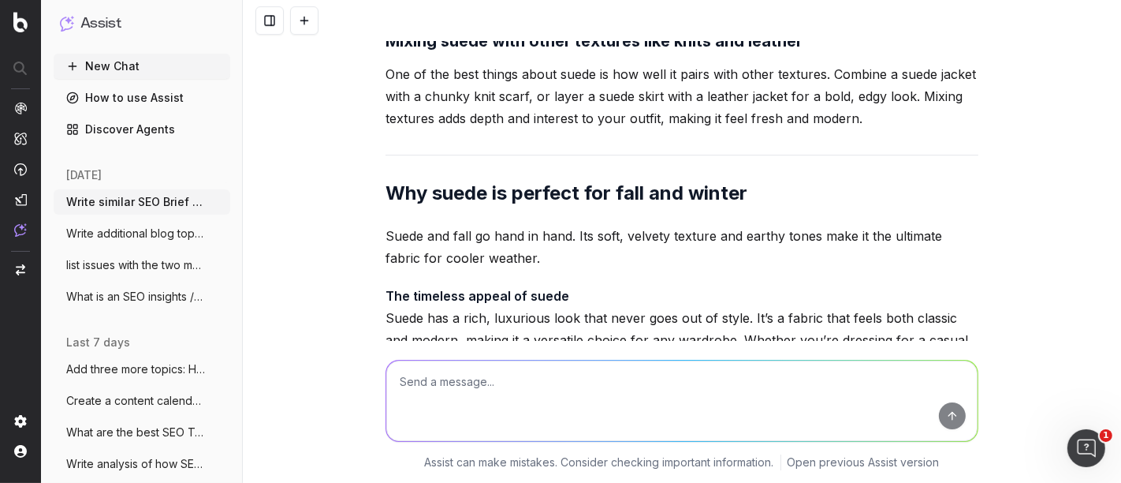
click at [505, 392] on textarea at bounding box center [681, 400] width 591 height 80
type textarea "Write in a friendly, breezy tone"
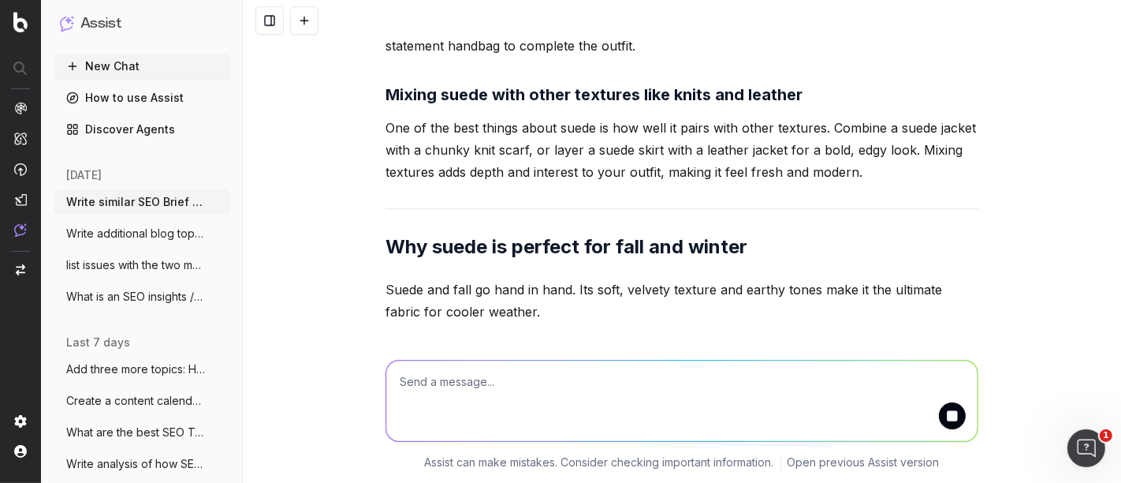
scroll to position [206221, 0]
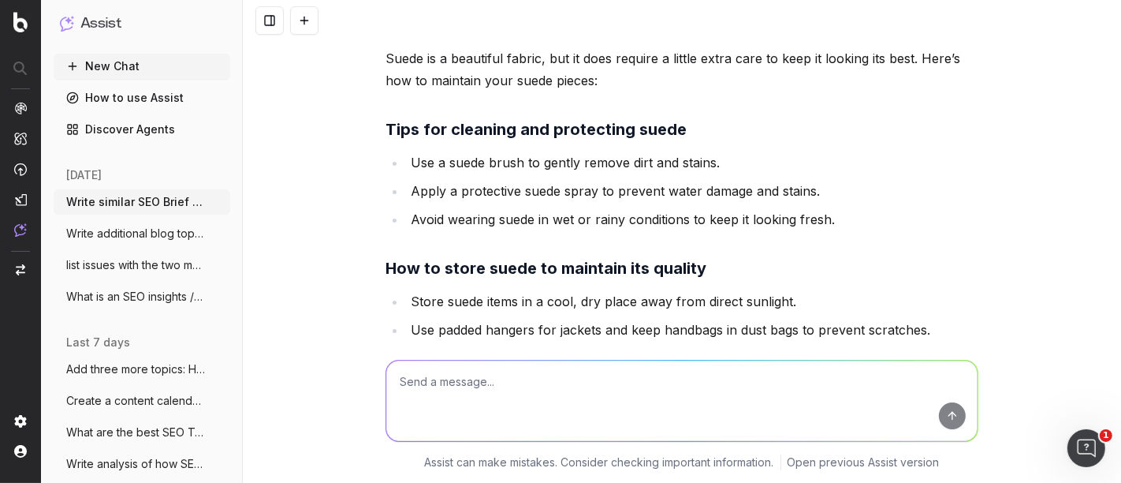
scroll to position [206508, 0]
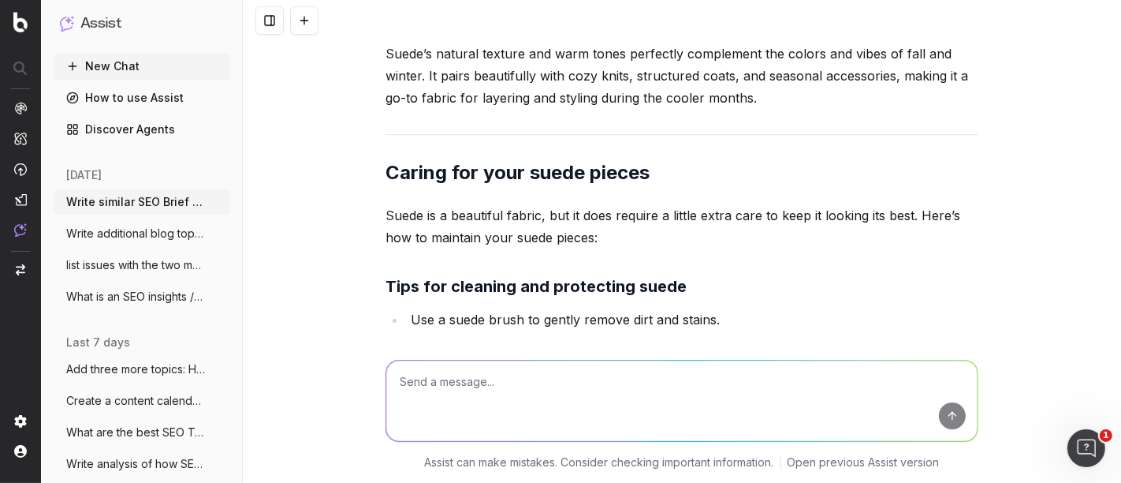
drag, startPoint x: 618, startPoint y: 265, endPoint x: 374, endPoint y: 62, distance: 317.5
copy div "Why Suede is a Must-Have This Season There’s just something about suede that sc…"
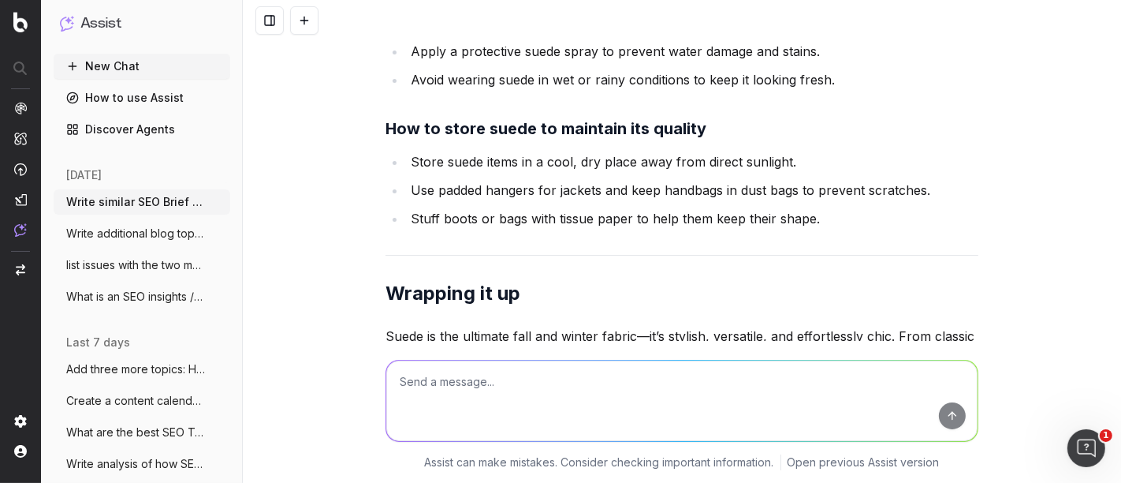
scroll to position [206807, 0]
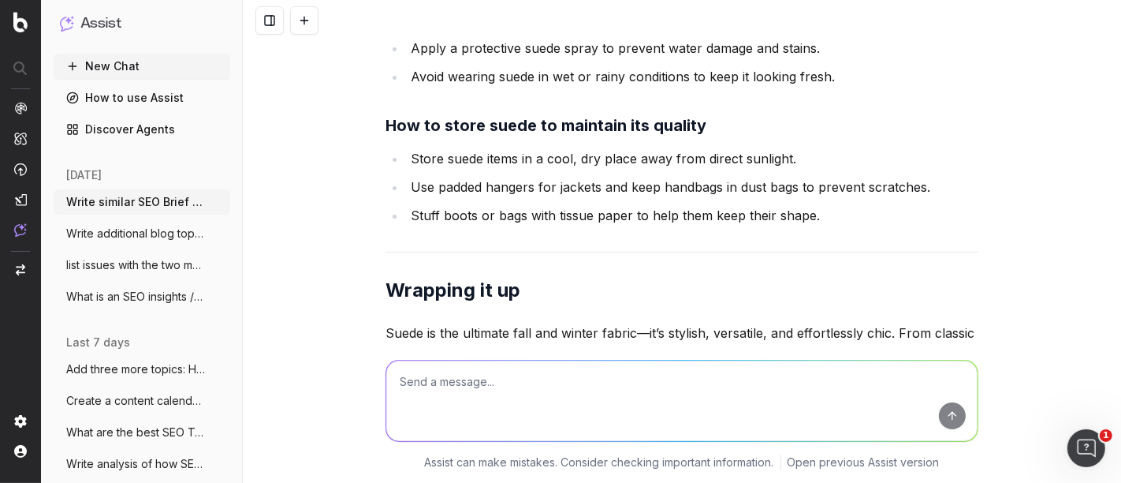
click at [479, 414] on textarea at bounding box center [681, 400] width 591 height 80
paste textarea "Suede is a beautiful fabric, but it does require a little extra care to keep it…"
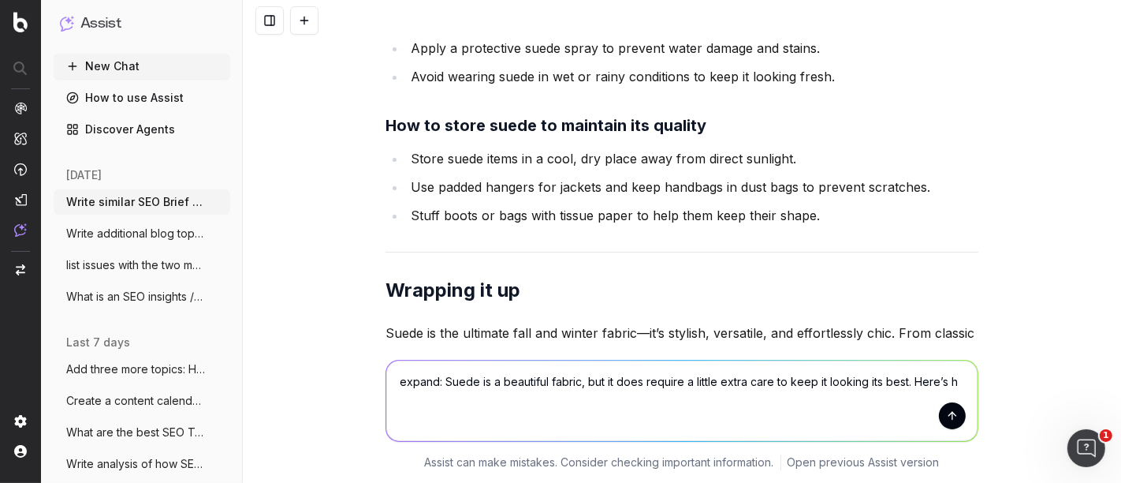
drag, startPoint x: 907, startPoint y: 381, endPoint x: 1045, endPoint y: 394, distance: 138.6
click at [1045, 394] on div "expand: Suede is a beautiful fabric, but it does require a little extra care to…" at bounding box center [682, 412] width 878 height 142
type textarea "expand: Suede is a beautiful fabric, but it does require a little extra care to…"
click at [944, 413] on button "submit" at bounding box center [952, 415] width 27 height 27
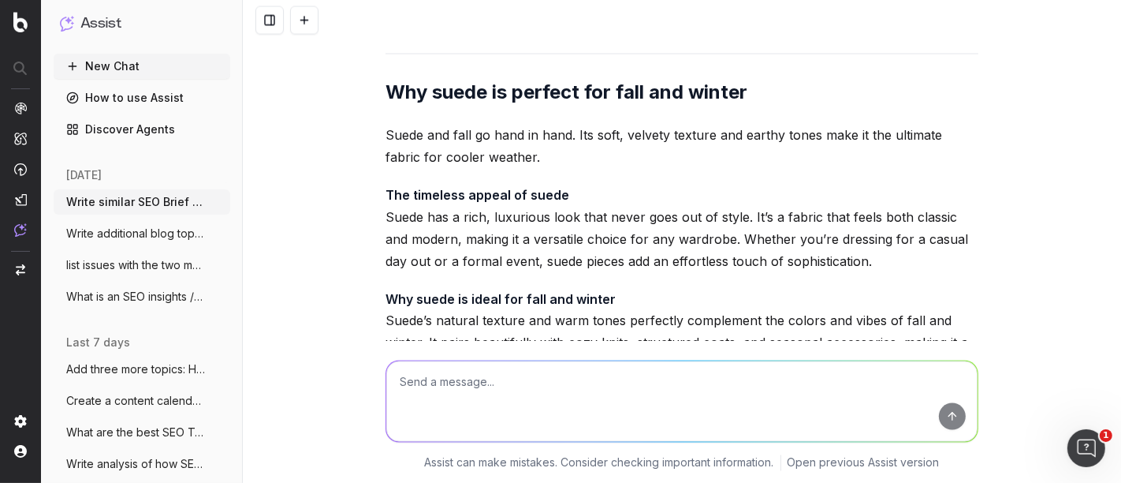
scroll to position [209332, 0]
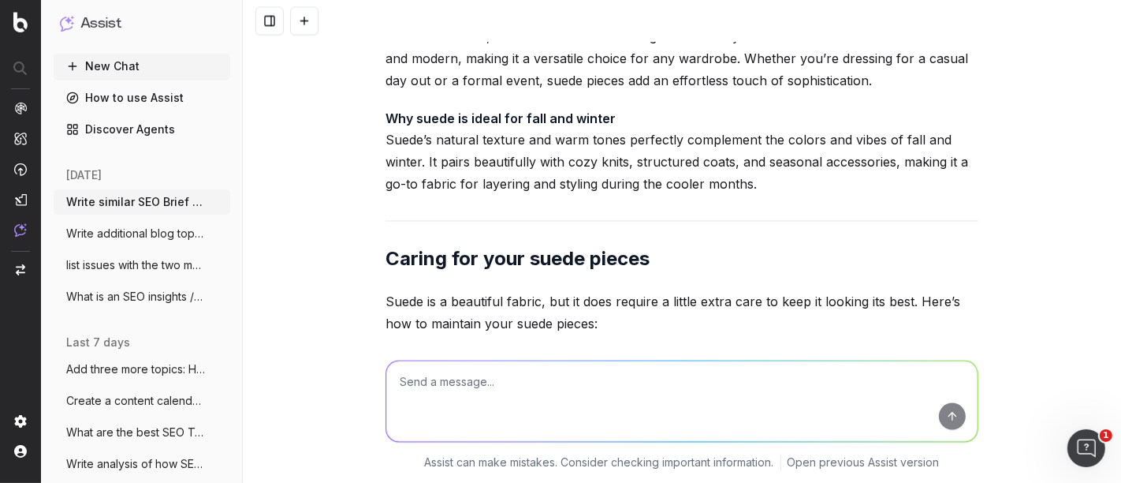
drag, startPoint x: 380, startPoint y: 147, endPoint x: 750, endPoint y: 199, distance: 373.5
drag, startPoint x: 380, startPoint y: 151, endPoint x: 753, endPoint y: 194, distance: 375.4
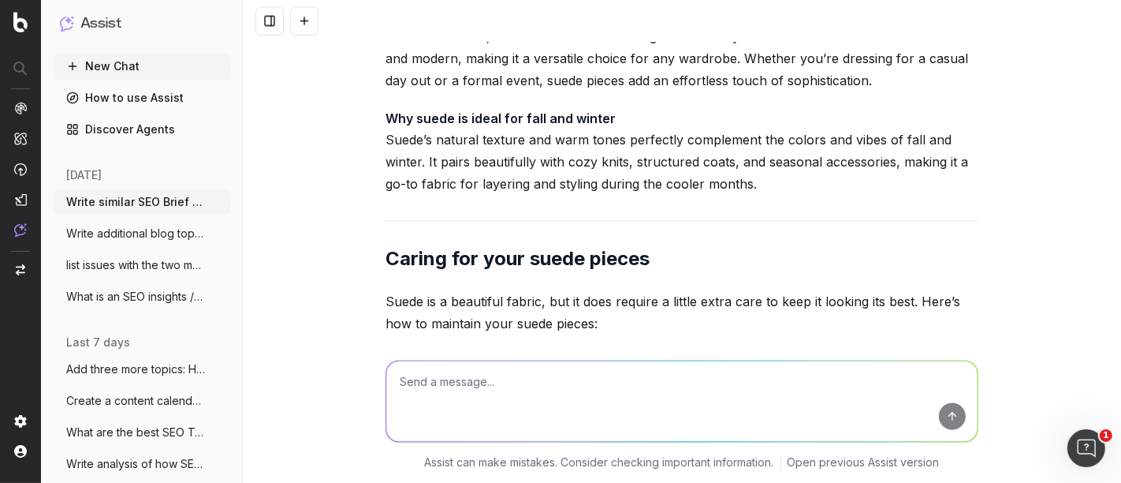
copy p "Suede is a beautiful fabric, but it does require a little extra care to keep it…"
click at [434, 390] on textarea at bounding box center [681, 400] width 591 height 80
paste textarea "Suede is a beautiful fabric, but it does require a little extra care to keep it…"
paste textarea "F"
paste textarea "Made Easy: Scarves, Hats, and Bags You’ll Love"
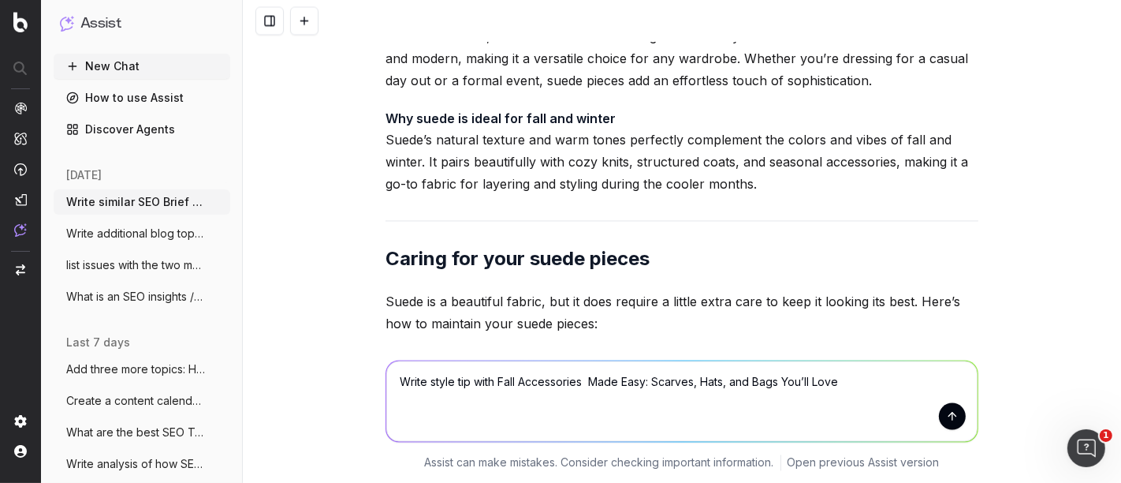
click at [584, 382] on textarea "Write style tip with Fall Accessories Made Easy: Scarves, Hats, and Bags You’ll…" at bounding box center [681, 400] width 591 height 80
type textarea "Write style tip with Fall Accessories Made Easy: Scarves, Hats, and Bags You’ll…"
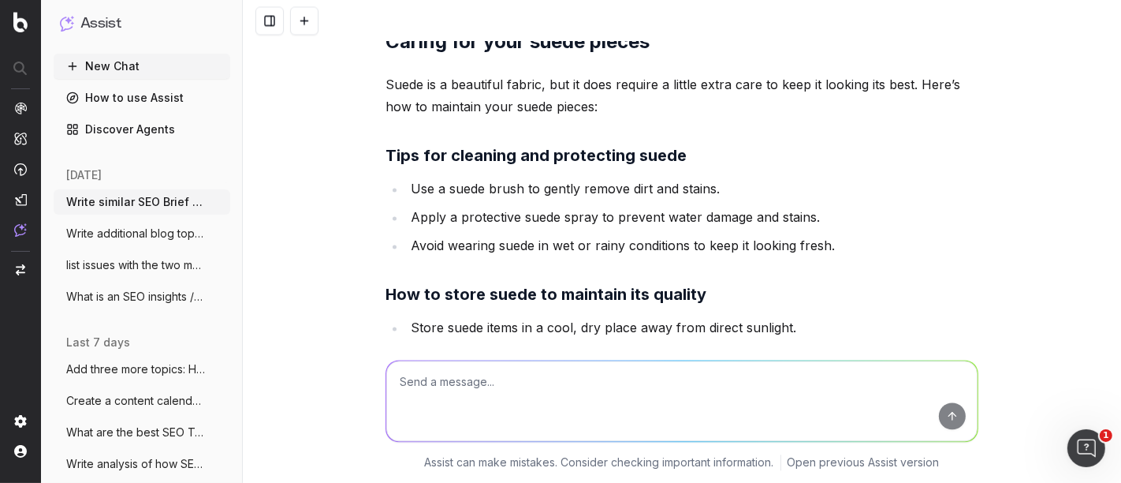
scroll to position [209529, 0]
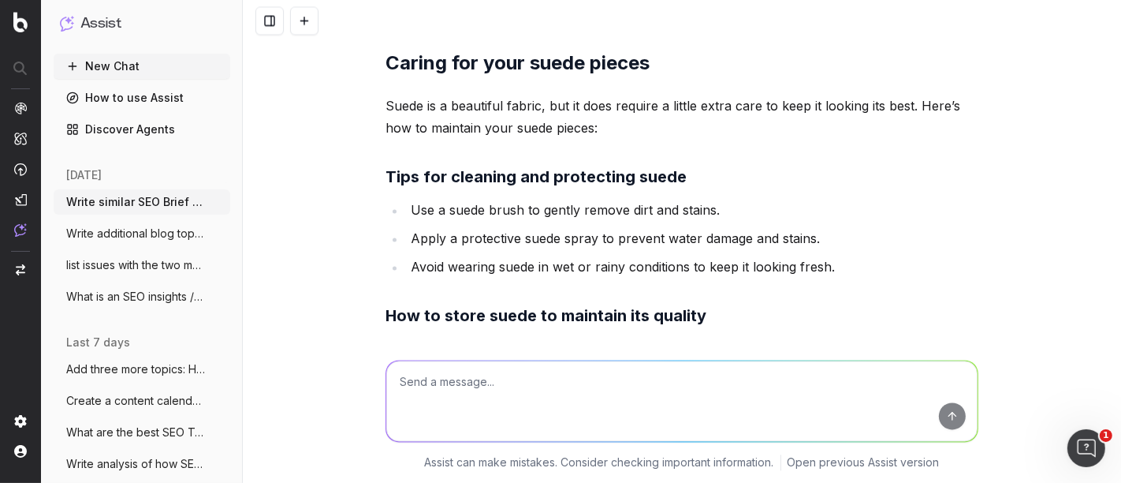
copy p "Write style tip with Fall Accessories Made Easy: Scarves, Hats, and Bags You’ll…"
click at [423, 382] on textarea at bounding box center [681, 400] width 591 height 80
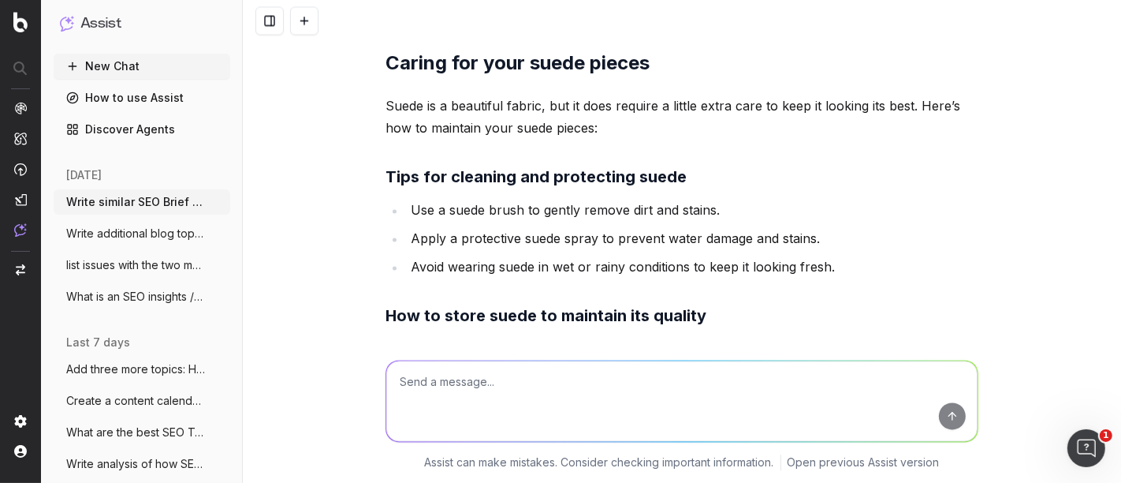
paste textarea "Write style tip with Fall Accessories Made Easy: Scarves, Hats, and Bags You’ll…"
click at [466, 381] on textarea "Write style tip with Fall Accessories Made Easy: Scarves, Hats, and Bags You’ll…" at bounding box center [681, 400] width 591 height 80
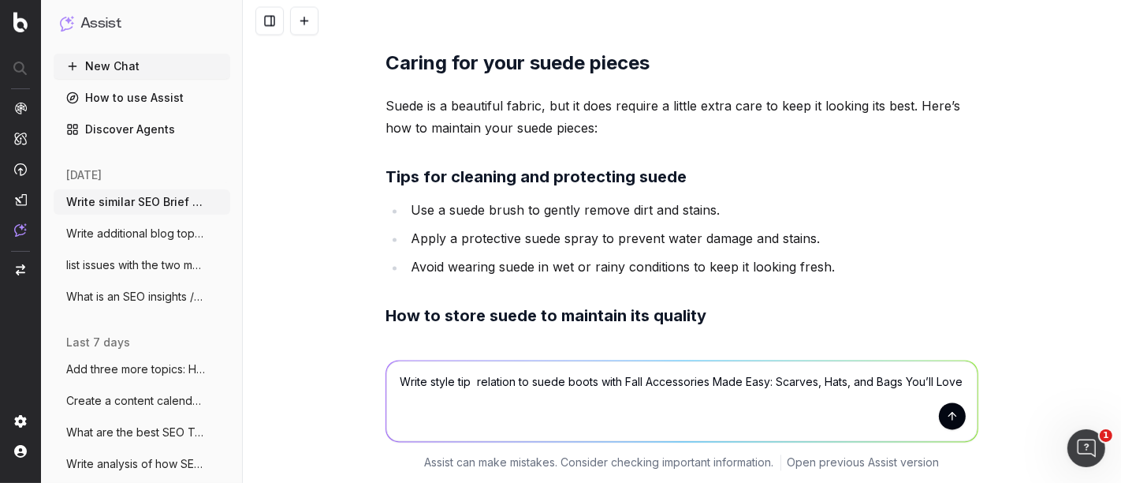
click at [617, 387] on textarea "Write style tip relation to suede boots with Fall Accessories Made Easy: Scarve…" at bounding box center [681, 400] width 591 height 80
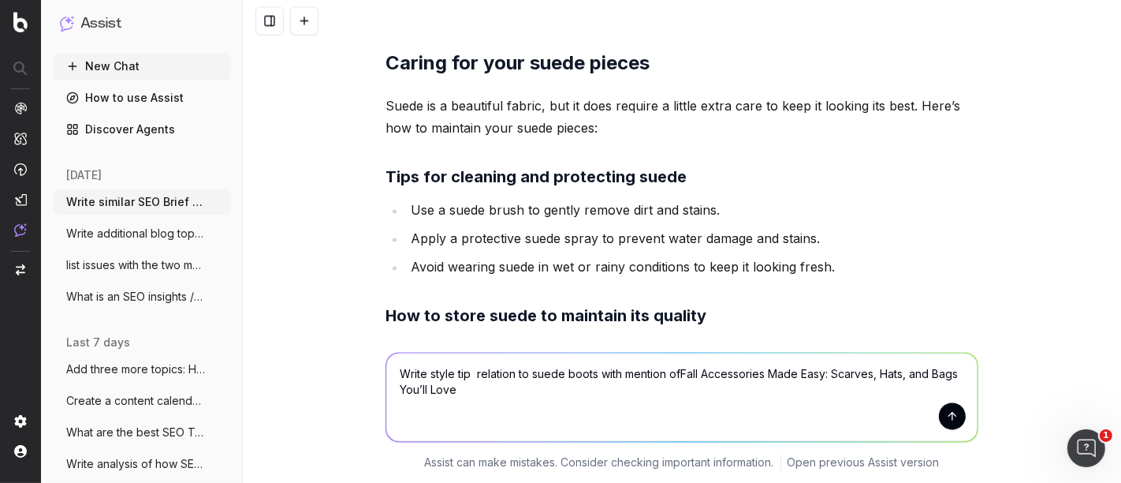
type textarea "Write style tip relation to suede boots with mention of Fall Accessories Made E…"
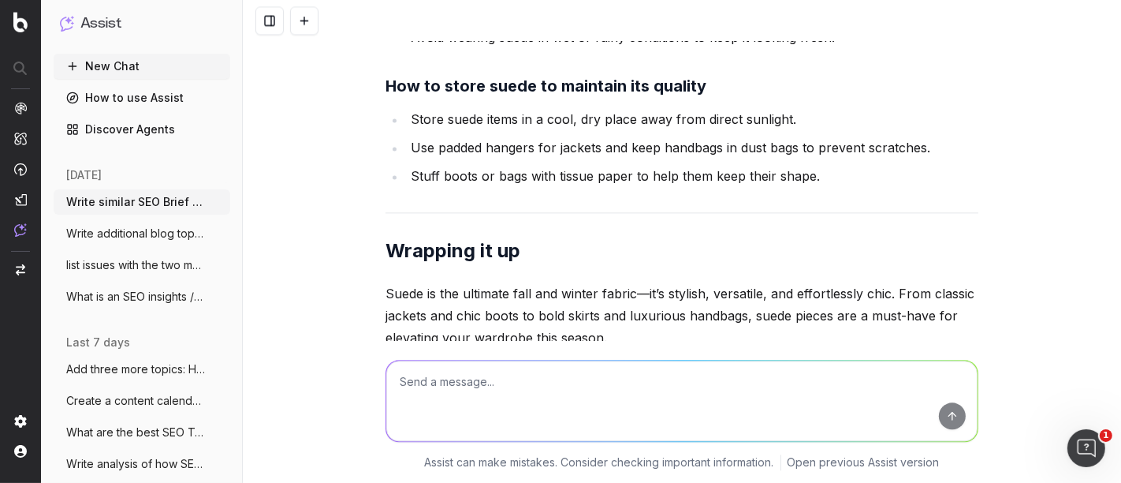
scroll to position [209812, 0]
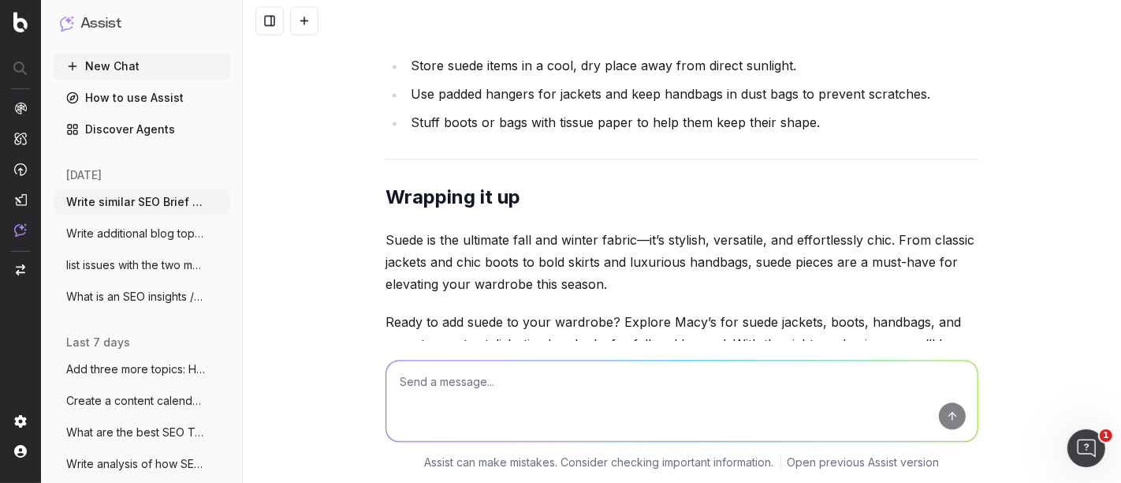
drag, startPoint x: 379, startPoint y: 173, endPoint x: 410, endPoint y: 255, distance: 88.3
copy p "Style Tip: Suede boots are a fall staple that pair beautifully with cozy access…"
click at [475, 408] on textarea at bounding box center [681, 400] width 591 height 80
paste textarea "Style Tip: Suede boots are a fall staple that pair beautifully with cozy access…"
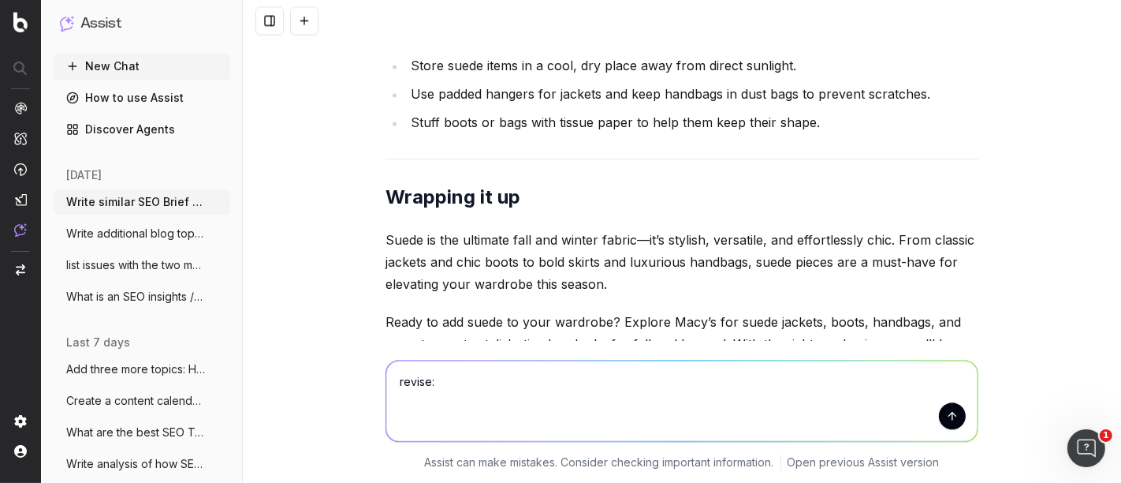
type textarea "revise: Style Tip: Suede boots are a fall staple that pair beautifully with coz…"
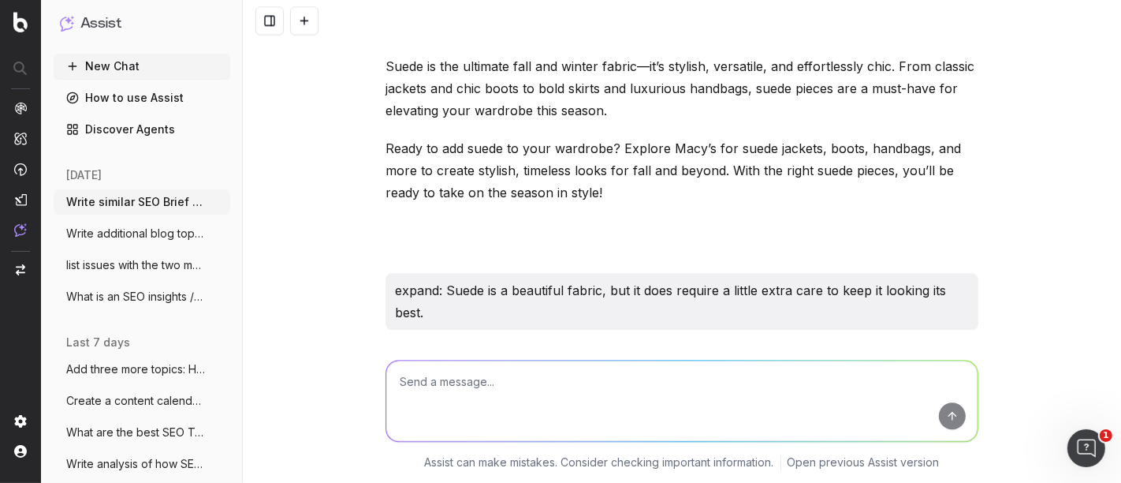
scroll to position [210006, 0]
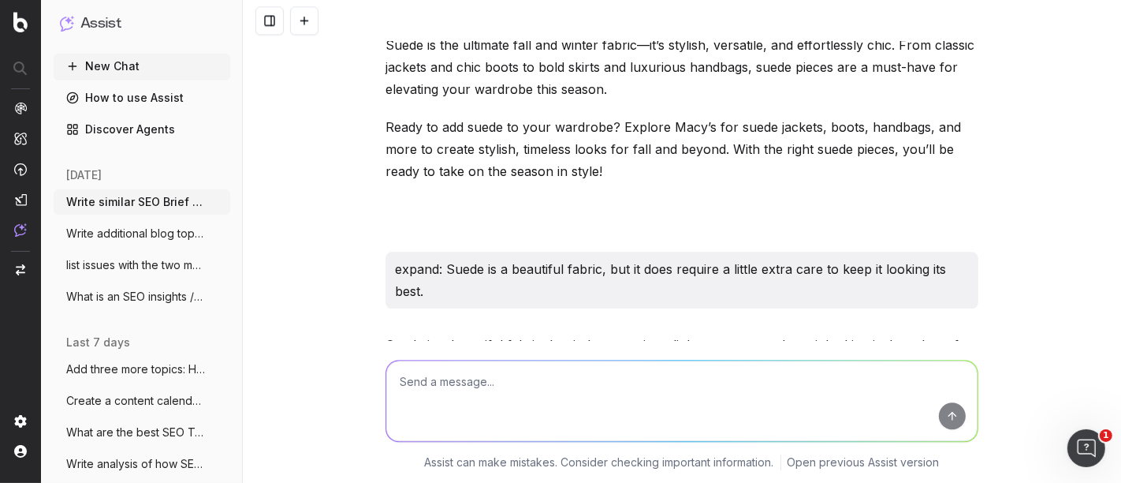
copy div "Style Tip: Suede boots are a fall staple that pair perfectly with cozy accessor…"
click at [464, 372] on textarea at bounding box center [681, 400] width 591 height 80
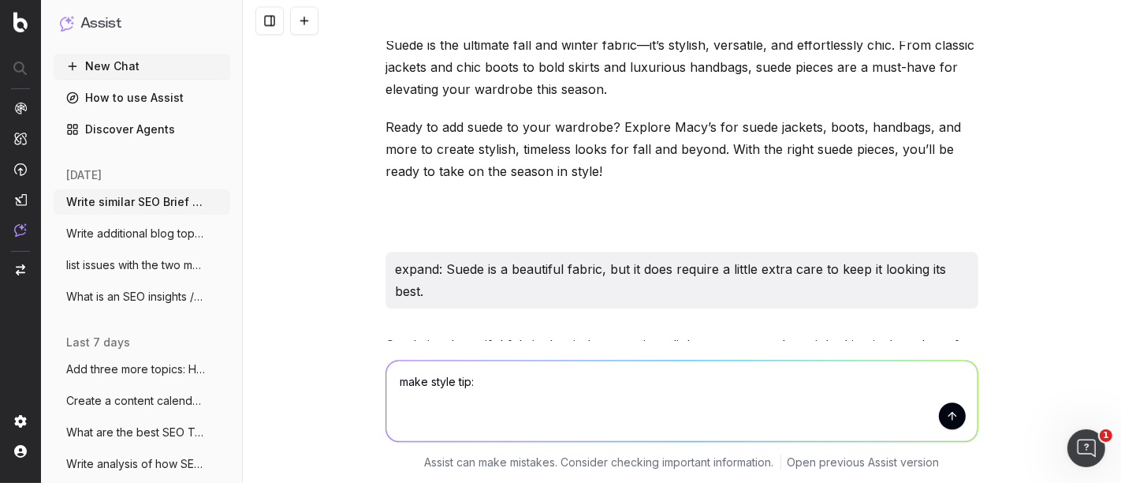
paste textarea "Step Into Fall: A Guide to 5 Essential Brown Boot Styles"
type textarea "make style tip: Step Into Fall: A Guide to 5 Essential Brown Boot Styles"
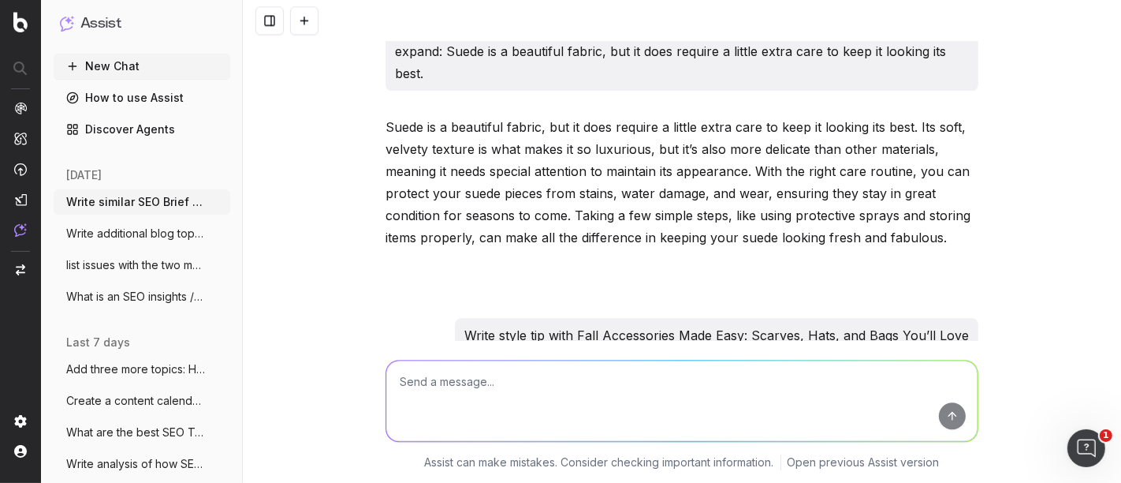
drag, startPoint x: 383, startPoint y: 192, endPoint x: 665, endPoint y: 289, distance: 297.7
drag, startPoint x: 645, startPoint y: 276, endPoint x: 370, endPoint y: 187, distance: 289.3
click at [370, 187] on div "Write similar SEO Brief for SEO Briefs: Step Into Fall: A Guide to 5 Essential …" at bounding box center [682, 241] width 878 height 483
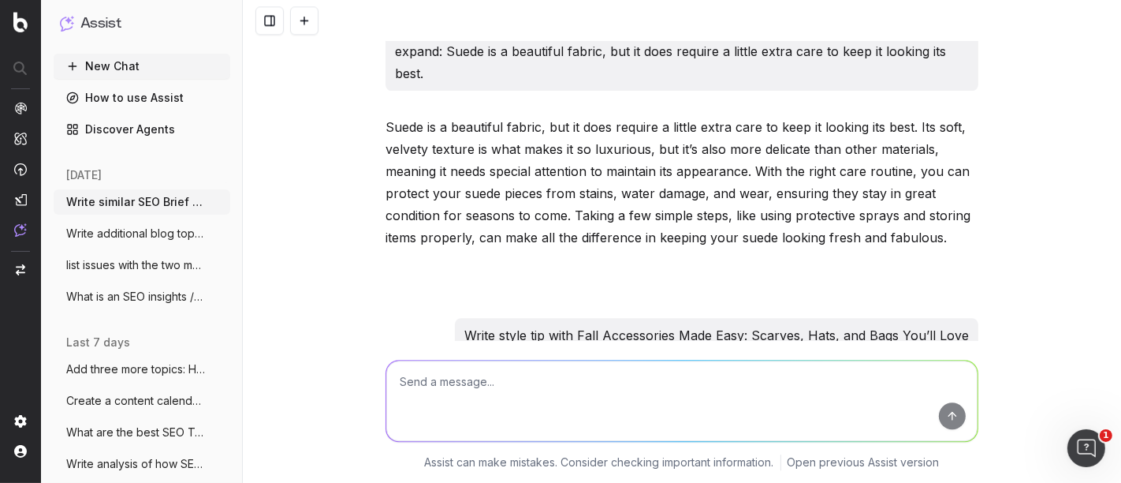
copy div "Style Tip: Brown boots are a fall essential that pair effortlessly with everyth…"
click at [524, 383] on textarea at bounding box center [681, 400] width 591 height 80
paste textarea "Style Tip: Brown suede boots are a fall essential that pair effortlessly with e…"
type textarea "revise: Style Tip: Brown suede boots are a fall essential that pair effortlessl…"
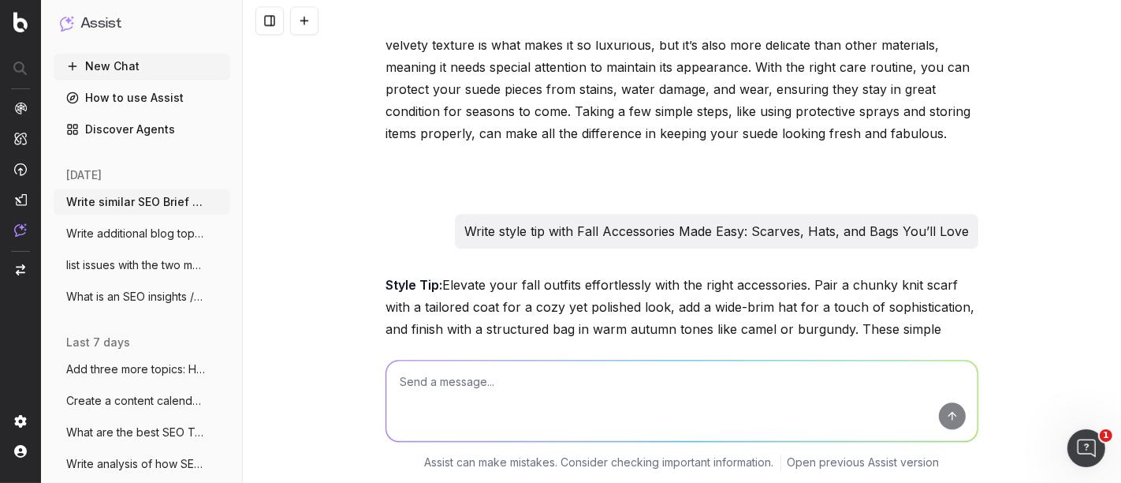
scroll to position [210420, 0]
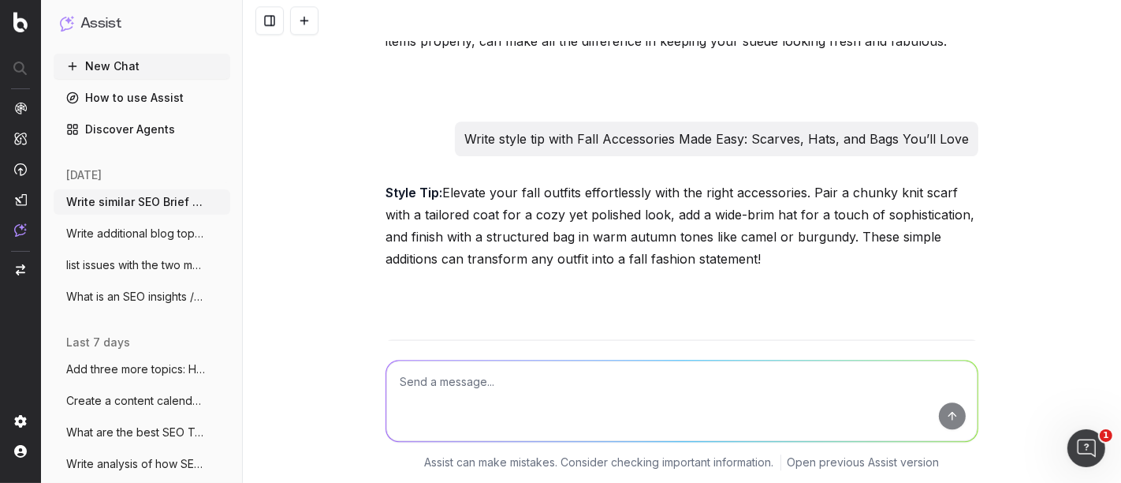
drag, startPoint x: 434, startPoint y: 240, endPoint x: 1000, endPoint y: 266, distance: 566.0
click at [1000, 266] on div "Write similar SEO Brief for SEO Briefs: Step Into Fall: A Guide to 5 Essential …" at bounding box center [682, 241] width 878 height 483
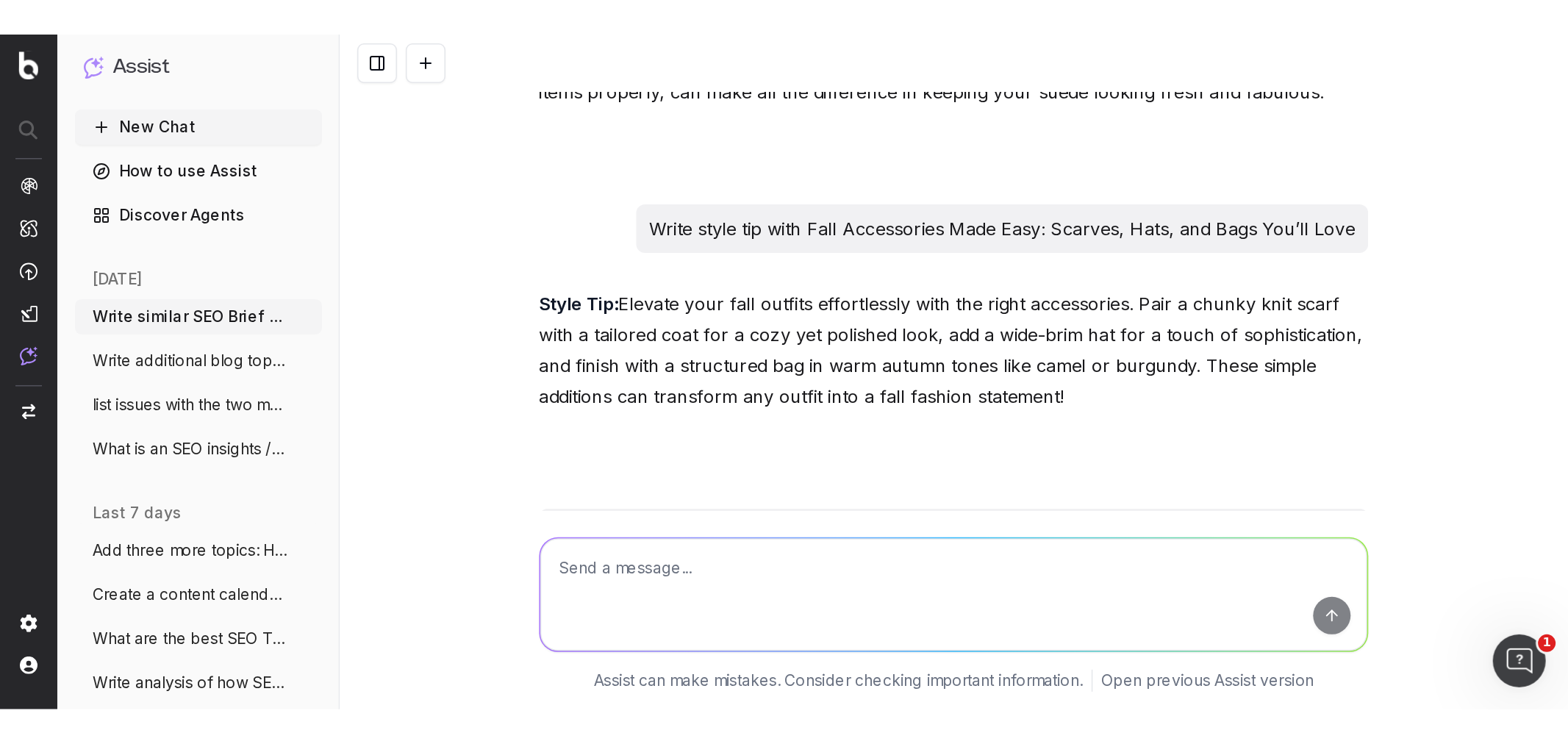
scroll to position [196181, 0]
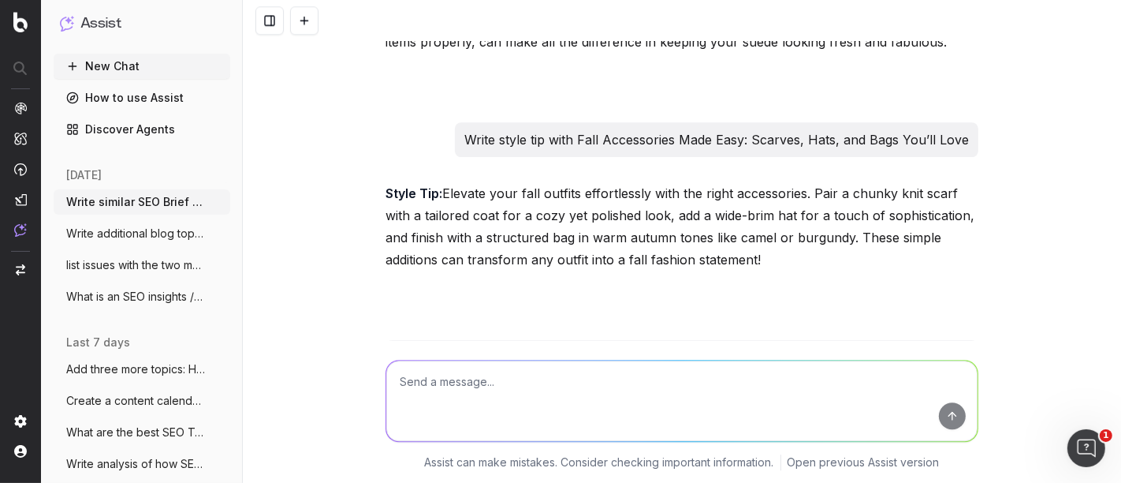
copy p "Brown suede boots are a fall must-have, pairing effortlessly with everything fr…"
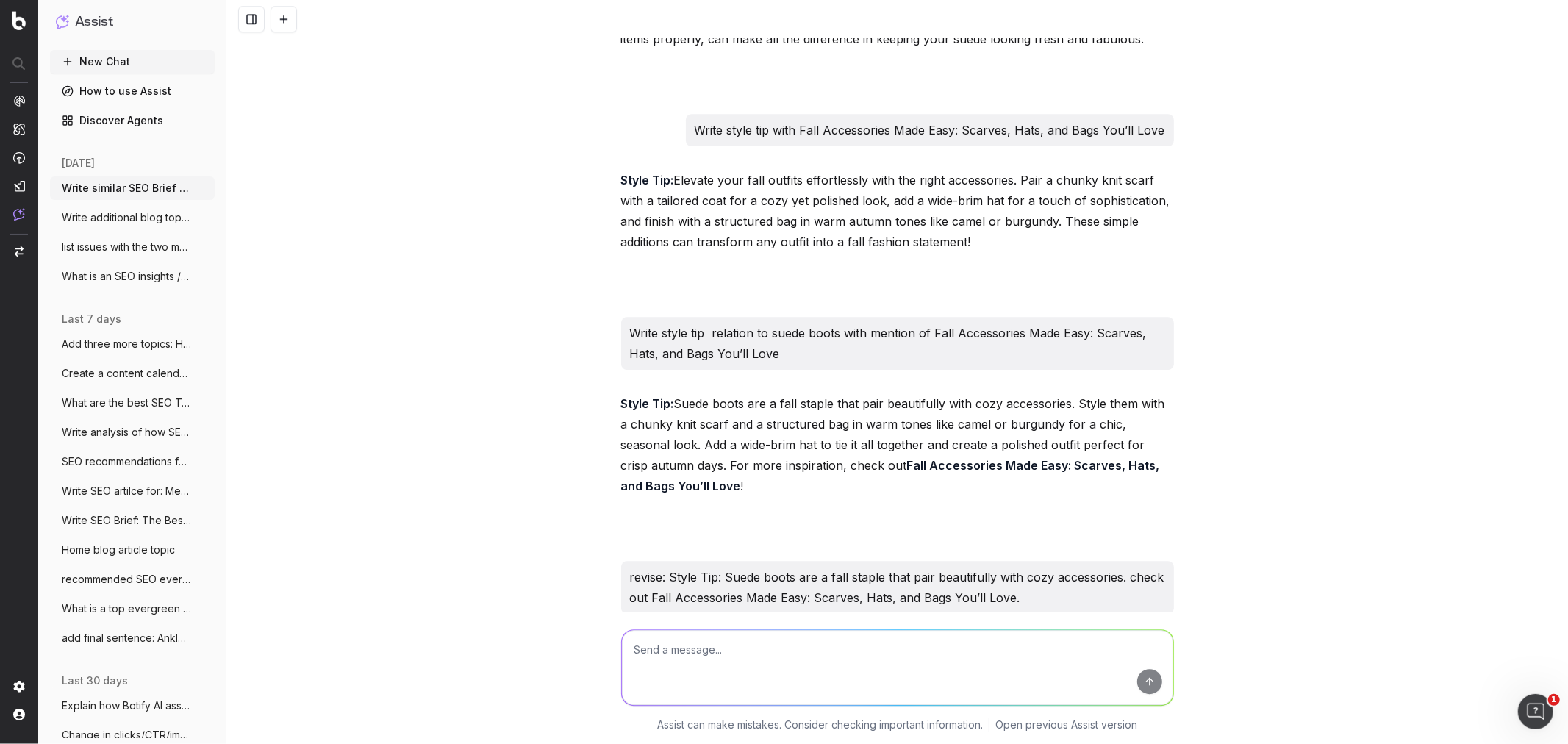
scroll to position [196091, 0]
